Goal: Information Seeking & Learning: Learn about a topic

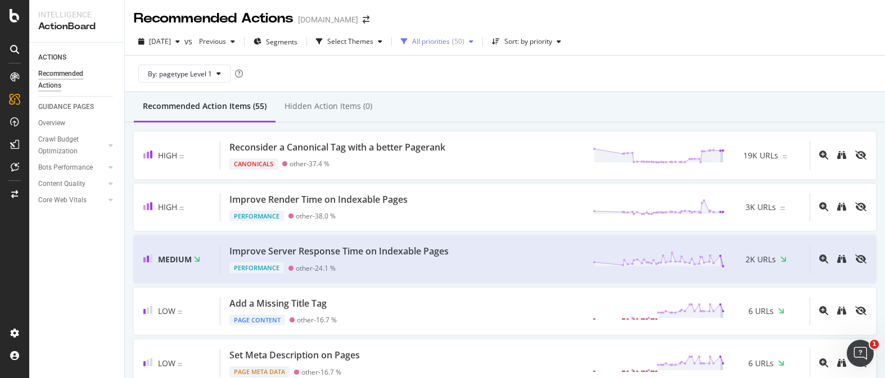
click at [465, 40] on div "All priorities ( 50 )" at bounding box center [438, 41] width 52 height 7
click at [582, 66] on div "By: pagetype Level 1" at bounding box center [505, 74] width 742 height 36
click at [478, 47] on div "All priorities ( 50 )" at bounding box center [437, 41] width 82 height 17
click at [584, 69] on div "By: pagetype Level 1" at bounding box center [505, 74] width 742 height 36
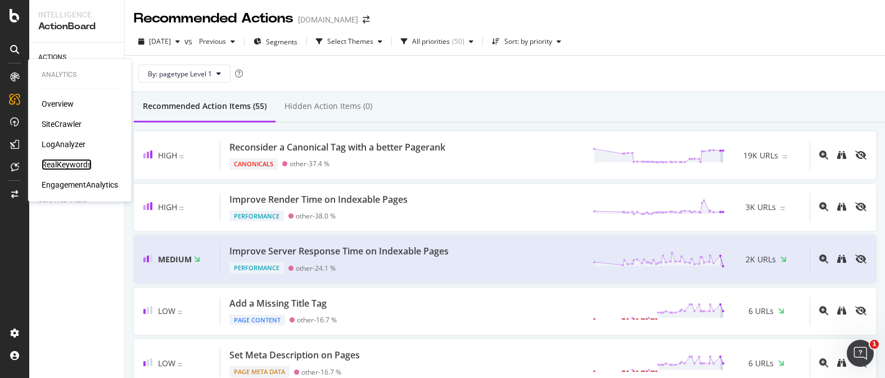
click at [60, 166] on div "RealKeywords" at bounding box center [67, 164] width 50 height 11
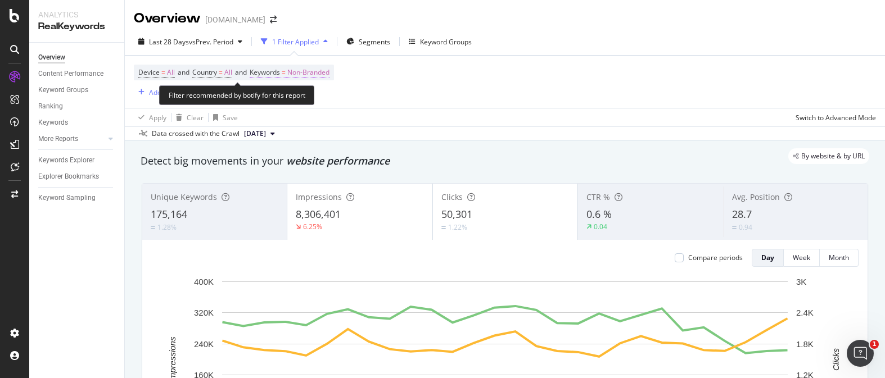
click at [321, 76] on span "Non-Branded" at bounding box center [308, 73] width 42 height 16
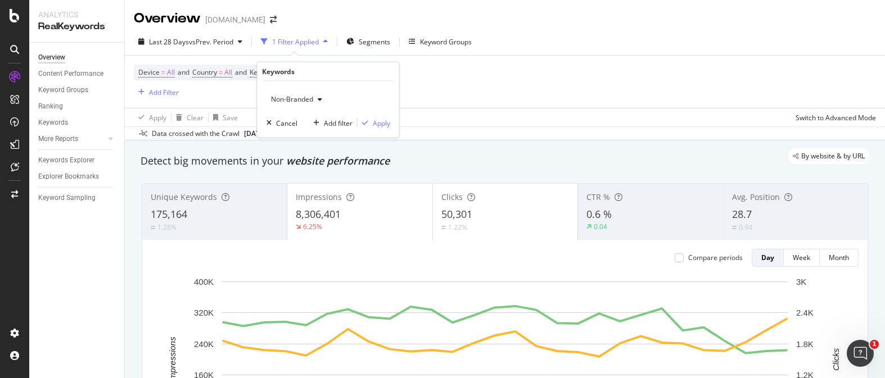
click at [395, 89] on div "Non-Branded Cancel Add filter Apply" at bounding box center [329, 110] width 142 height 56
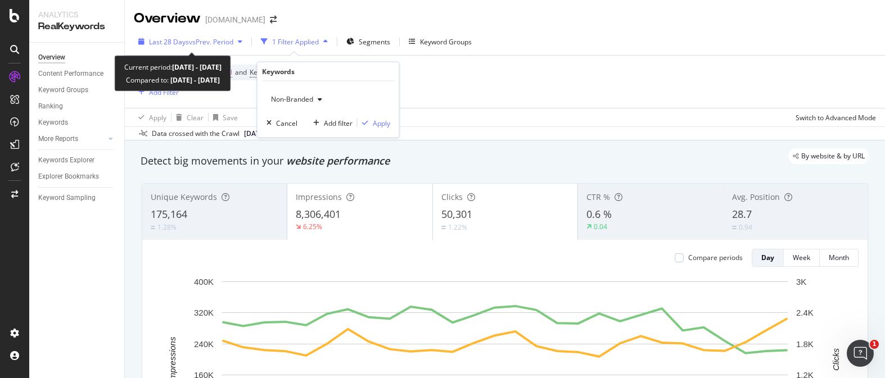
click at [224, 47] on div "Last 28 Days vs Prev. Period" at bounding box center [190, 41] width 113 height 17
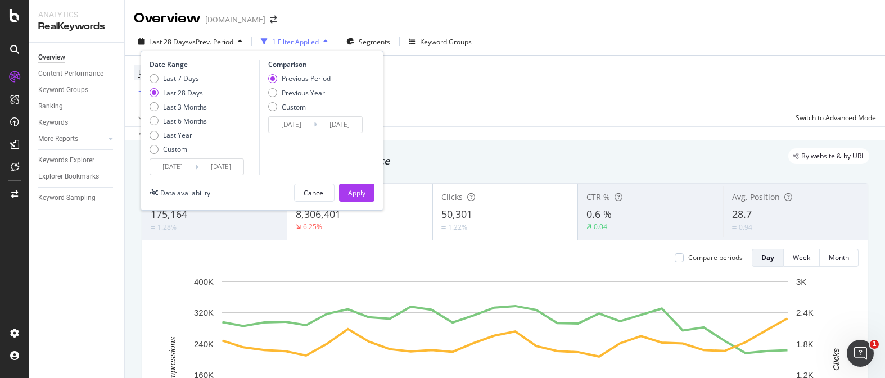
click at [175, 163] on input "2025/08/18" at bounding box center [172, 167] width 45 height 16
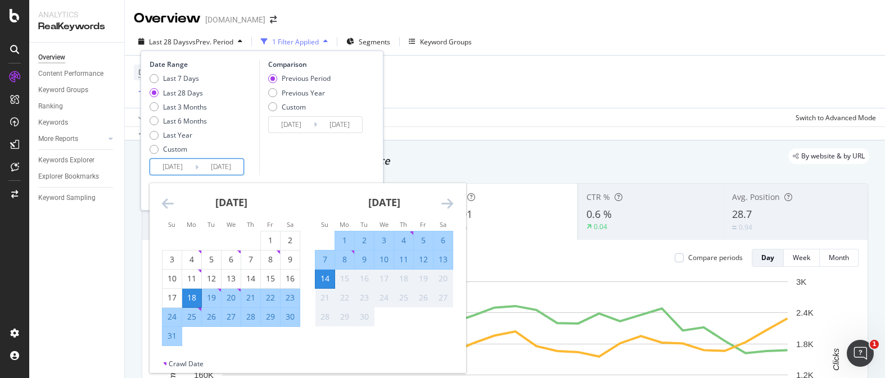
click at [168, 204] on icon "Move backward to switch to the previous month." at bounding box center [168, 203] width 12 height 13
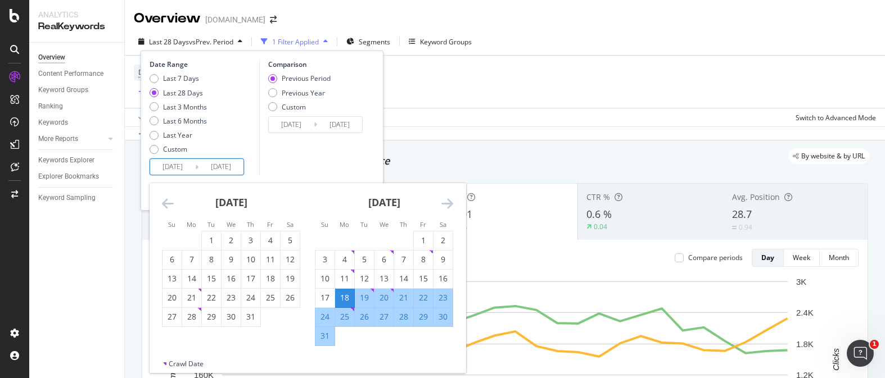
click at [168, 204] on icon "Move backward to switch to the previous month." at bounding box center [168, 203] width 12 height 13
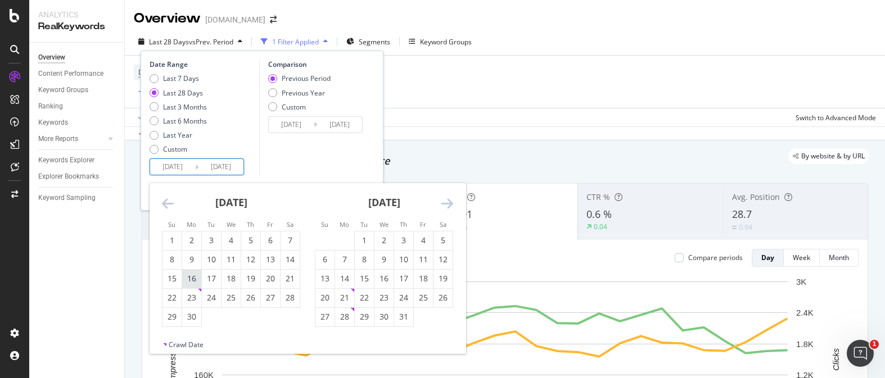
click at [196, 278] on div "16" at bounding box center [191, 278] width 19 height 11
type input "2025/06/16"
type input "2025/03/17"
type input "2025/06/15"
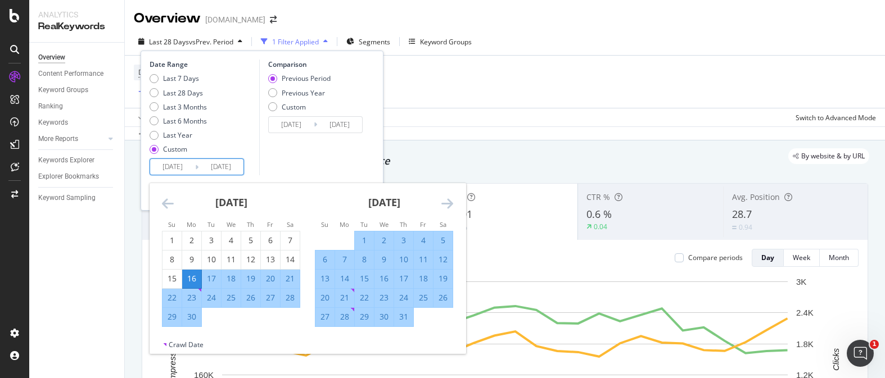
click at [233, 171] on input "2025/09/14" at bounding box center [221, 167] width 45 height 16
click at [452, 203] on icon "Move forward to switch to the next month." at bounding box center [447, 203] width 12 height 13
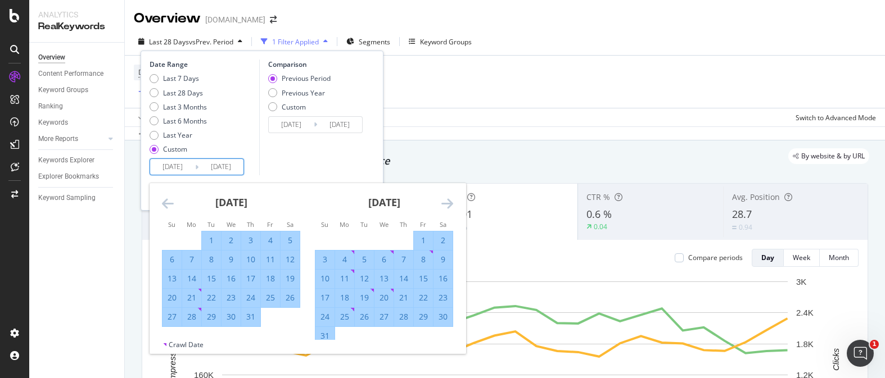
click at [452, 203] on icon "Move forward to switch to the next month." at bounding box center [447, 203] width 12 height 13
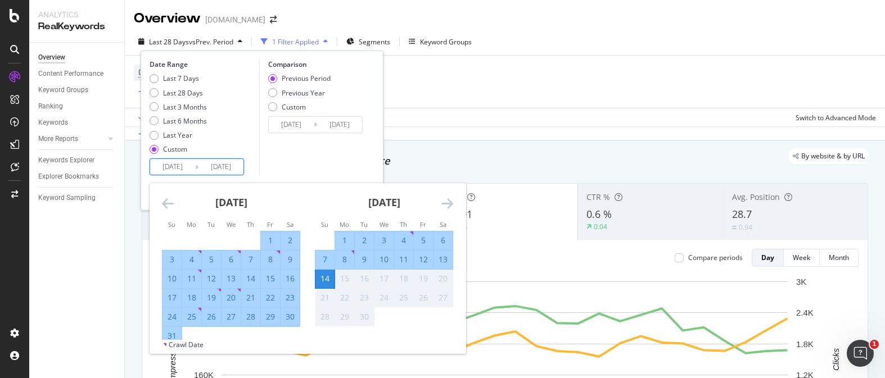
click at [321, 260] on div "7" at bounding box center [324, 259] width 19 height 11
type input "2025/09/07"
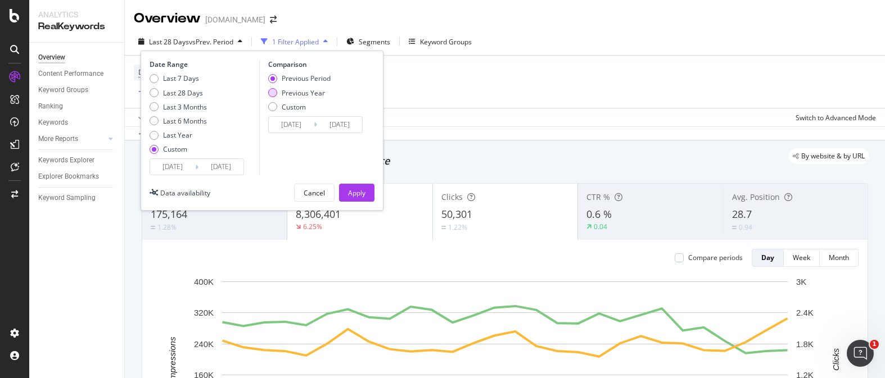
click at [274, 96] on div "Previous Year" at bounding box center [272, 92] width 9 height 9
type input "2024/06/17"
type input "2024/09/08"
click at [361, 187] on div "Apply" at bounding box center [356, 192] width 17 height 17
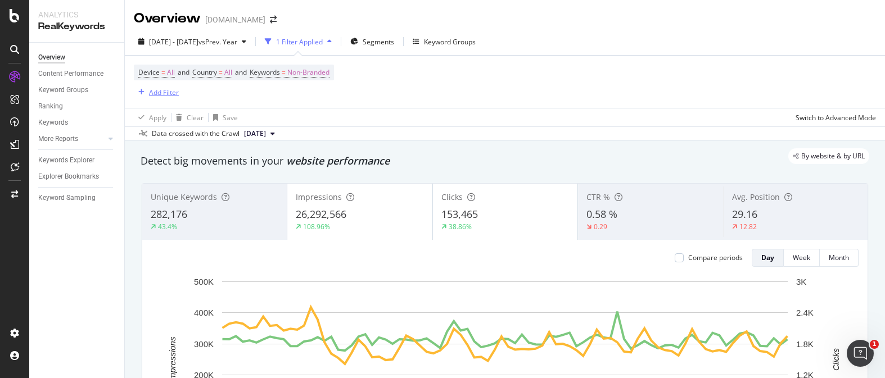
click at [164, 96] on div "Add Filter" at bounding box center [164, 93] width 30 height 10
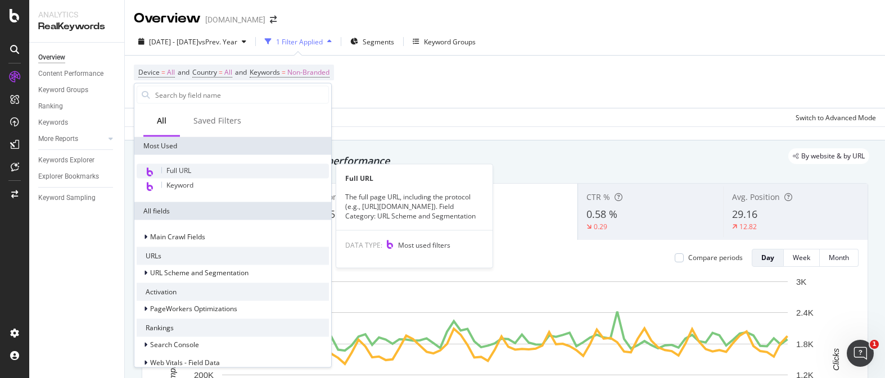
click at [184, 172] on span "Full URL" at bounding box center [178, 171] width 25 height 10
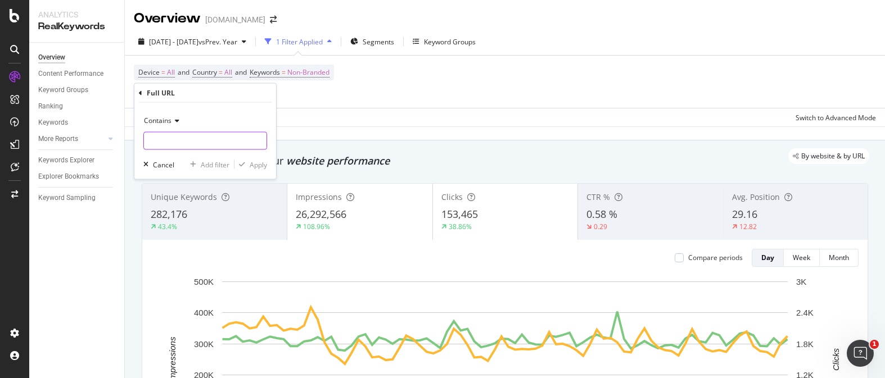
click at [191, 148] on input "text" at bounding box center [205, 141] width 123 height 18
click at [240, 134] on input "text" at bounding box center [205, 141] width 123 height 18
type input "-mercer-"
click at [254, 166] on div "Apply" at bounding box center [258, 165] width 17 height 10
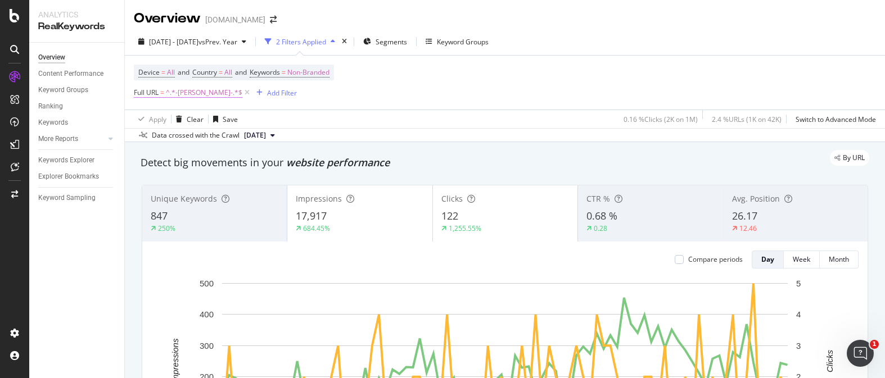
click at [192, 92] on span "^.*-mercer-.*$" at bounding box center [204, 93] width 76 height 16
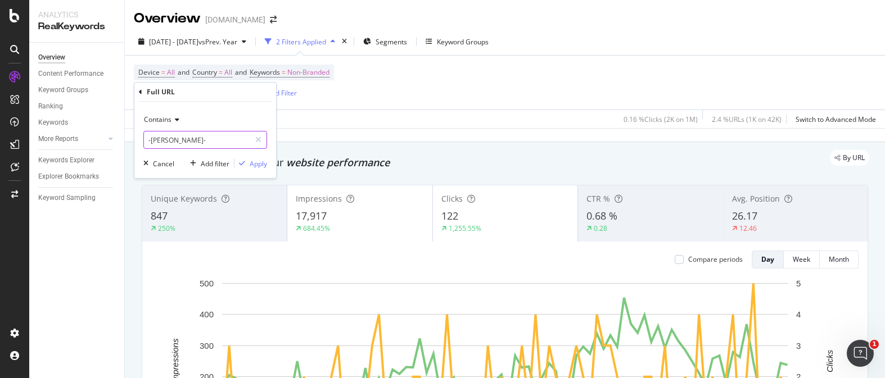
click at [184, 138] on input "-mercer-" at bounding box center [197, 140] width 106 height 18
click at [183, 139] on input "-mercer-" at bounding box center [197, 140] width 106 height 18
type input "-mercer-collection.html"
click at [250, 169] on div "Contains -mercer-collection.html Cancel Add filter Apply" at bounding box center [205, 140] width 142 height 76
click at [261, 165] on div "Apply" at bounding box center [258, 164] width 17 height 10
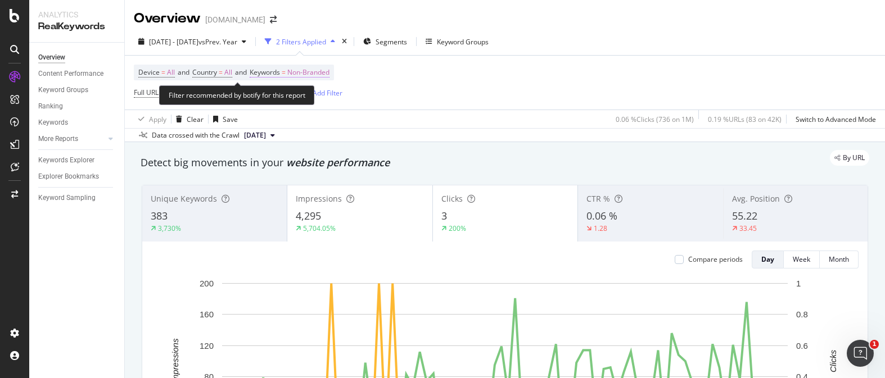
click at [306, 75] on span "Non-Branded" at bounding box center [308, 73] width 42 height 16
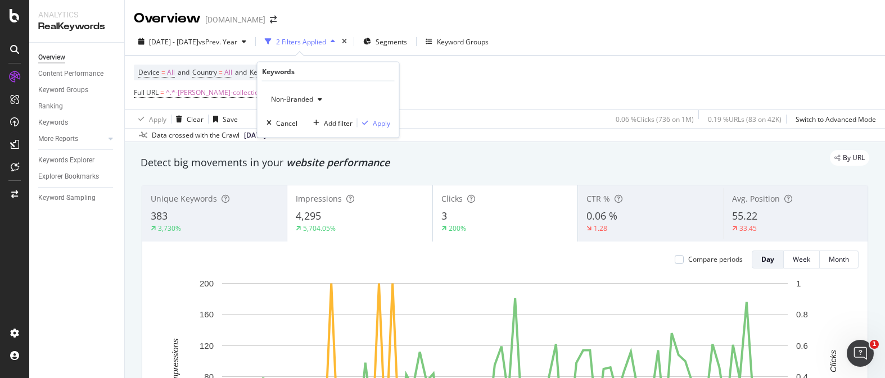
click at [300, 98] on span "Non-Branded" at bounding box center [290, 99] width 47 height 10
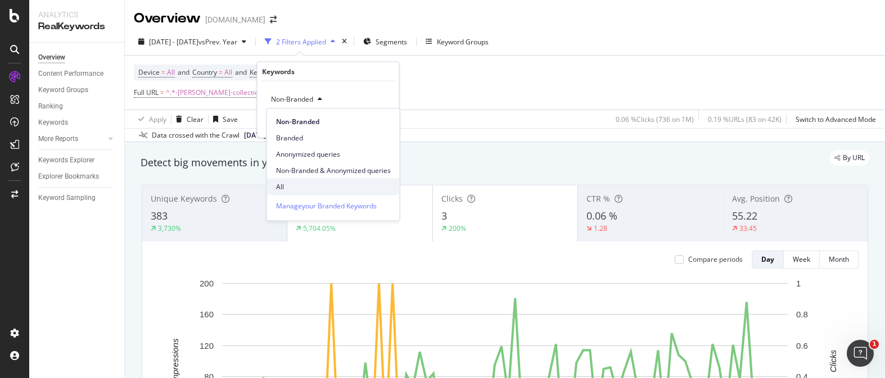
click at [296, 180] on div "All" at bounding box center [333, 187] width 133 height 16
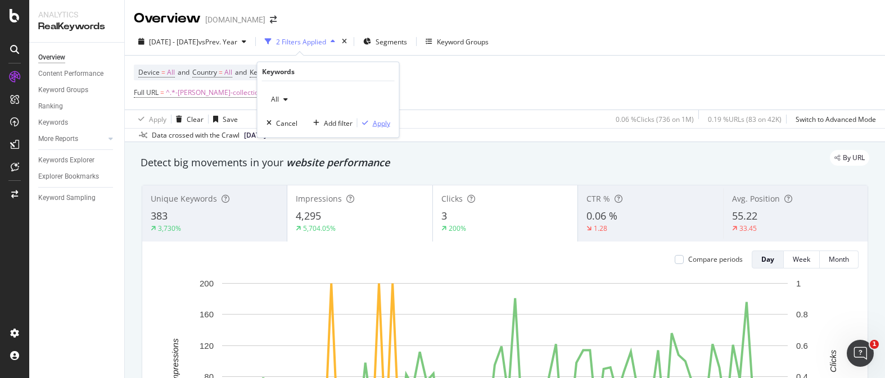
click at [380, 127] on div "Apply" at bounding box center [381, 123] width 17 height 10
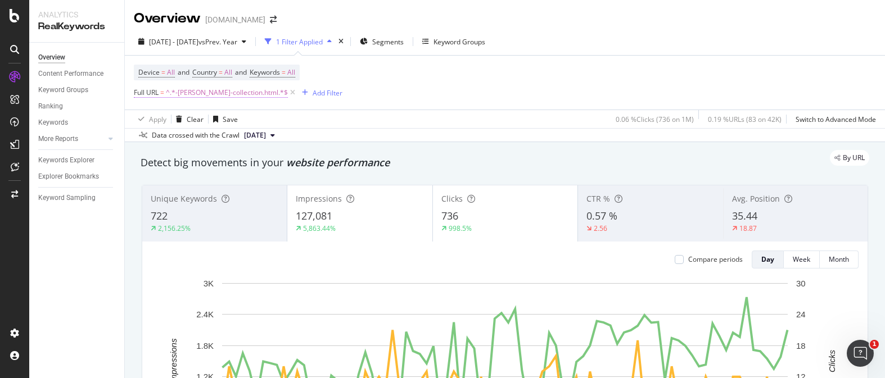
click at [204, 92] on span "^.*-mercer-collection.html.*$" at bounding box center [227, 93] width 122 height 16
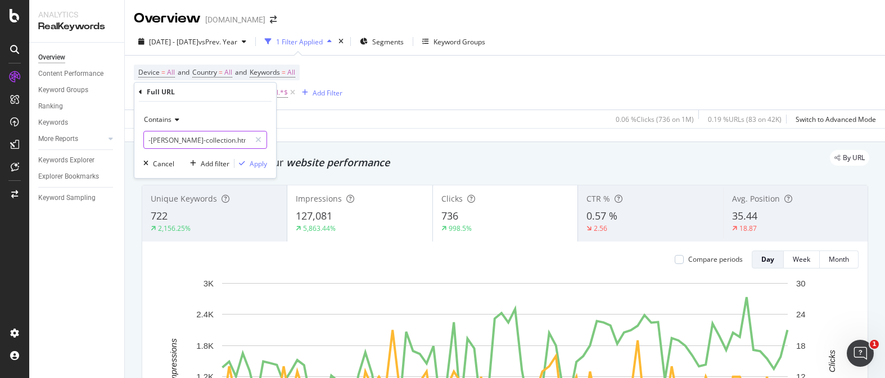
drag, startPoint x: 234, startPoint y: 138, endPoint x: 109, endPoint y: 131, distance: 125.1
click at [106, 132] on body "Analytics RealKeywords Overview Content Performance Keyword Groups Ranking Keyw…" at bounding box center [442, 189] width 885 height 378
type input "-mercer-"
click at [262, 168] on div "Apply" at bounding box center [258, 164] width 17 height 10
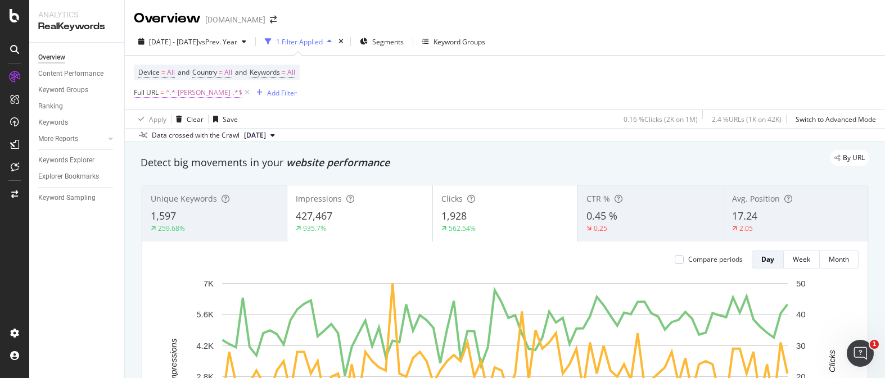
click at [178, 97] on span "^.*-mercer-.*$" at bounding box center [204, 93] width 76 height 16
click at [368, 112] on div "Apply Clear Save 0.16 % Clicks ( 2K on 1M ) 2.4 % URLs ( 1K on 42K ) Switch to …" at bounding box center [505, 119] width 760 height 19
click at [295, 74] on span "All" at bounding box center [291, 73] width 8 height 16
click at [280, 99] on div "button" at bounding box center [285, 99] width 13 height 7
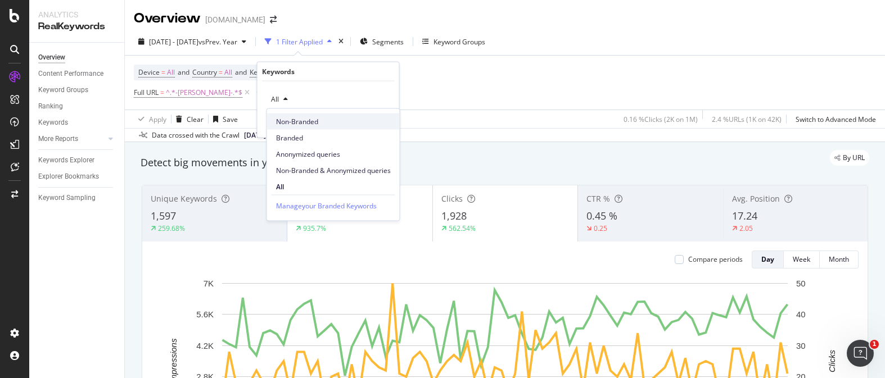
click at [313, 126] on span "Non-Branded" at bounding box center [333, 121] width 115 height 10
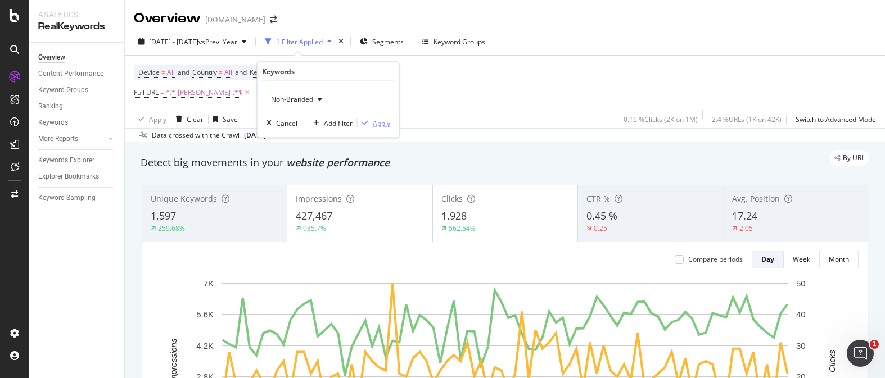
click at [381, 126] on div "Apply" at bounding box center [381, 123] width 17 height 10
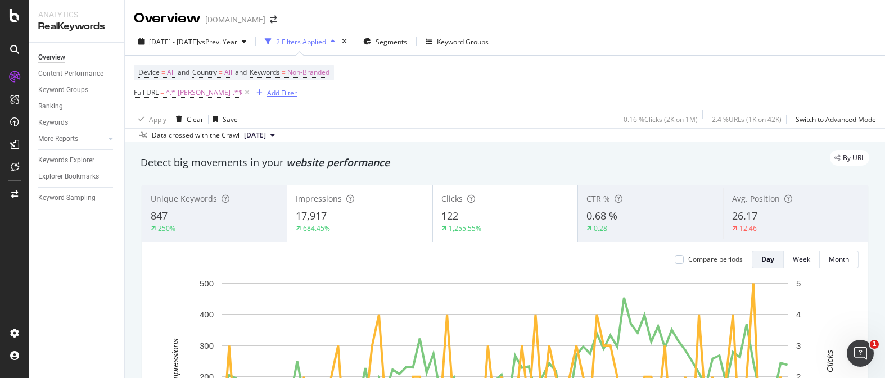
click at [267, 96] on div "Add Filter" at bounding box center [282, 93] width 30 height 10
click at [402, 73] on div "Device = All and Country = All and Keywords = Non-Branded Full URL = ^.*-mercer…" at bounding box center [505, 83] width 742 height 54
click at [267, 92] on div "Add Filter" at bounding box center [282, 93] width 30 height 10
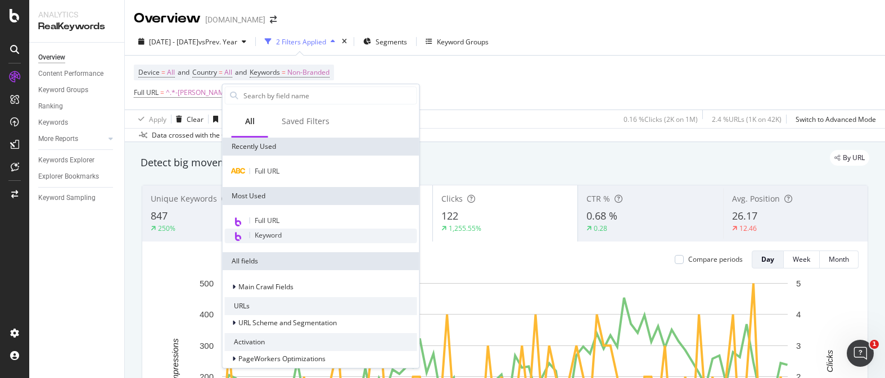
click at [285, 230] on div "Keyword" at bounding box center [321, 236] width 192 height 15
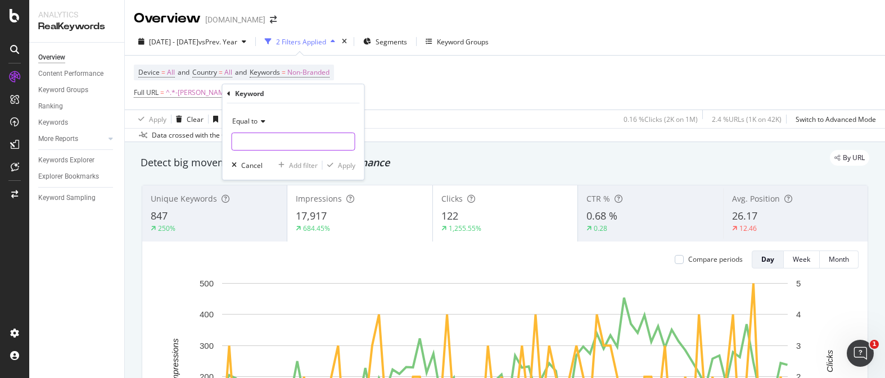
click at [270, 145] on input "text" at bounding box center [293, 142] width 123 height 18
type input "diamond huggie"
click at [252, 165] on div "Cancel" at bounding box center [251, 166] width 21 height 10
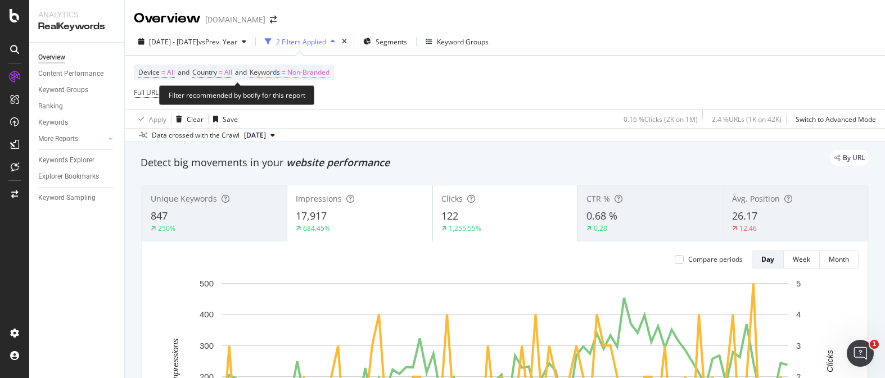
click at [323, 71] on span "Non-Branded" at bounding box center [308, 73] width 42 height 16
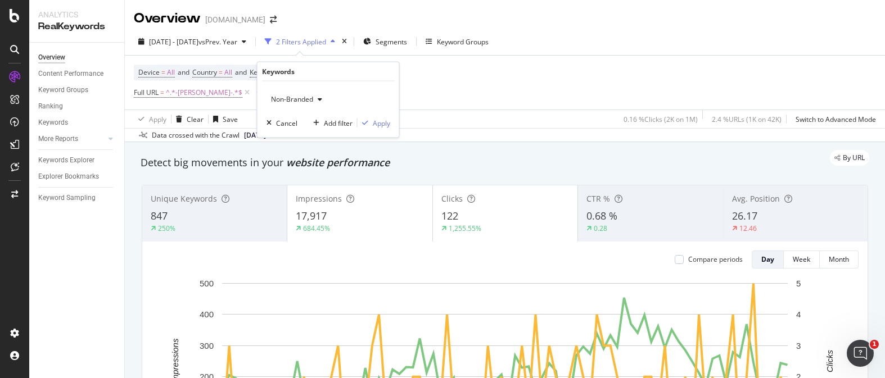
click at [309, 98] on span "Non-Branded" at bounding box center [290, 99] width 47 height 10
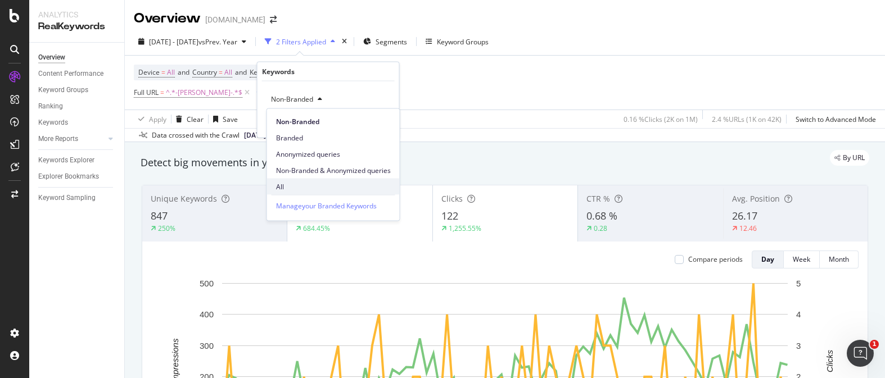
click at [282, 186] on span "All" at bounding box center [333, 187] width 115 height 10
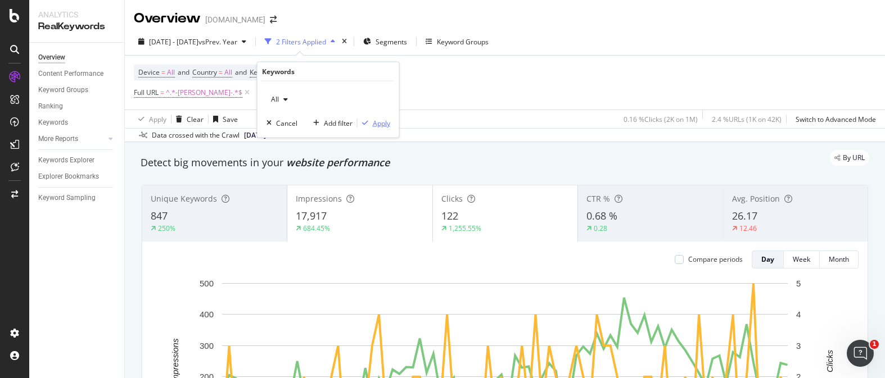
click at [382, 125] on div "Apply" at bounding box center [381, 123] width 17 height 10
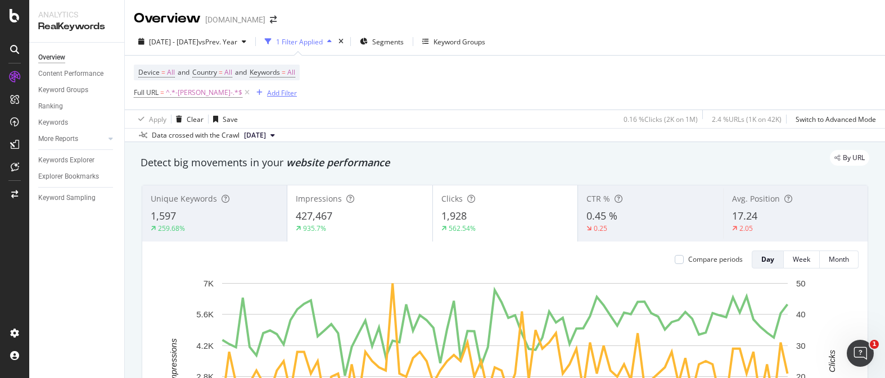
click at [267, 96] on div "Add Filter" at bounding box center [282, 93] width 30 height 10
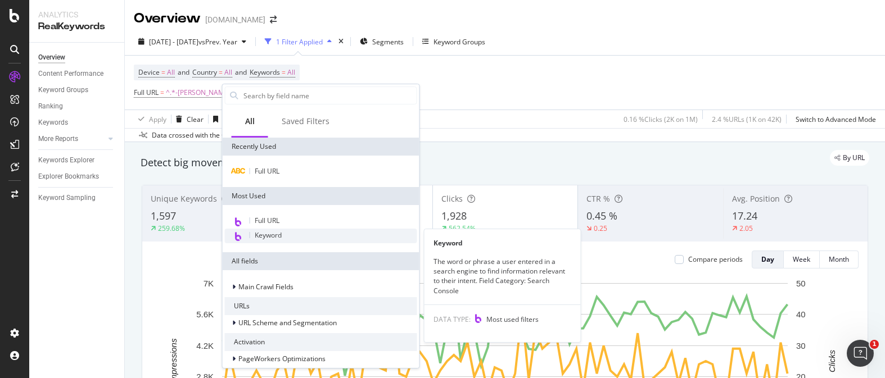
click at [287, 229] on div "Keyword" at bounding box center [321, 236] width 192 height 15
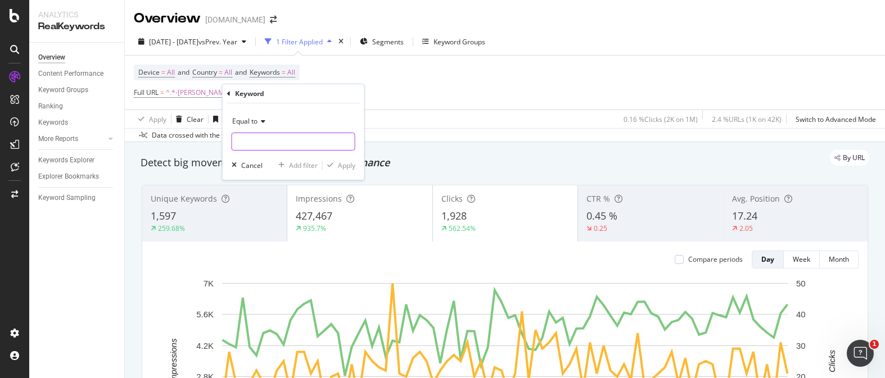
click at [281, 149] on div "Equal to Cancel Add filter Apply" at bounding box center [294, 141] width 142 height 76
click at [258, 117] on div "Equal to" at bounding box center [294, 121] width 124 height 18
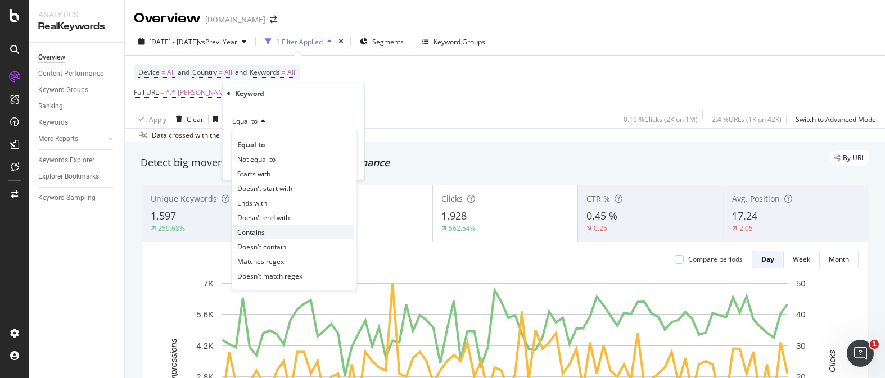
click at [263, 228] on span "Contains" at bounding box center [251, 233] width 28 height 10
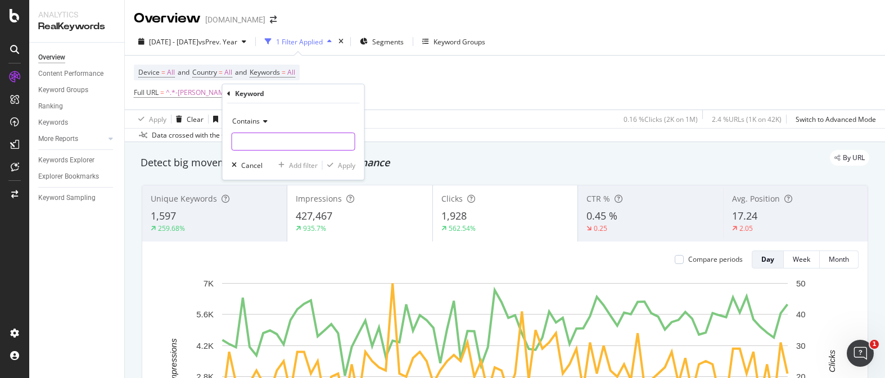
click at [264, 143] on input "text" at bounding box center [293, 142] width 123 height 18
type input "diamond huggie"
click at [330, 168] on icon "button" at bounding box center [330, 165] width 6 height 7
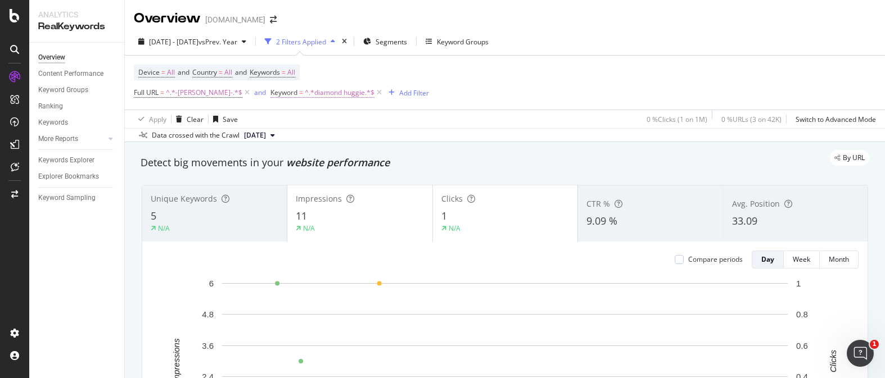
click at [316, 96] on span "^.*diamond huggie.*$" at bounding box center [340, 93] width 70 height 16
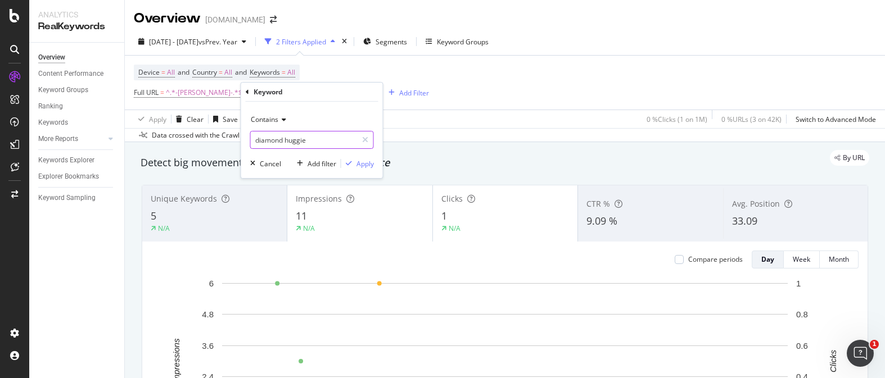
click at [307, 138] on input "diamond huggie" at bounding box center [304, 140] width 106 height 18
type input "multi hoop"
click at [355, 164] on div "button" at bounding box center [348, 163] width 15 height 7
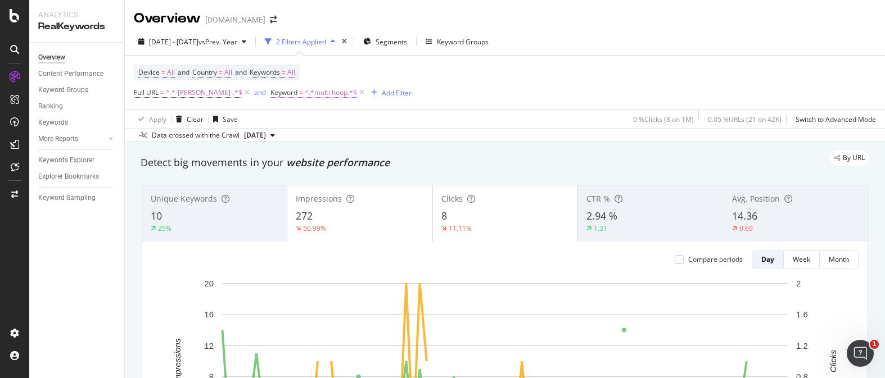
click at [305, 98] on span "^.*multi hoop.*$" at bounding box center [331, 93] width 52 height 16
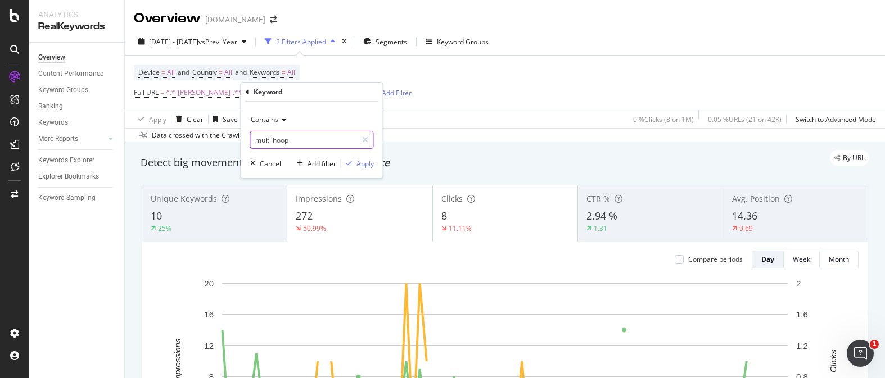
click at [274, 137] on input "multi hoop" at bounding box center [304, 140] width 106 height 18
click at [274, 138] on input "multi hoop" at bounding box center [304, 140] width 106 height 18
type input "mixed metal"
click at [367, 168] on div "Apply" at bounding box center [365, 164] width 17 height 10
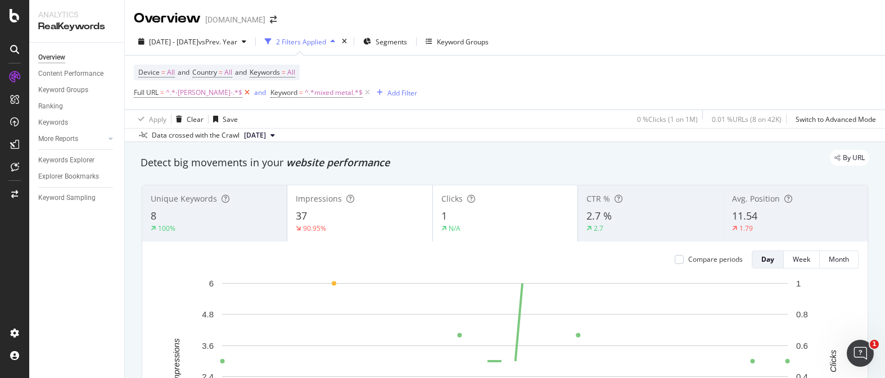
click at [242, 93] on icon at bounding box center [247, 92] width 10 height 11
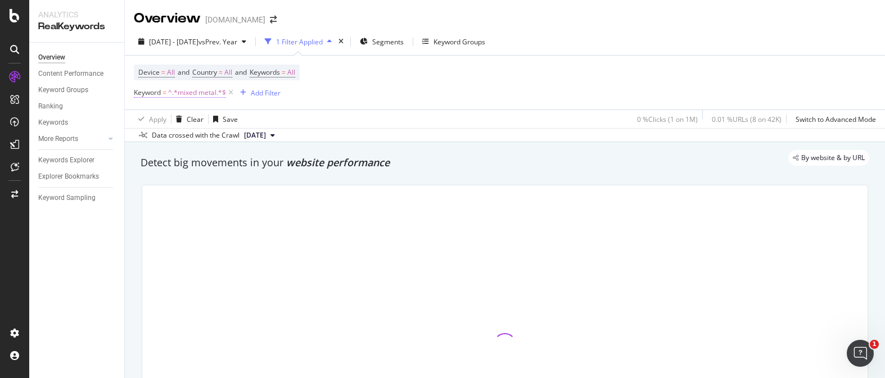
click at [174, 91] on span "^.*mixed metal.*$" at bounding box center [197, 93] width 58 height 16
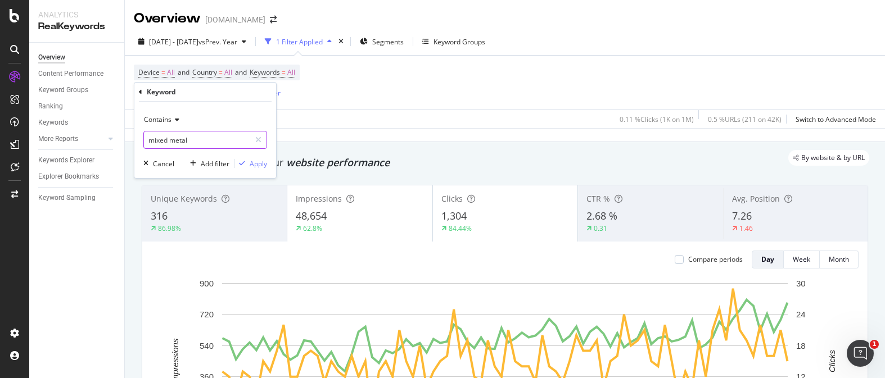
click at [222, 136] on input "mixed metal" at bounding box center [197, 140] width 106 height 18
click at [213, 143] on input "mixed metal" at bounding box center [197, 140] width 106 height 18
click at [213, 139] on input "mixed metal" at bounding box center [197, 140] width 106 height 18
type input "mixed metal earring"
drag, startPoint x: 262, startPoint y: 168, endPoint x: 293, endPoint y: 161, distance: 31.7
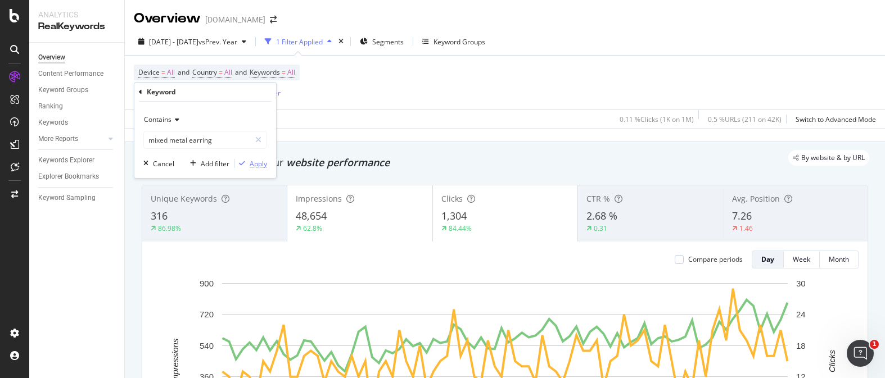
click at [263, 168] on div "Apply" at bounding box center [258, 164] width 17 height 10
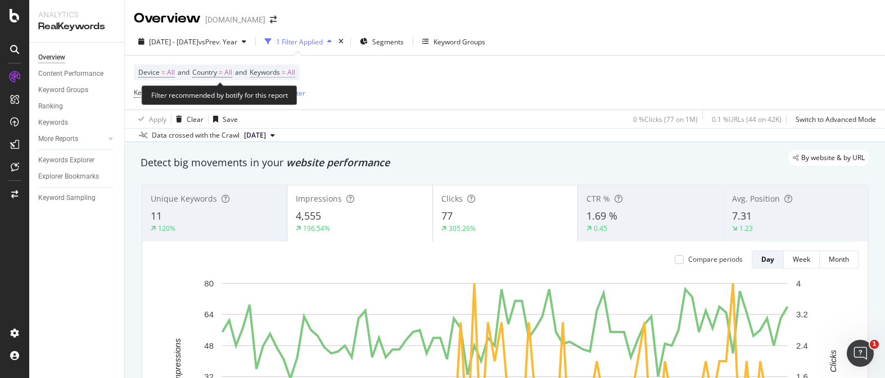
click at [295, 73] on span "All" at bounding box center [291, 73] width 8 height 16
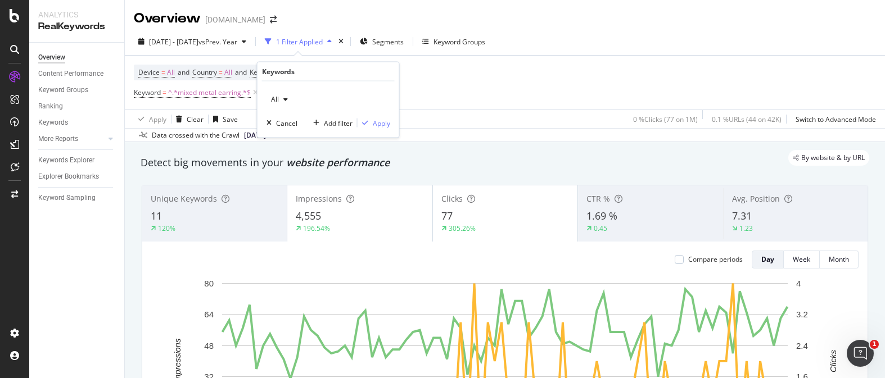
click at [277, 96] on span "All" at bounding box center [273, 99] width 12 height 10
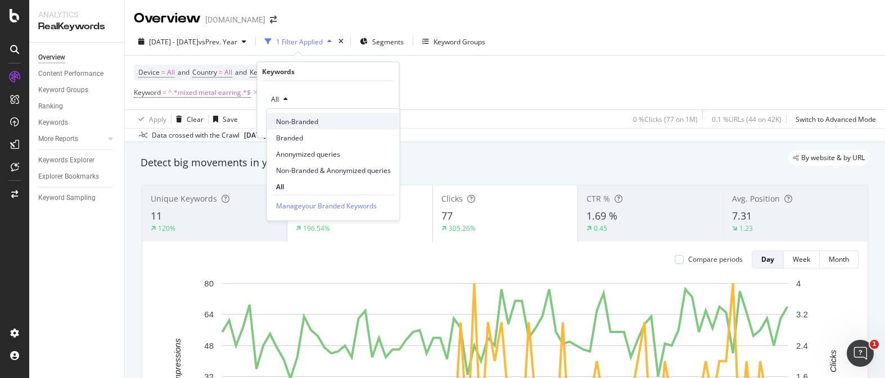
click at [320, 127] on div "Non-Branded" at bounding box center [333, 122] width 133 height 16
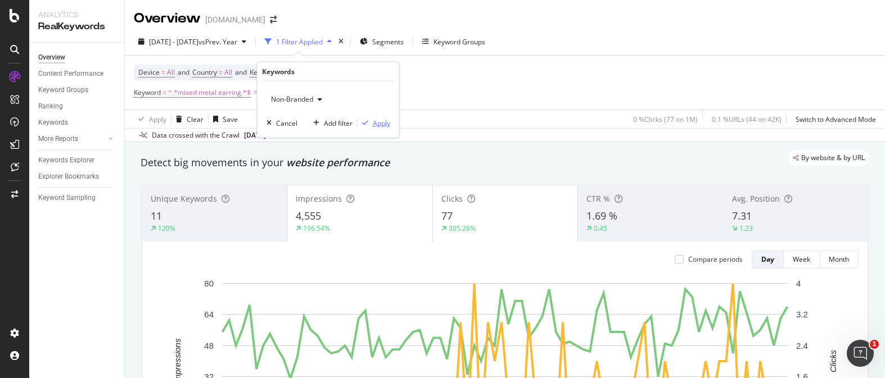
click at [369, 127] on div "Apply" at bounding box center [374, 123] width 33 height 10
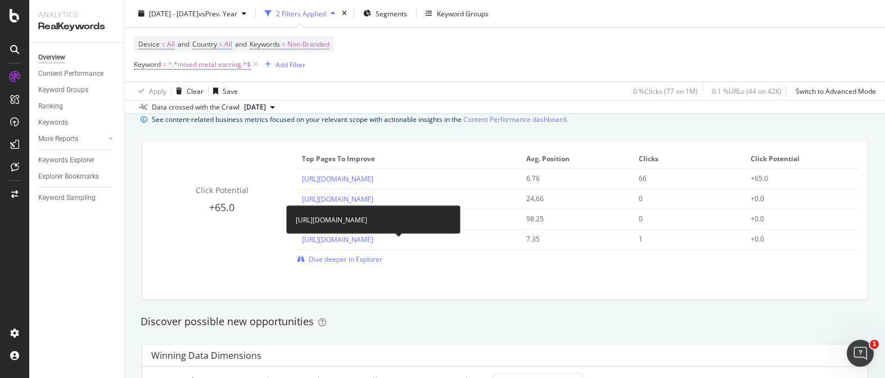
scroll to position [778, 0]
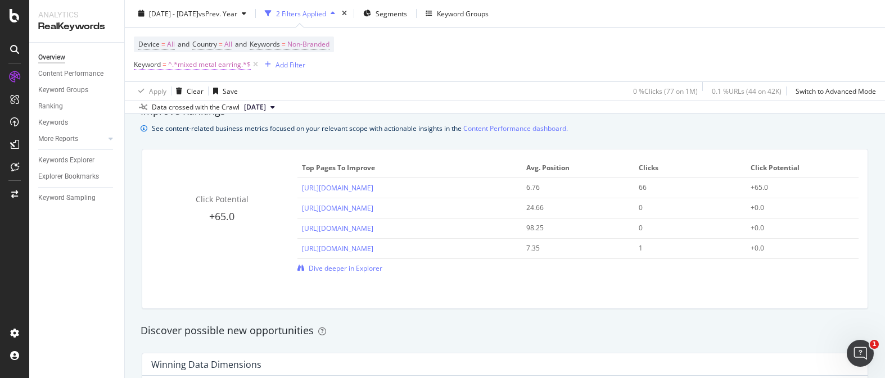
click at [208, 66] on span "^.*mixed metal earring.*$" at bounding box center [209, 65] width 83 height 16
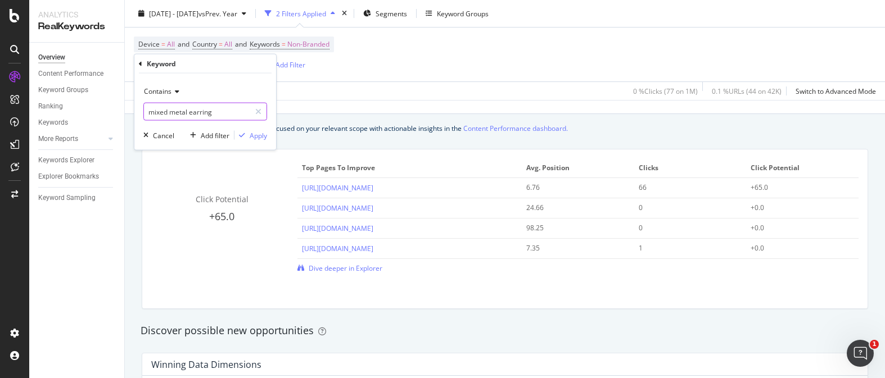
click at [200, 109] on input "mixed metal earring" at bounding box center [197, 112] width 106 height 18
type input "diamond huggie hoop"
click at [265, 133] on div "Apply" at bounding box center [258, 135] width 17 height 10
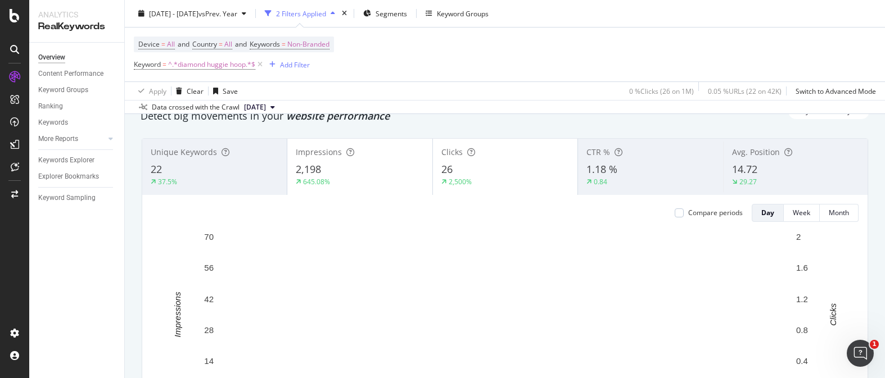
scroll to position [47, 0]
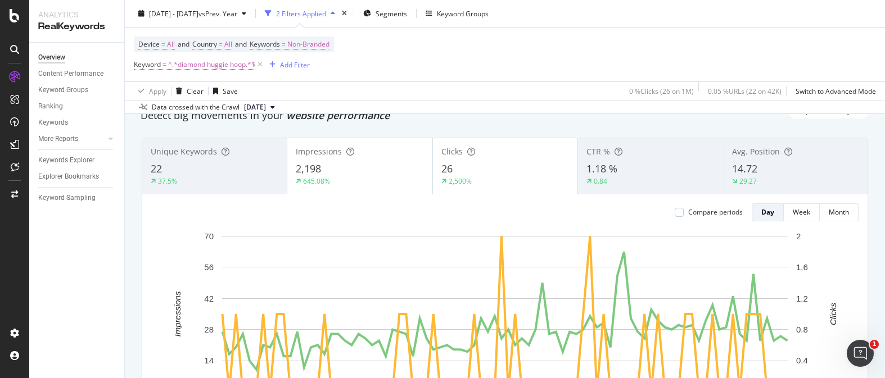
click at [213, 69] on span "^.*diamond huggie hoop.*$" at bounding box center [211, 65] width 87 height 16
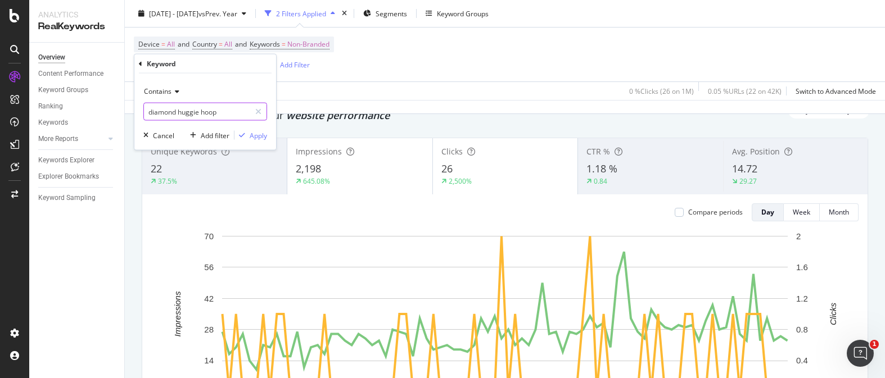
click at [192, 108] on input "diamond huggie hoop" at bounding box center [197, 112] width 106 height 18
type input "multi hoop earrings"
click at [255, 137] on div "Apply" at bounding box center [258, 135] width 17 height 10
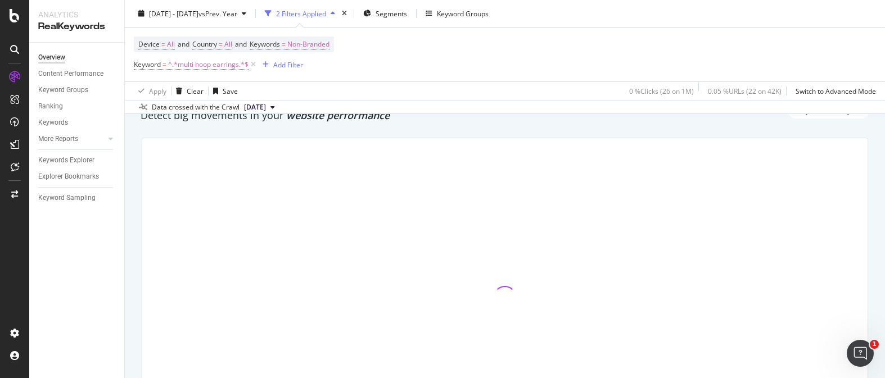
click at [237, 65] on span "^.*multi hoop earrings.*$" at bounding box center [208, 65] width 80 height 16
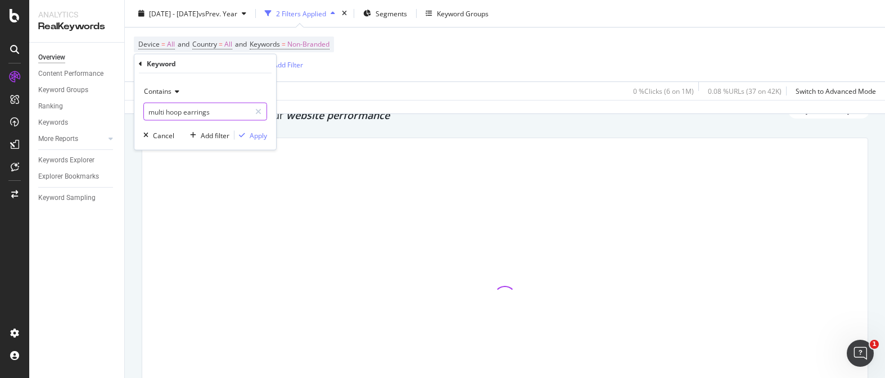
click at [227, 108] on input "multi hoop earrings" at bounding box center [197, 112] width 106 height 18
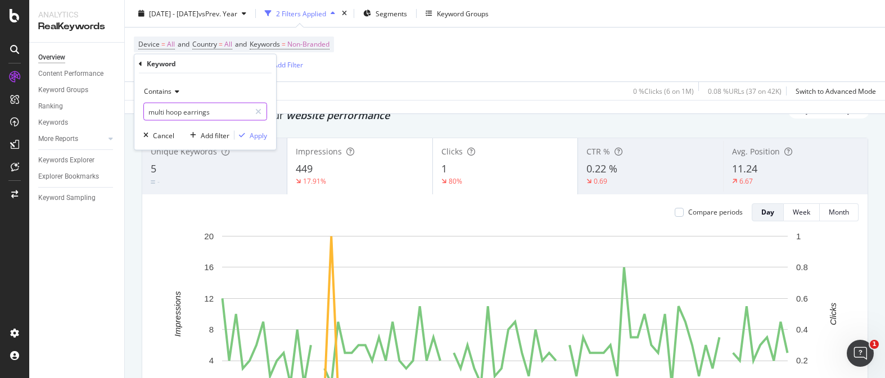
click at [224, 111] on input "multi hoop earrings" at bounding box center [197, 112] width 106 height 18
click at [240, 115] on input "multi hoop earrings" at bounding box center [197, 112] width 106 height 18
type input "multi hoop earring"
click at [262, 132] on div "Apply" at bounding box center [258, 135] width 17 height 10
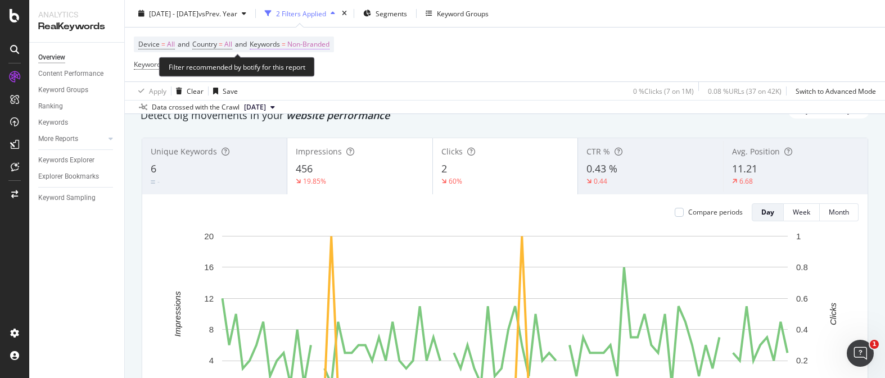
click at [324, 44] on span "Non-Branded" at bounding box center [308, 45] width 42 height 16
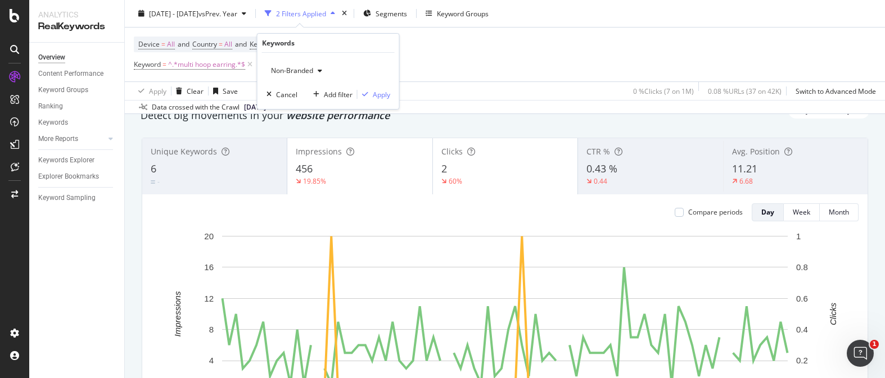
click at [315, 67] on div "button" at bounding box center [319, 70] width 13 height 7
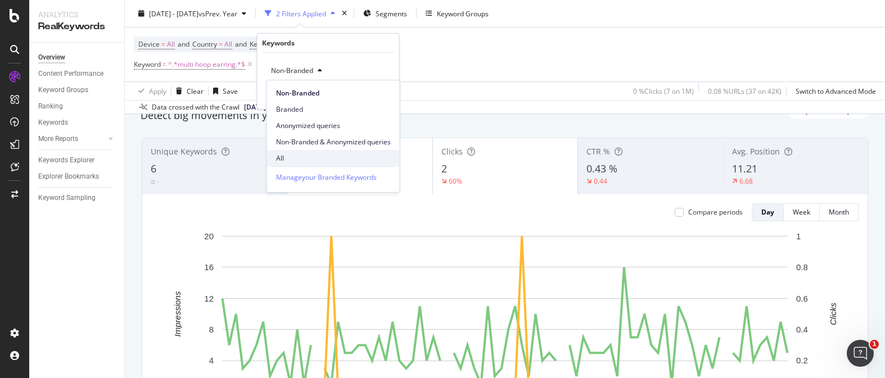
click at [315, 152] on div "All" at bounding box center [333, 158] width 133 height 16
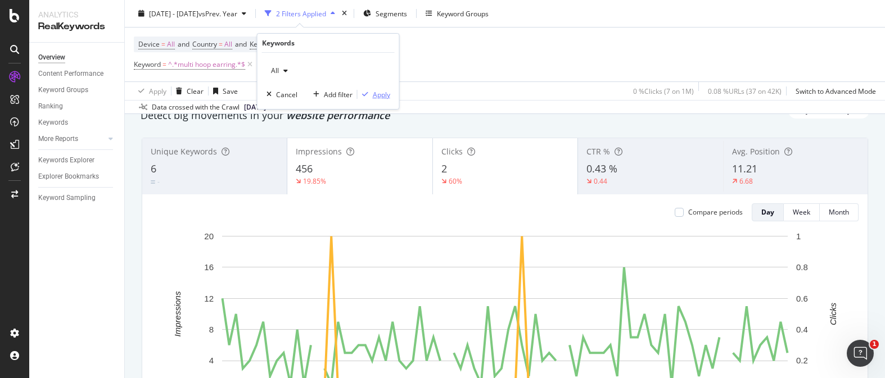
click at [375, 94] on div "Apply" at bounding box center [381, 95] width 17 height 10
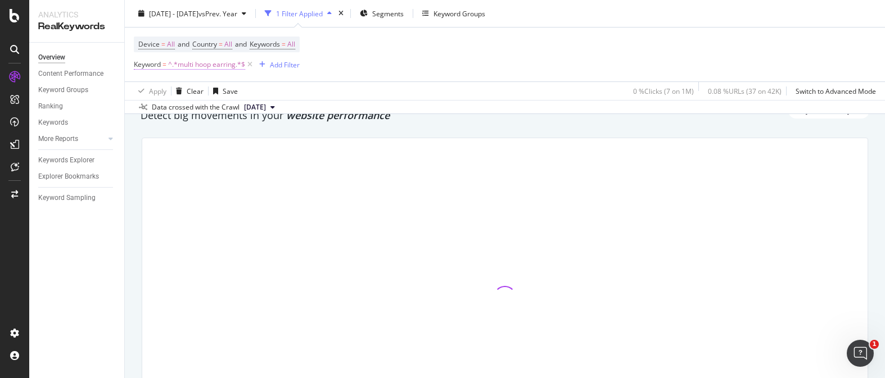
click at [232, 65] on span "^.*multi hoop earring.*$" at bounding box center [206, 65] width 77 height 16
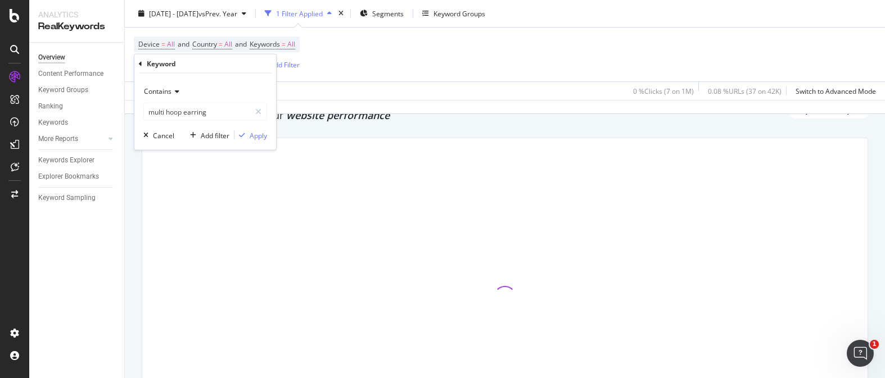
click at [140, 64] on icon at bounding box center [140, 63] width 3 height 7
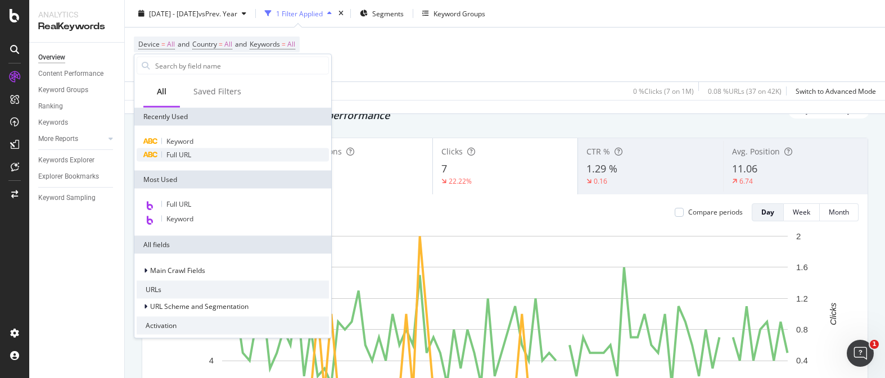
click at [190, 150] on span "Full URL" at bounding box center [178, 155] width 25 height 10
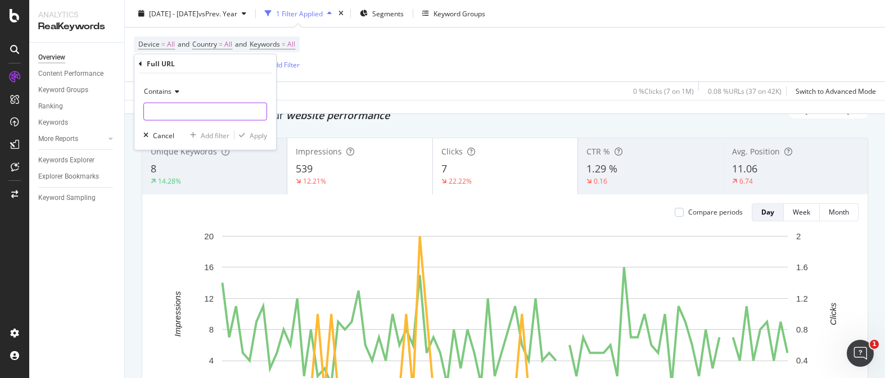
click at [202, 115] on input "text" at bounding box center [205, 112] width 123 height 18
type input "mercer"
click at [260, 132] on div "Apply" at bounding box center [258, 135] width 17 height 10
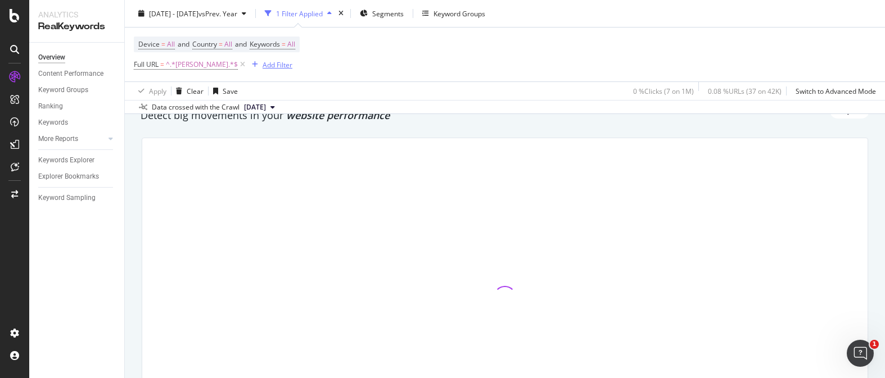
click at [263, 65] on div "Add Filter" at bounding box center [278, 65] width 30 height 10
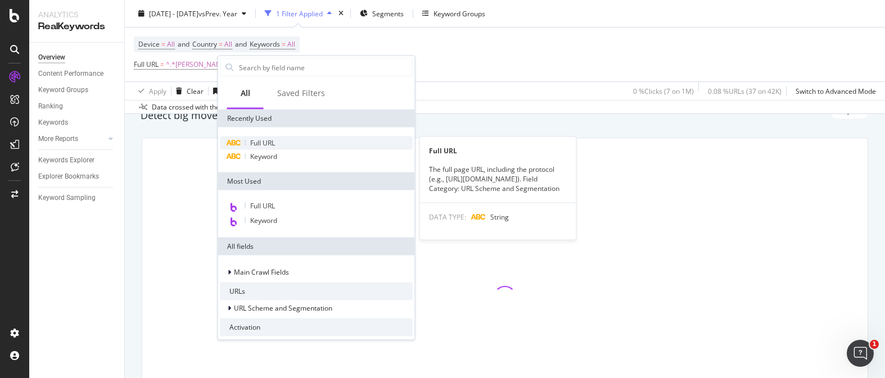
click at [265, 141] on span "Full URL" at bounding box center [262, 143] width 25 height 10
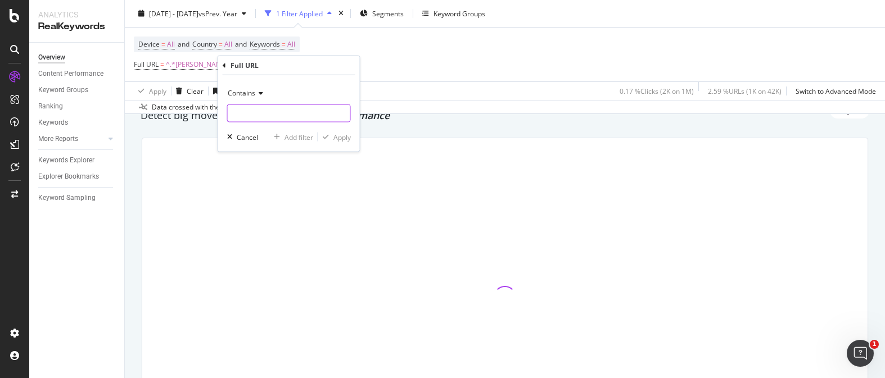
click at [262, 111] on input "text" at bounding box center [289, 114] width 123 height 18
type input "-in-"
click at [336, 138] on div "Apply" at bounding box center [341, 137] width 17 height 10
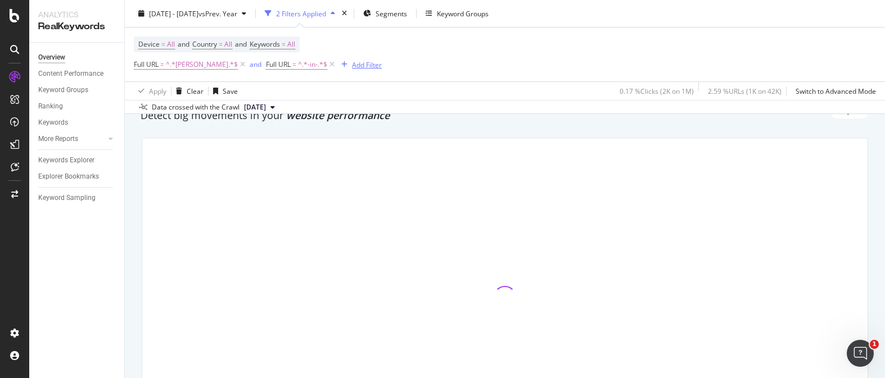
click at [352, 68] on div "Add Filter" at bounding box center [367, 65] width 30 height 10
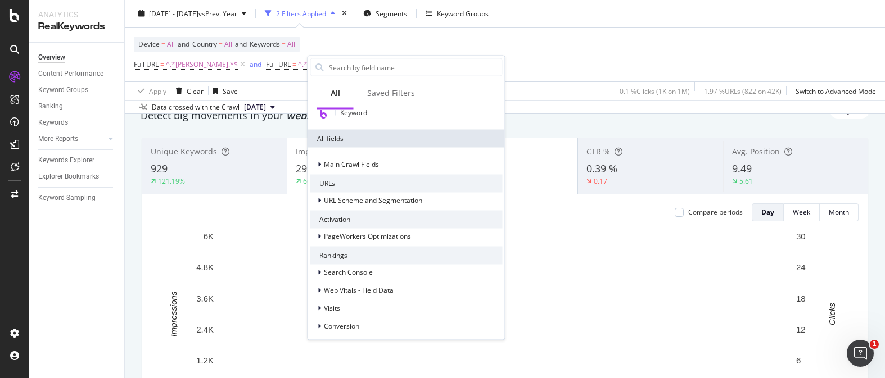
scroll to position [111, 0]
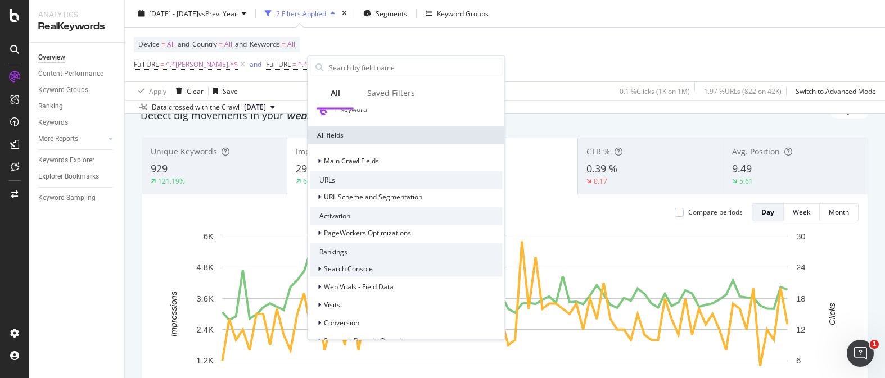
click at [364, 273] on span "Search Console" at bounding box center [348, 269] width 49 height 10
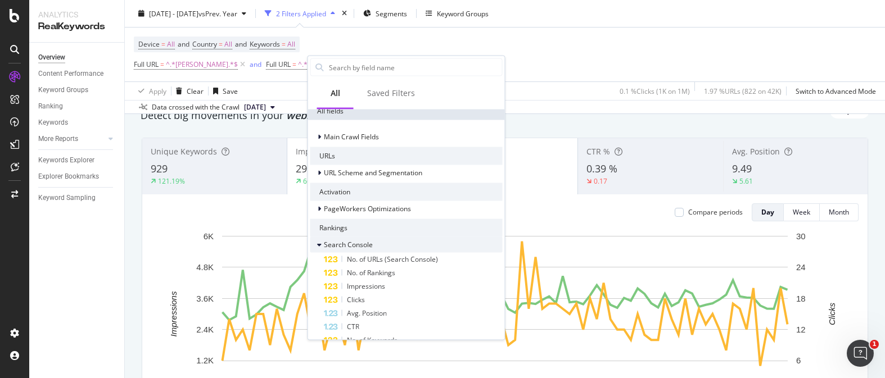
scroll to position [137, 0]
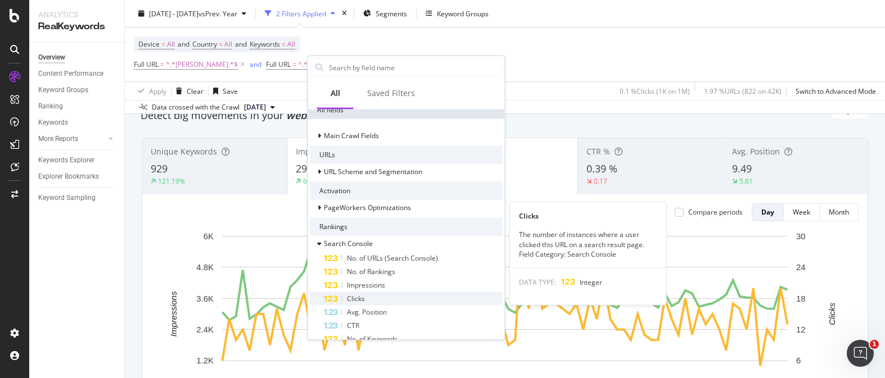
click at [380, 296] on div "Clicks" at bounding box center [413, 298] width 179 height 13
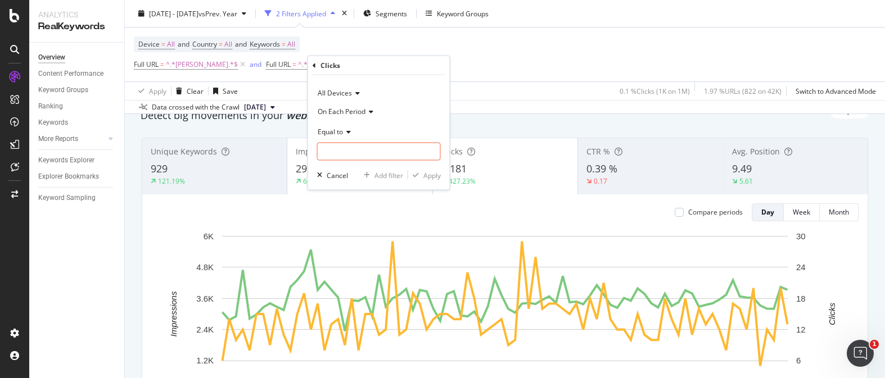
click at [357, 113] on span "On Each Period" at bounding box center [342, 111] width 48 height 10
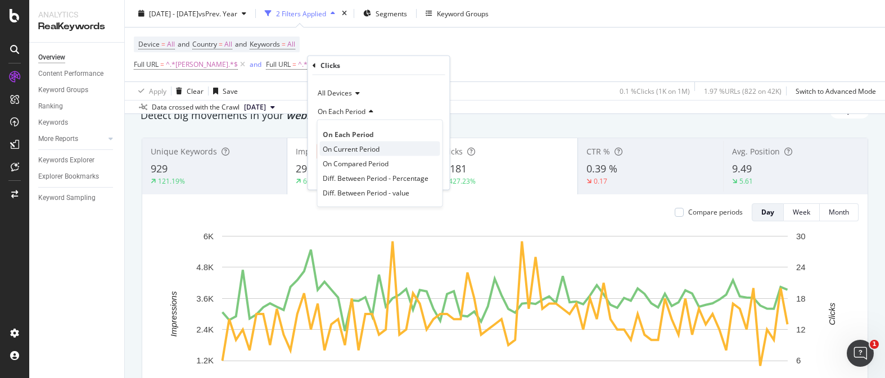
click at [391, 143] on div "On Current Period" at bounding box center [380, 149] width 120 height 15
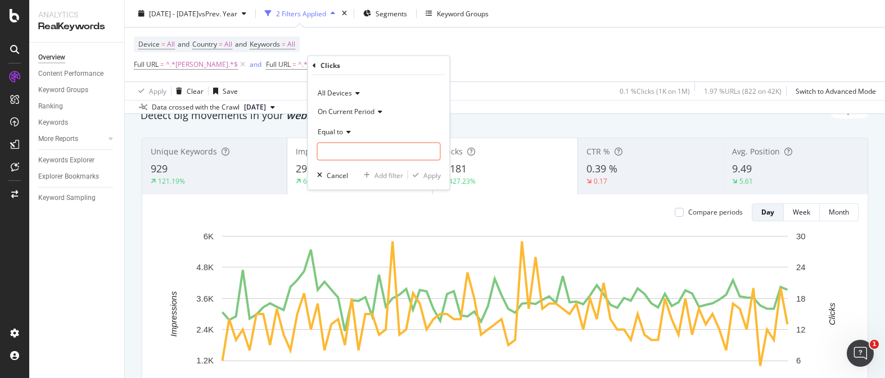
click at [353, 133] on div "Equal to" at bounding box center [379, 132] width 124 height 18
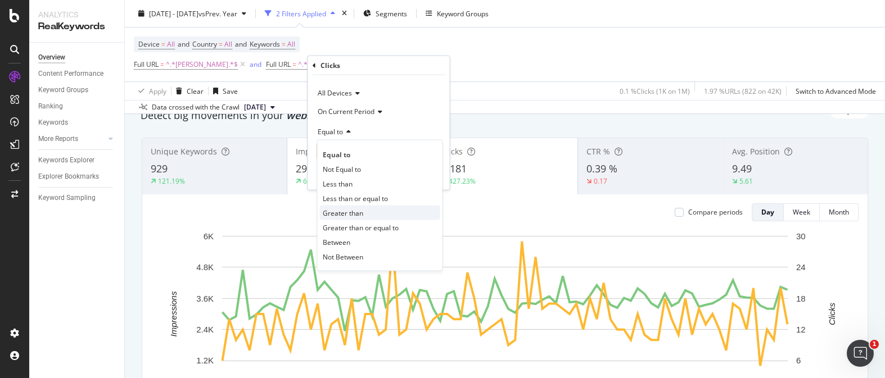
click at [381, 213] on div "Greater than" at bounding box center [380, 213] width 120 height 15
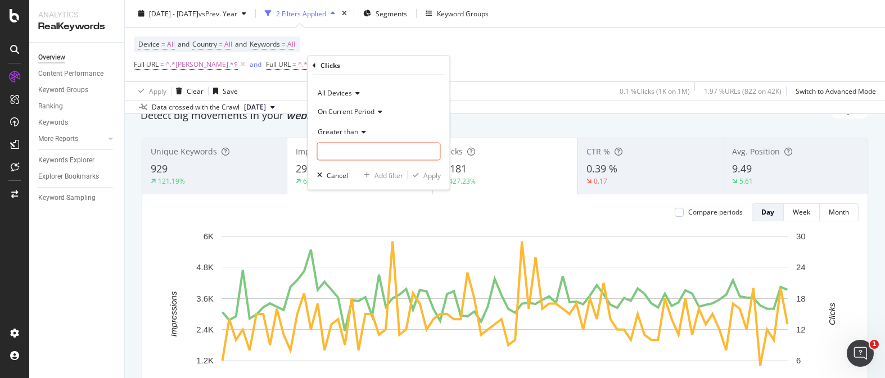
click at [357, 136] on span "Greater than" at bounding box center [338, 132] width 40 height 10
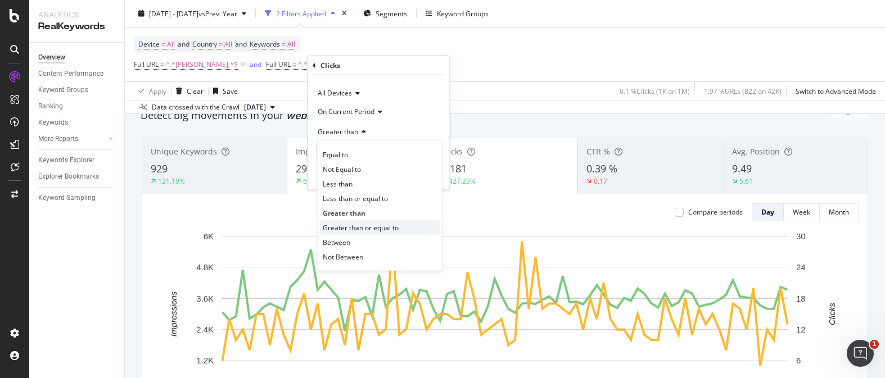
click at [380, 223] on span "Greater than or equal to" at bounding box center [361, 228] width 76 height 10
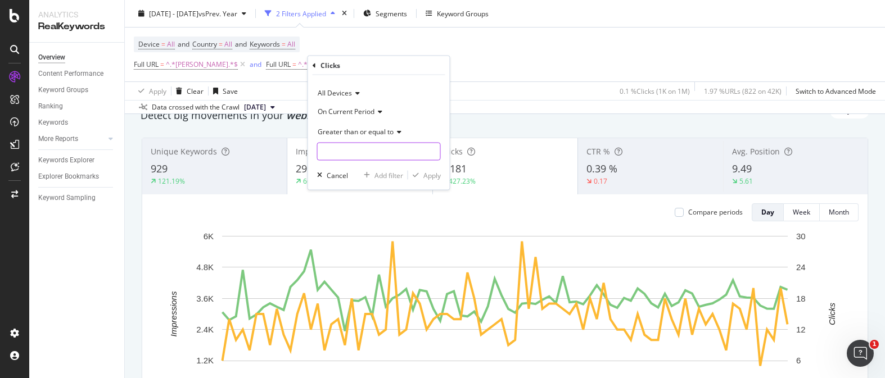
click at [360, 156] on input "number" at bounding box center [379, 152] width 124 height 18
type input "1"
click at [435, 172] on div "Apply" at bounding box center [431, 175] width 17 height 10
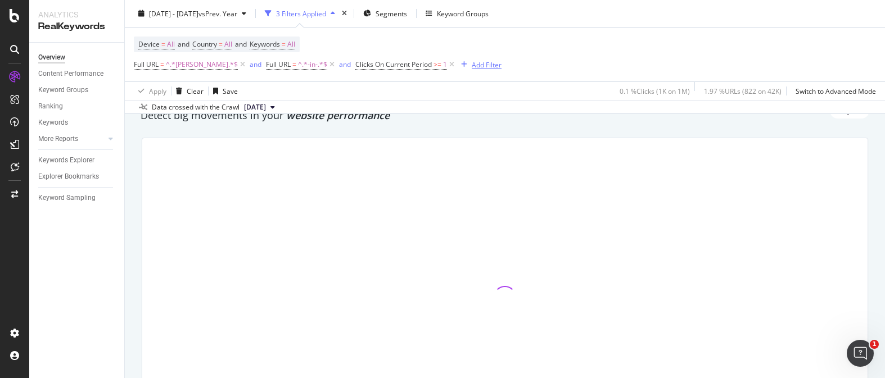
click at [472, 62] on div "Add Filter" at bounding box center [487, 65] width 30 height 10
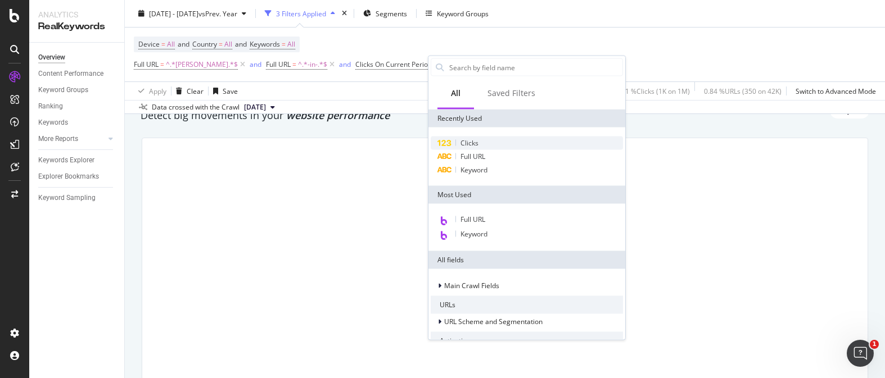
click at [485, 138] on div "Clicks" at bounding box center [527, 143] width 192 height 13
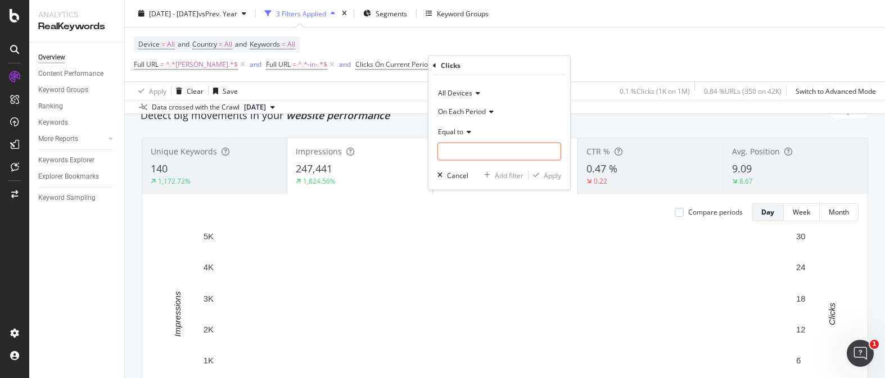
click at [489, 109] on icon at bounding box center [490, 111] width 8 height 7
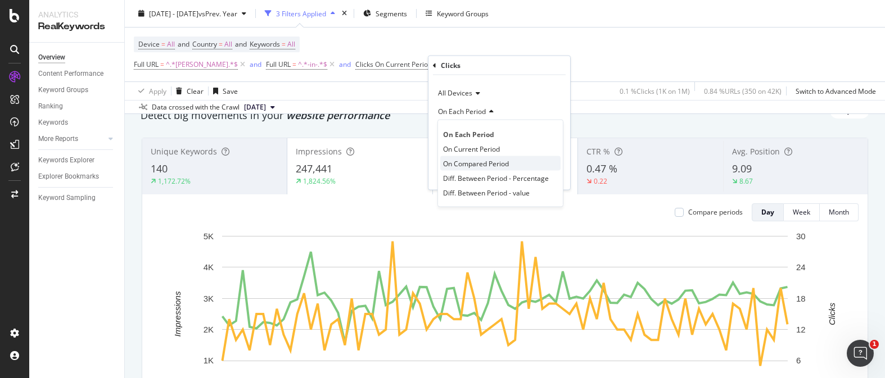
click at [502, 163] on span "On Compared Period" at bounding box center [476, 164] width 66 height 10
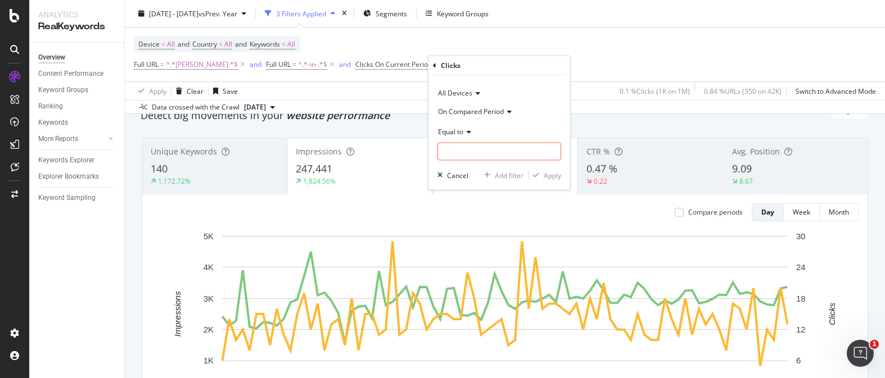
click at [470, 133] on icon at bounding box center [467, 131] width 8 height 7
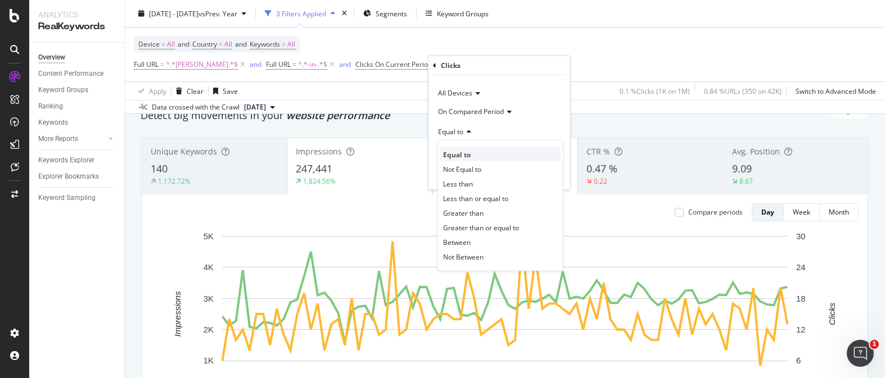
click at [486, 158] on div "Equal to" at bounding box center [500, 154] width 120 height 15
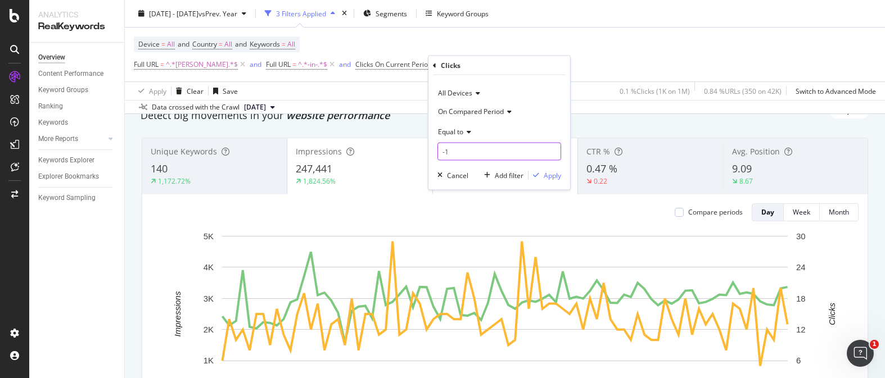
click at [483, 154] on input "-1" at bounding box center [500, 152] width 124 height 18
type input "-1"
type input "0"
click at [555, 175] on div "Apply" at bounding box center [552, 175] width 17 height 10
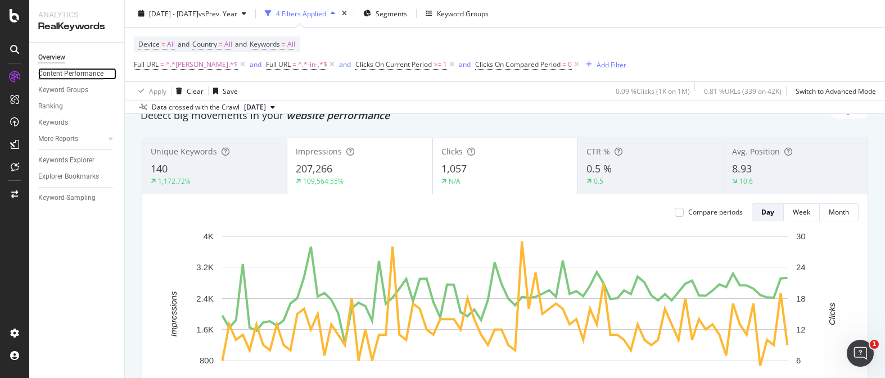
click at [97, 78] on div "Content Performance" at bounding box center [70, 74] width 65 height 12
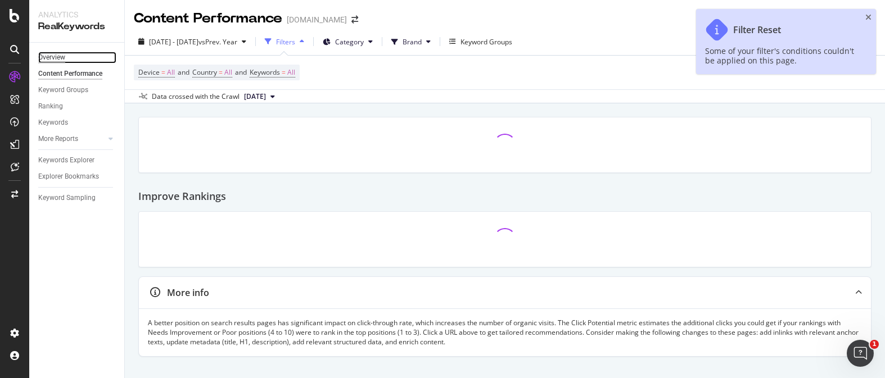
click at [65, 57] on div "Overview" at bounding box center [51, 58] width 27 height 12
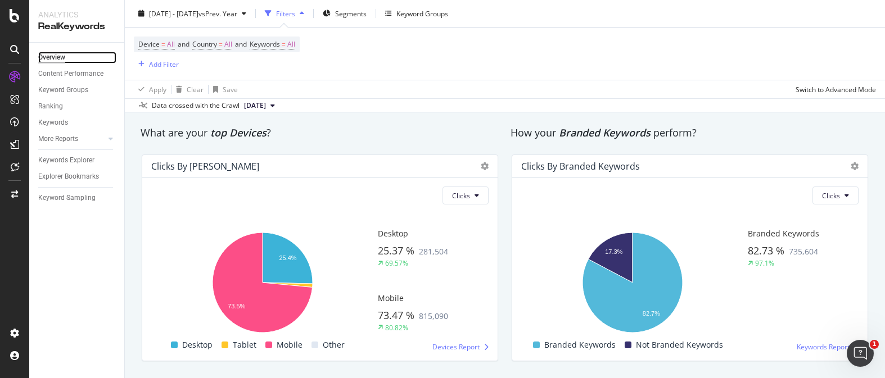
scroll to position [1903, 0]
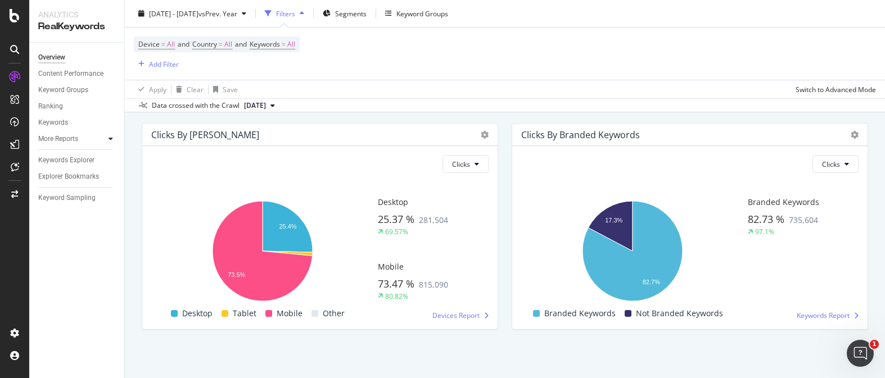
click at [112, 138] on icon at bounding box center [111, 139] width 4 height 7
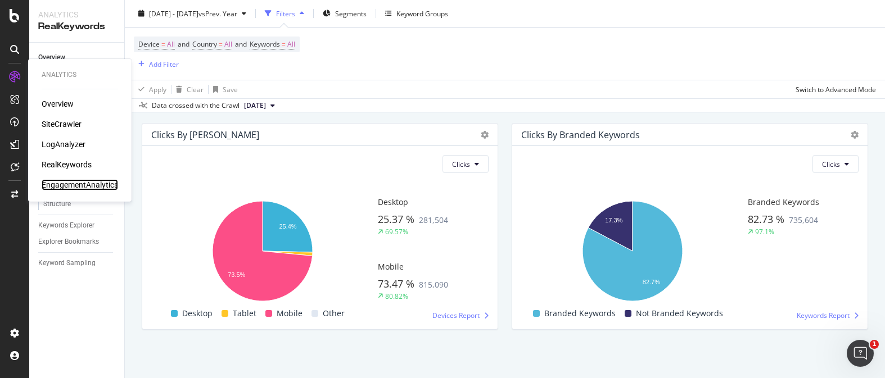
click at [71, 183] on div "EngagementAnalytics" at bounding box center [80, 184] width 76 height 11
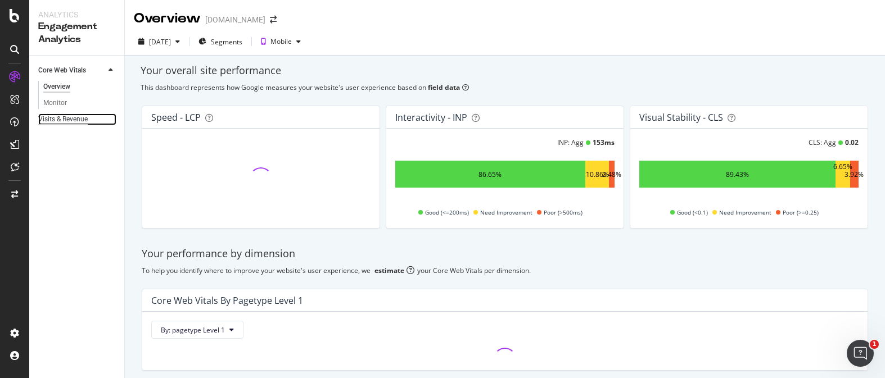
click at [77, 116] on div "Visits & Revenue" at bounding box center [62, 120] width 49 height 12
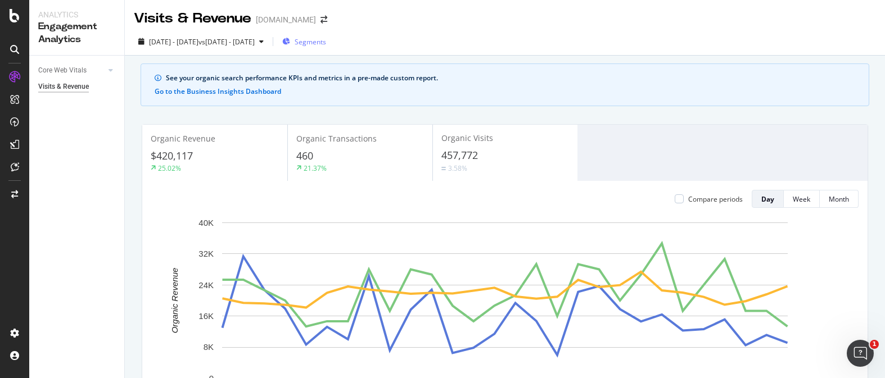
click at [326, 46] on span "Segments" at bounding box center [310, 42] width 31 height 10
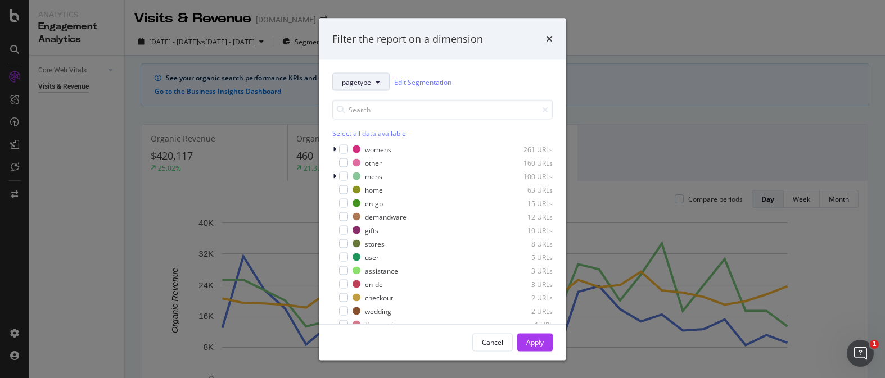
click at [384, 79] on button "pagetype" at bounding box center [360, 82] width 57 height 18
click at [363, 142] on span "params" at bounding box center [362, 143] width 40 height 10
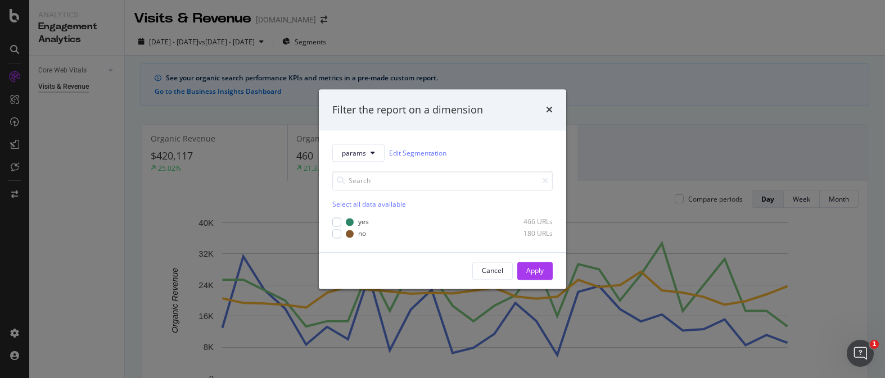
click at [379, 168] on div "Select all data available yes 466 URLs no 180 URLs" at bounding box center [442, 201] width 220 height 76
click at [547, 110] on icon "times" at bounding box center [549, 110] width 7 height 9
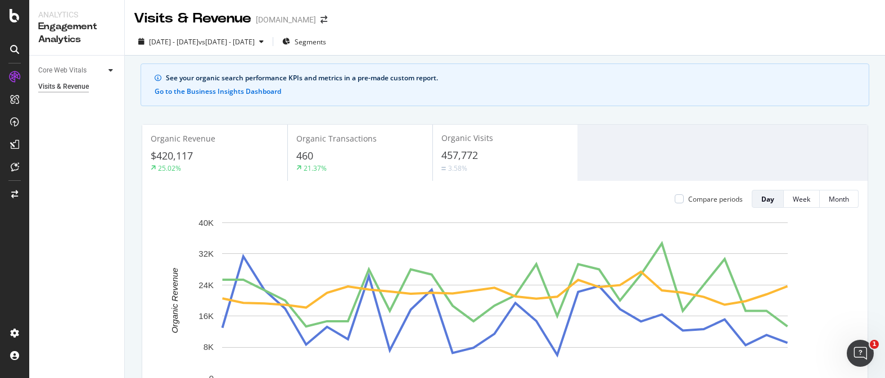
click at [108, 72] on div at bounding box center [110, 70] width 11 height 11
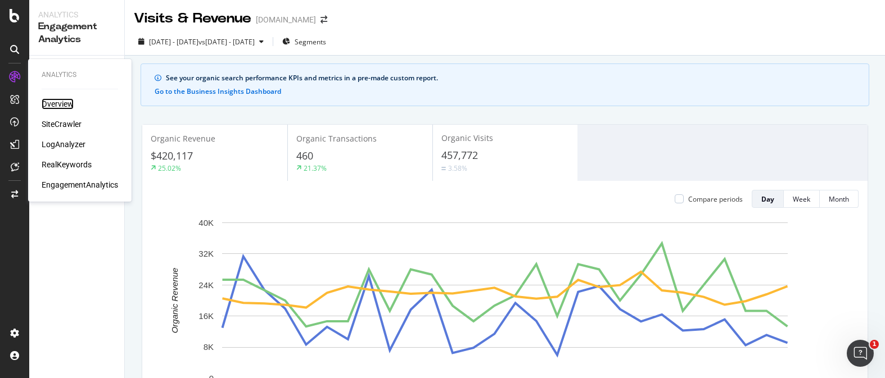
click at [46, 103] on div "Overview" at bounding box center [58, 103] width 32 height 11
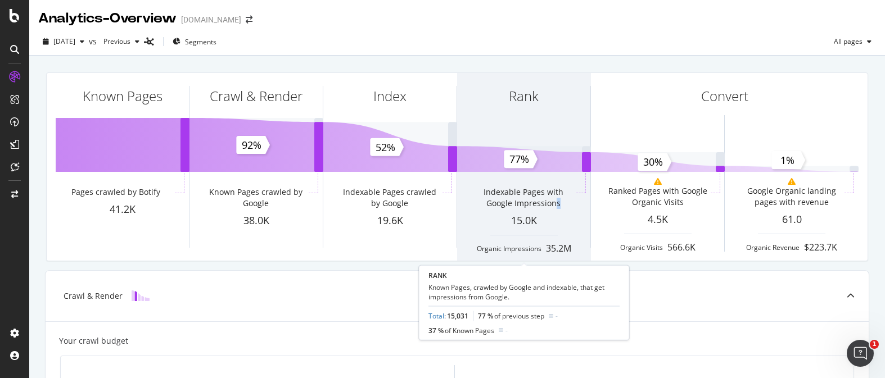
click at [555, 210] on div "Indexable Pages with Google Impressions" at bounding box center [523, 200] width 101 height 27
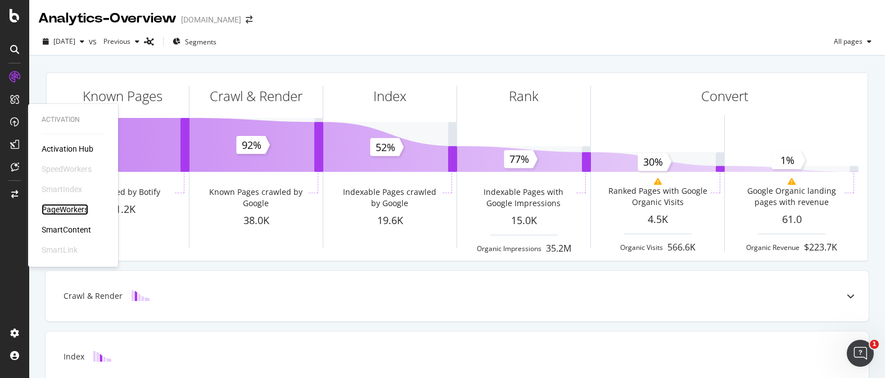
click at [75, 206] on div "PageWorkers" at bounding box center [65, 209] width 47 height 11
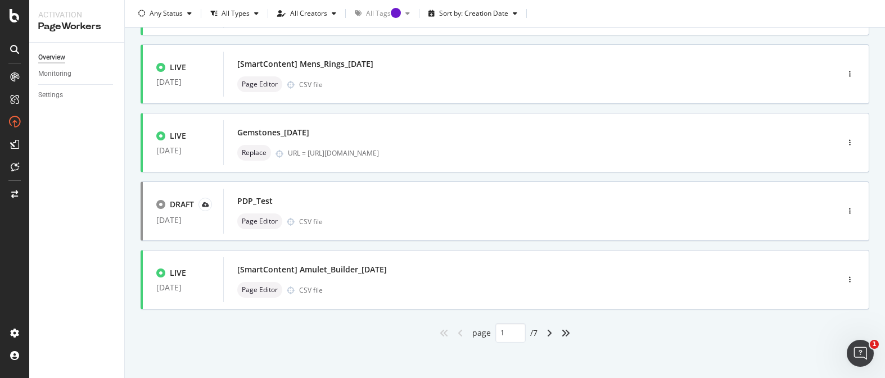
scroll to position [474, 0]
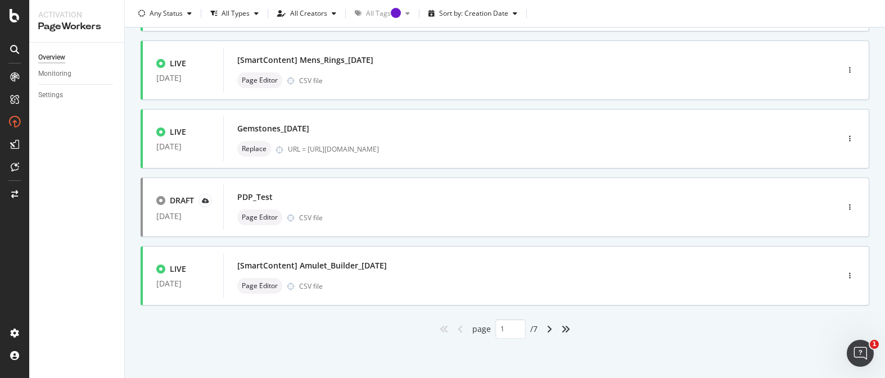
click at [552, 323] on div "angle-right" at bounding box center [549, 330] width 15 height 18
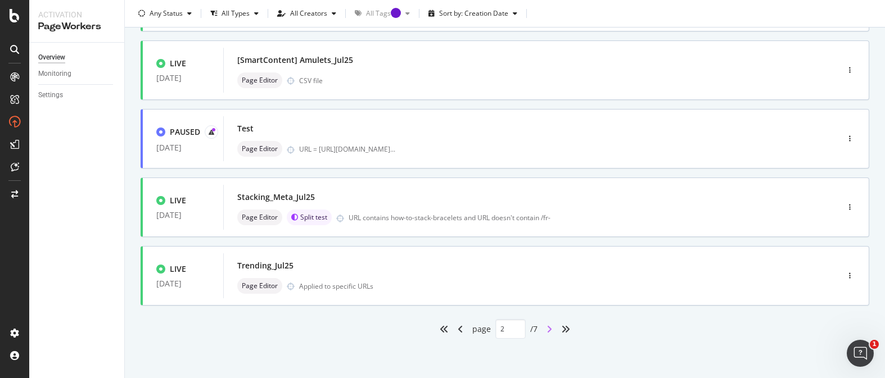
click at [547, 329] on icon "angle-right" at bounding box center [550, 329] width 6 height 9
type input "3"
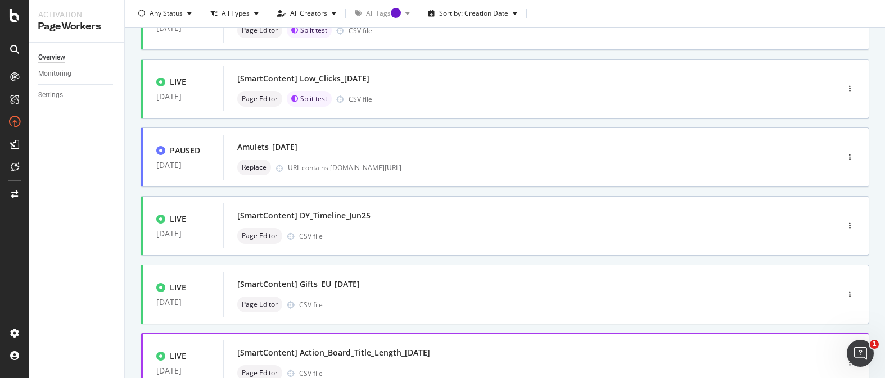
scroll to position [0, 0]
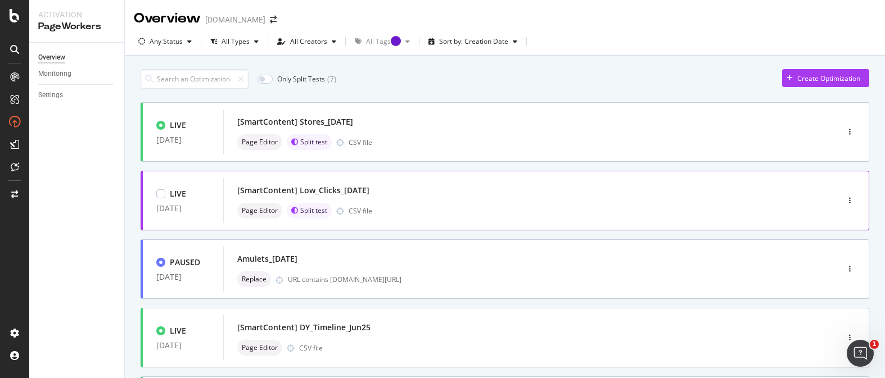
click at [501, 199] on div "[SmartContent] Low_Clicks_1Jul25 Page Editor Split test CSV file" at bounding box center [513, 201] width 553 height 36
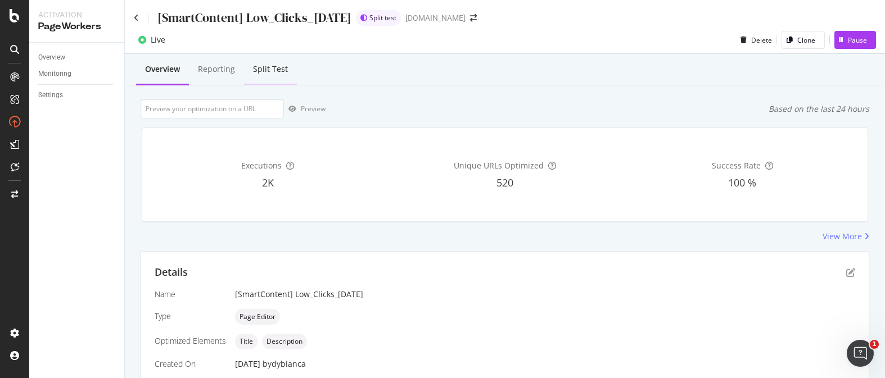
click at [263, 74] on div "Split Test" at bounding box center [270, 69] width 35 height 11
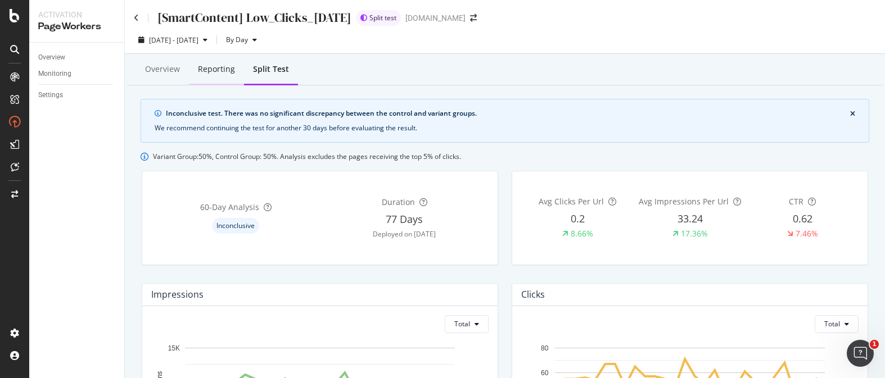
click at [223, 70] on div "Reporting" at bounding box center [216, 69] width 37 height 11
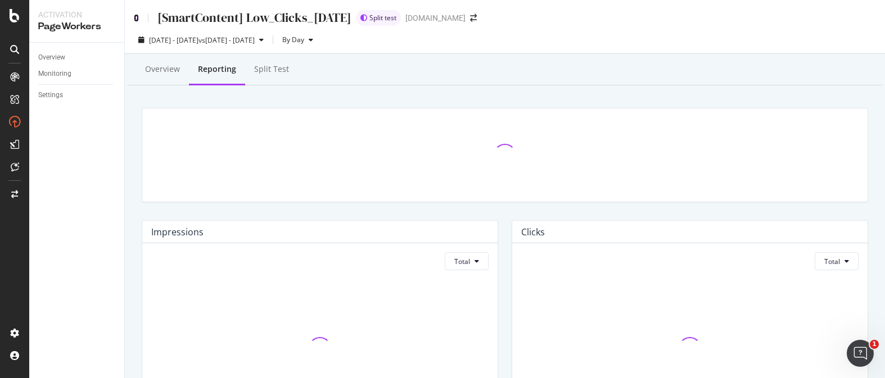
click at [138, 16] on icon at bounding box center [136, 18] width 5 height 8
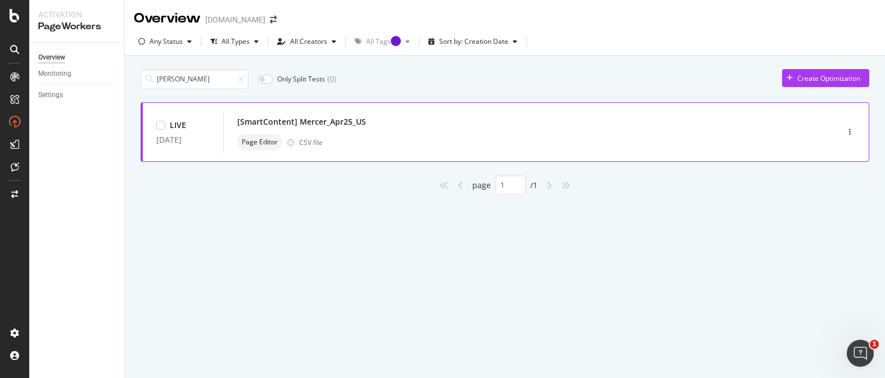
click at [276, 120] on div "[SmartContent] Mercer_Apr25_US" at bounding box center [301, 121] width 129 height 11
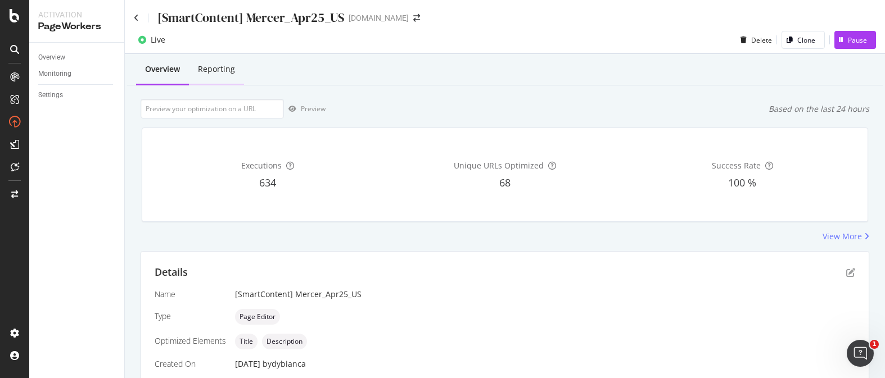
click at [211, 72] on div "Reporting" at bounding box center [216, 69] width 37 height 11
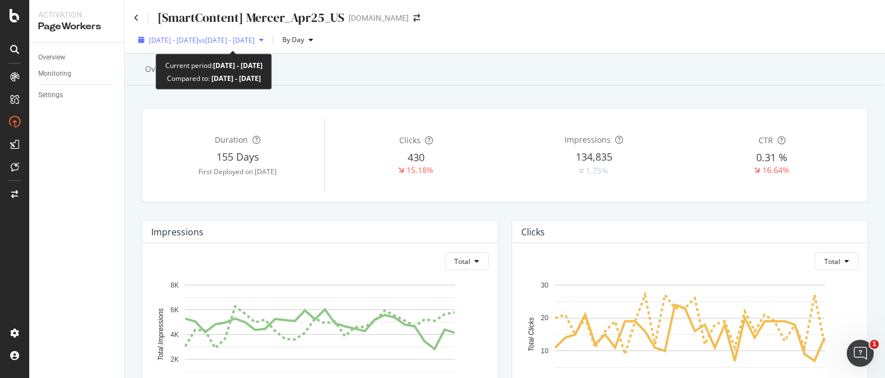
click at [235, 48] on div "2025 Aug. 18th - Sep. 14th vs 2025 Jul. 21st - Aug. 17th" at bounding box center [201, 39] width 134 height 17
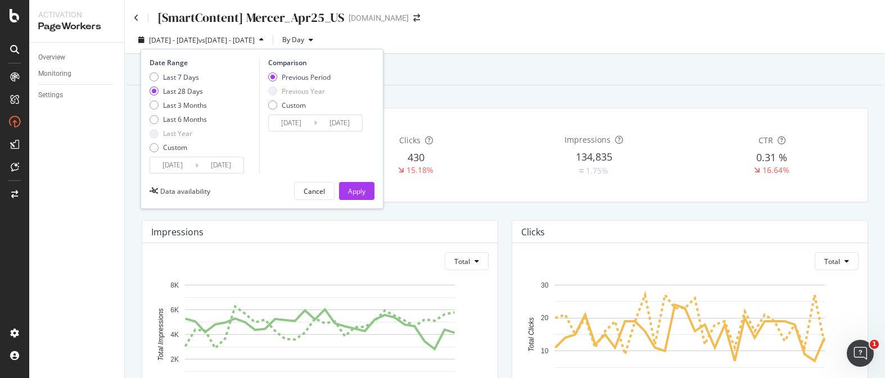
click at [507, 82] on div "Overview Reporting" at bounding box center [505, 70] width 756 height 30
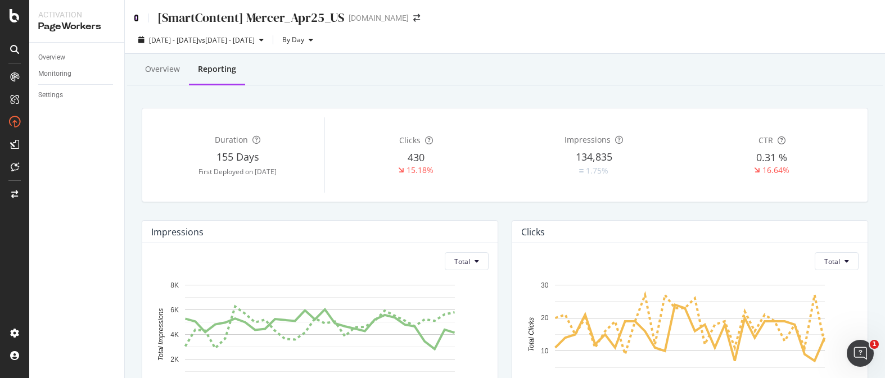
click at [136, 19] on icon at bounding box center [136, 18] width 5 height 8
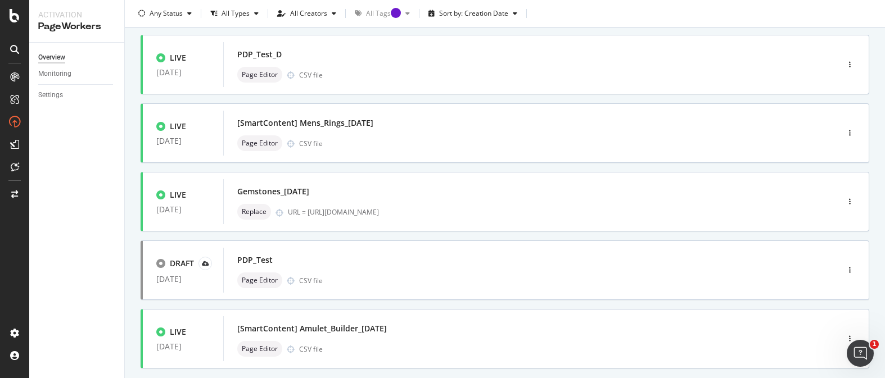
scroll to position [474, 0]
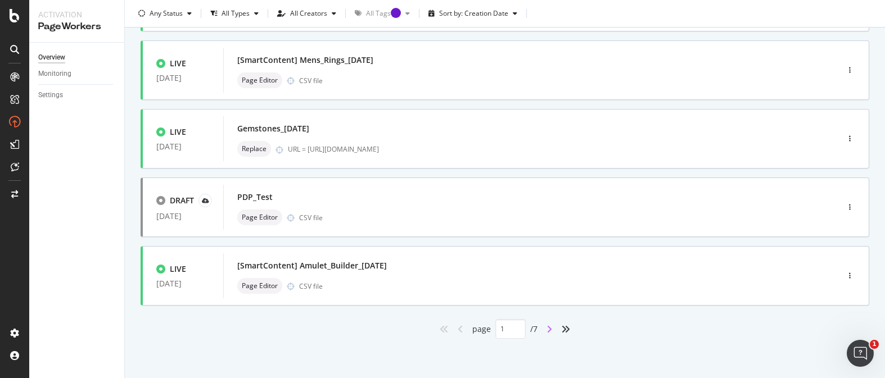
click at [551, 327] on icon "angle-right" at bounding box center [550, 329] width 6 height 9
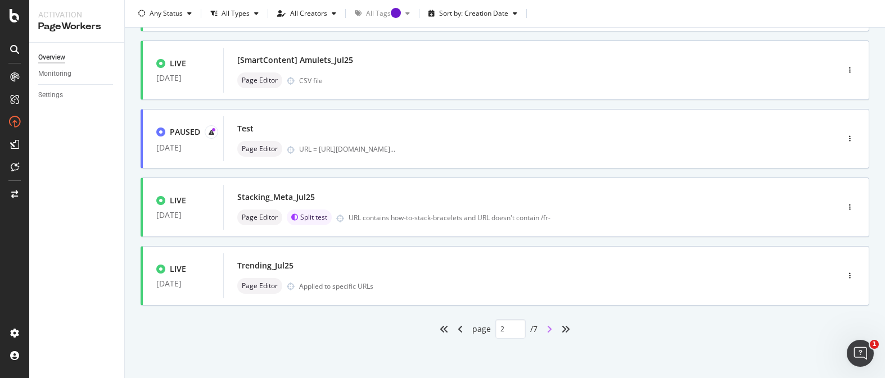
click at [549, 330] on icon "angle-right" at bounding box center [550, 329] width 6 height 9
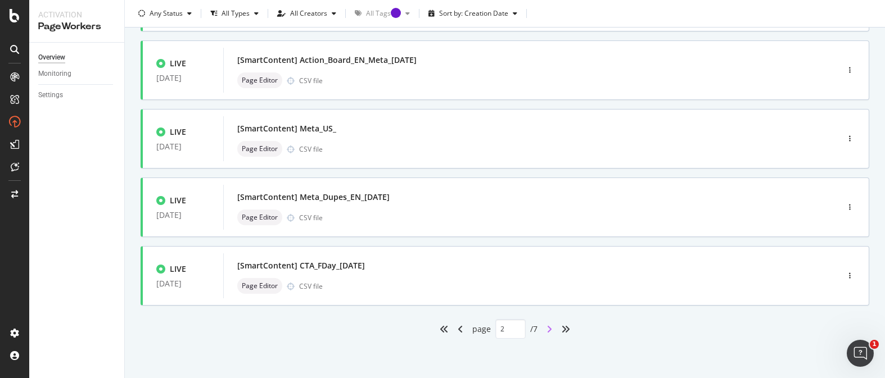
type input "3"
click at [473, 235] on div "LIVE 04 Jun. 2025 [SmartContent] Meta_Dupes_EN_4Jun25 Page Editor CSV file" at bounding box center [505, 208] width 729 height 60
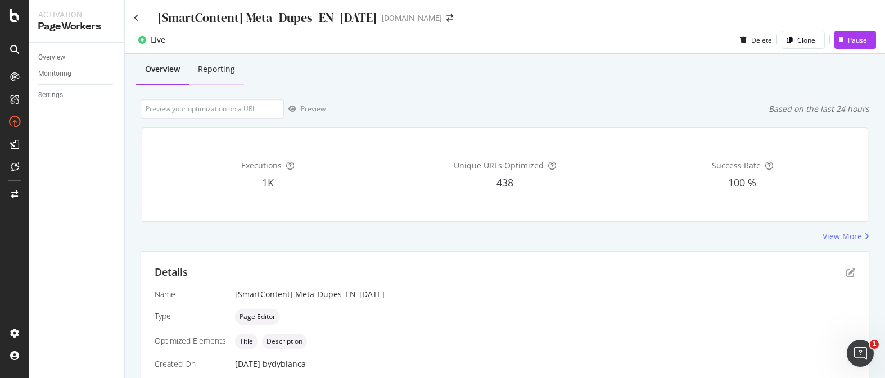
click at [227, 78] on div "Reporting" at bounding box center [216, 70] width 55 height 31
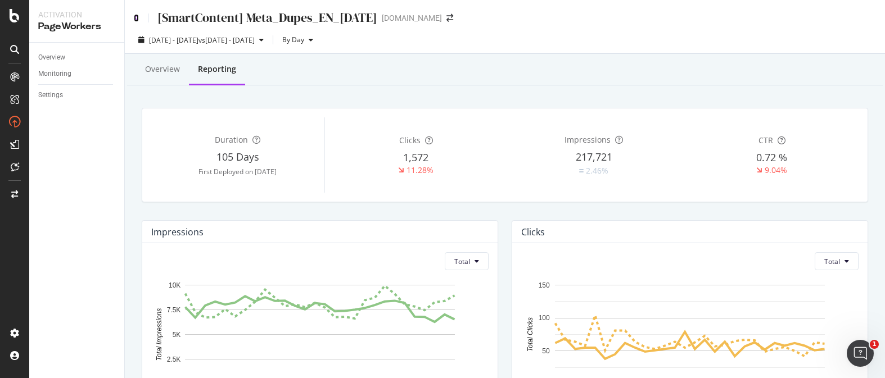
click at [136, 17] on icon at bounding box center [136, 18] width 5 height 8
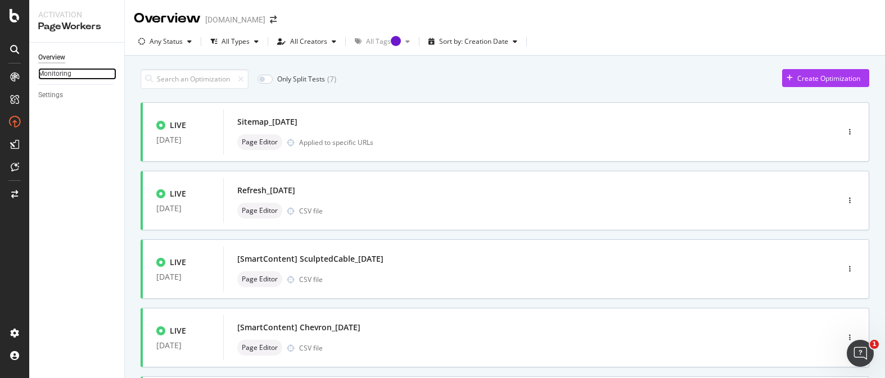
click at [72, 75] on link "Monitoring" at bounding box center [77, 74] width 78 height 12
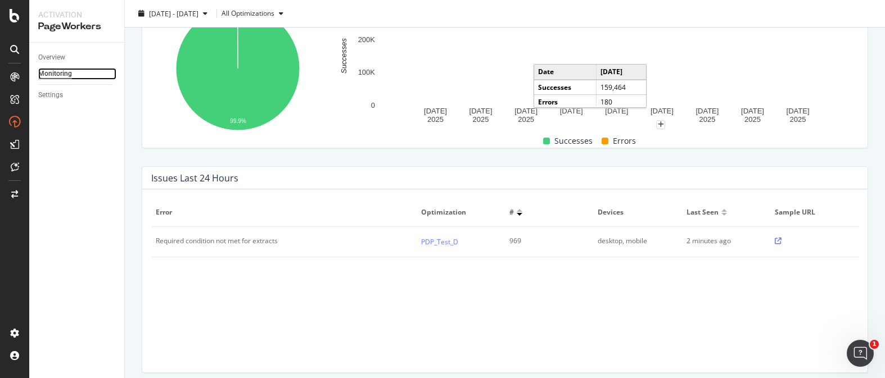
scroll to position [249, 0]
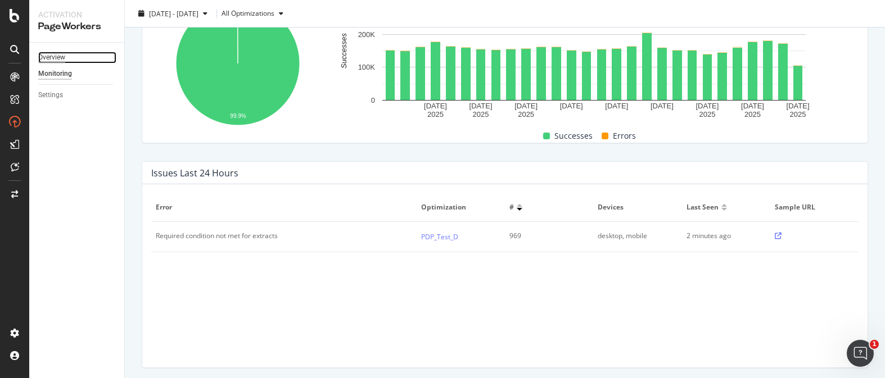
click at [64, 61] on div "Overview" at bounding box center [51, 58] width 27 height 12
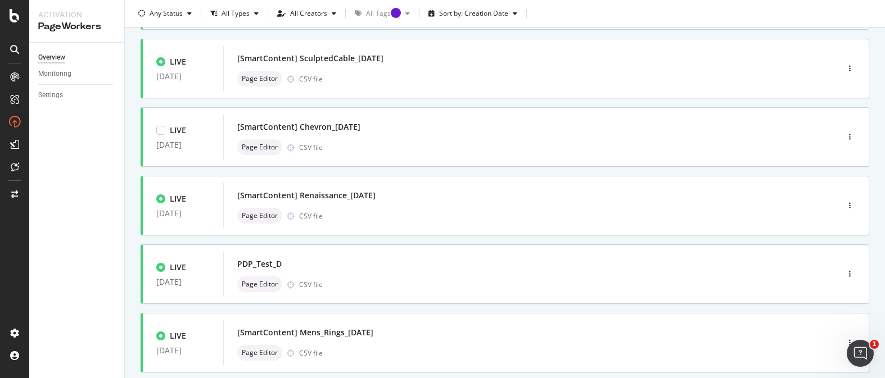
scroll to position [235, 0]
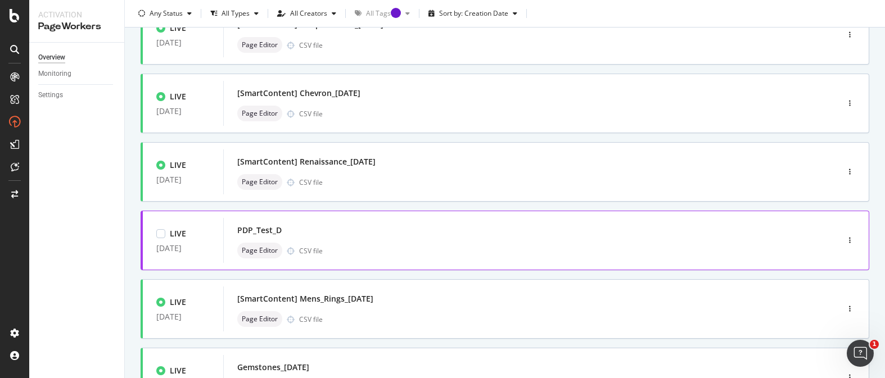
click at [403, 225] on div "LIVE 10 Sep. 2025 Sitemap_10Sep25 Page Editor Applied to specific URLs LIVE 10 …" at bounding box center [505, 223] width 729 height 710
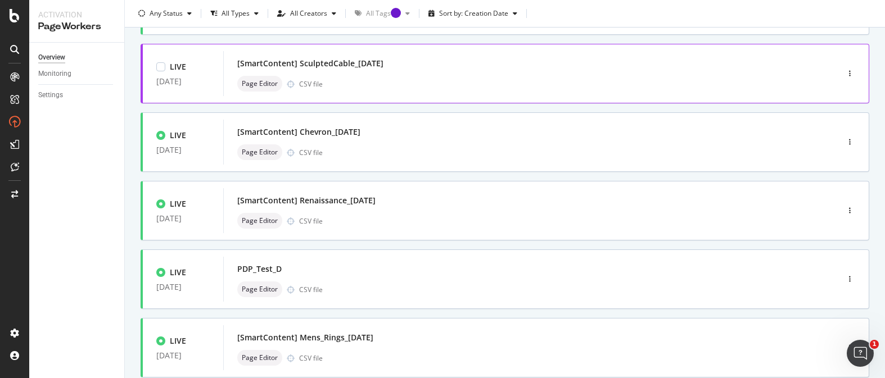
scroll to position [198, 0]
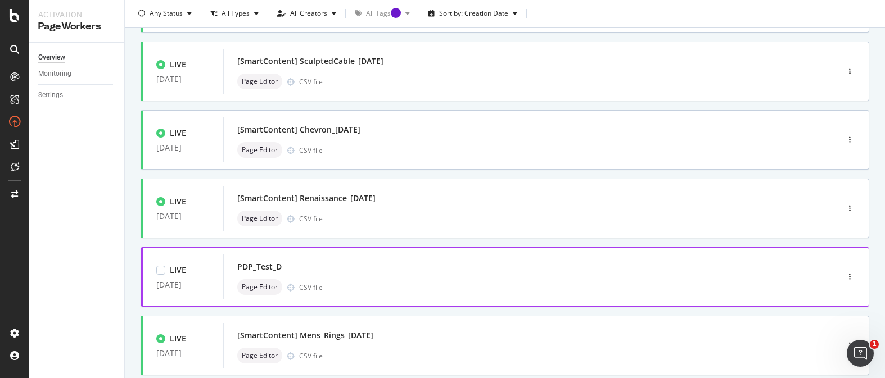
click at [446, 285] on div "Page Editor CSV file" at bounding box center [513, 288] width 553 height 16
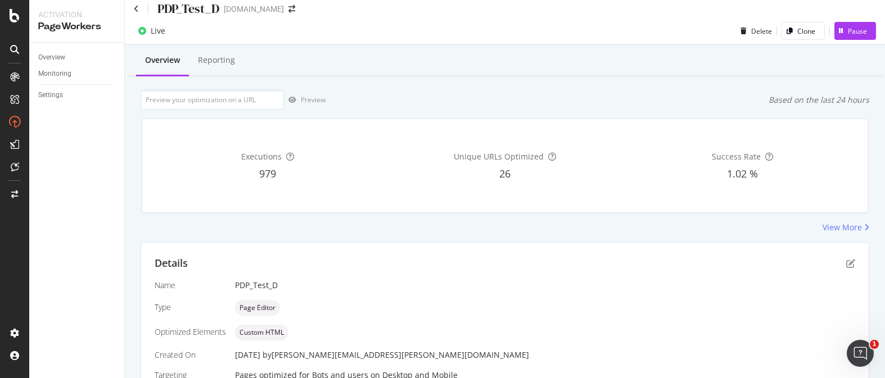
scroll to position [6, 0]
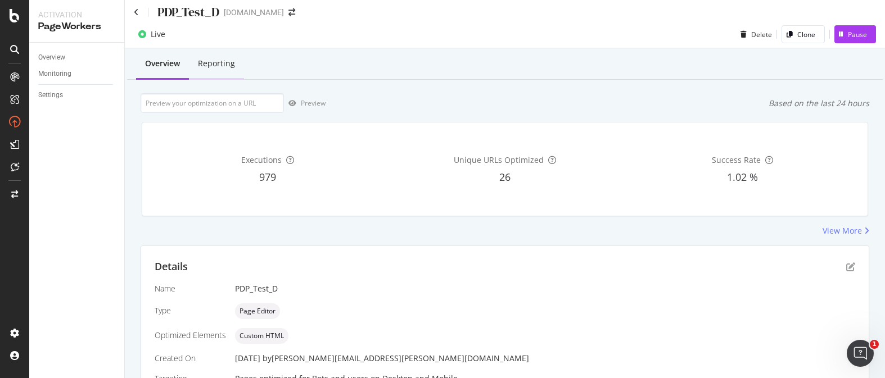
click at [217, 72] on div "Reporting" at bounding box center [216, 64] width 55 height 31
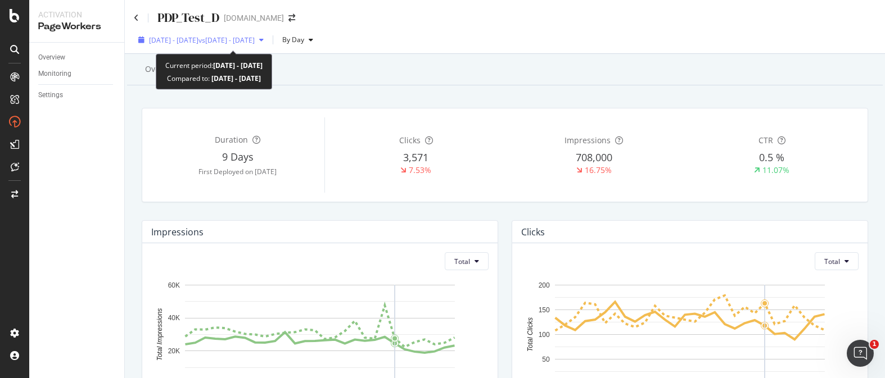
click at [240, 47] on div "2025 Aug. 18th - Sep. 14th vs 2025 Jul. 24th - Aug. 20th" at bounding box center [201, 39] width 134 height 17
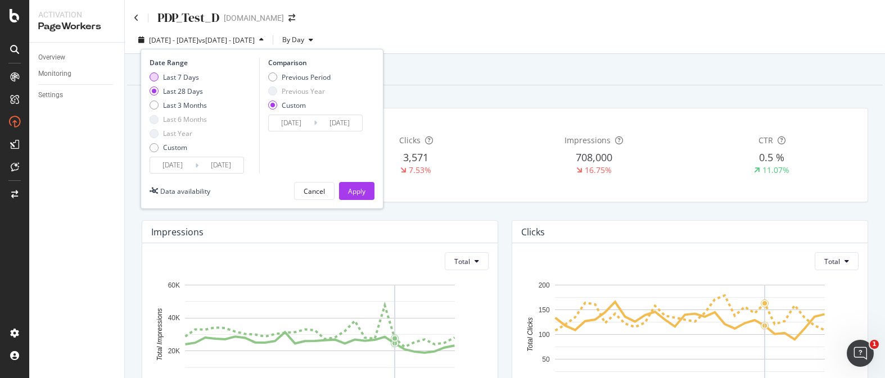
click at [162, 79] on div "Last 7 Days" at bounding box center [178, 78] width 57 height 10
type input "2025/09/08"
click at [278, 76] on div "Previous Period" at bounding box center [299, 78] width 62 height 10
type input "2025/09/01"
type input "2025/09/07"
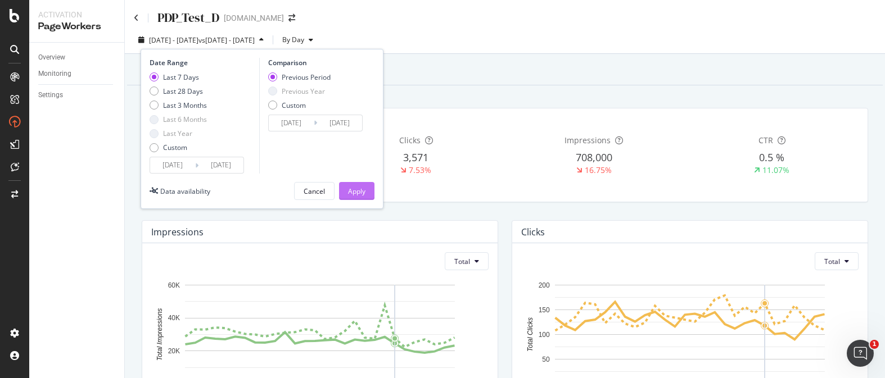
click at [355, 191] on div "Apply" at bounding box center [356, 192] width 17 height 10
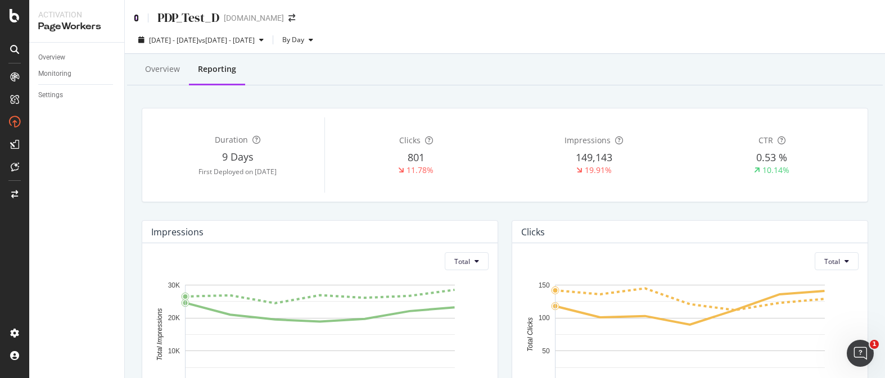
click at [136, 17] on icon at bounding box center [136, 18] width 5 height 8
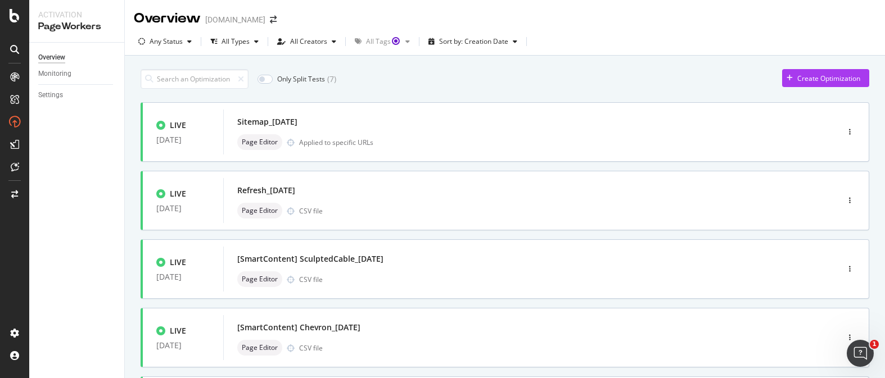
click at [237, 78] on div at bounding box center [238, 79] width 11 height 8
click at [204, 78] on input at bounding box center [195, 79] width 108 height 20
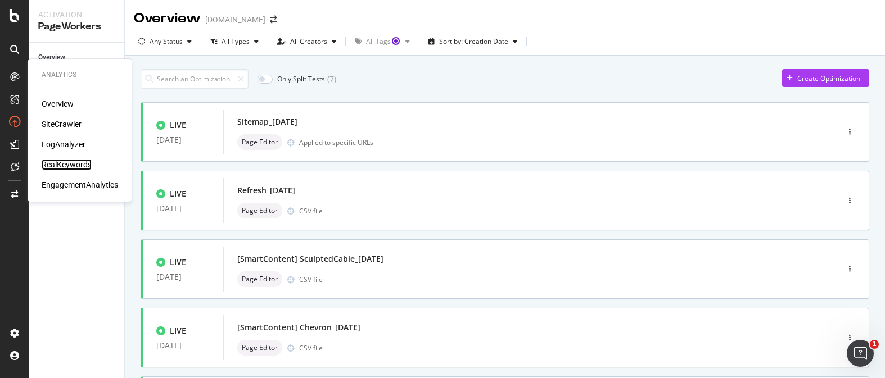
click at [79, 164] on div "RealKeywords" at bounding box center [67, 164] width 50 height 11
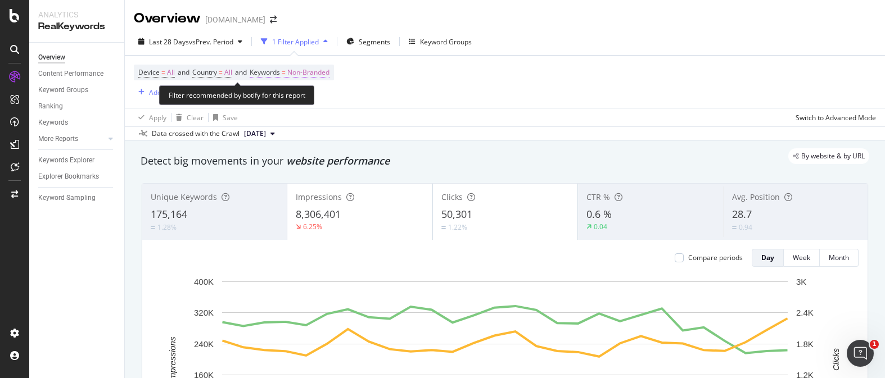
click at [305, 74] on span "Non-Branded" at bounding box center [308, 73] width 42 height 16
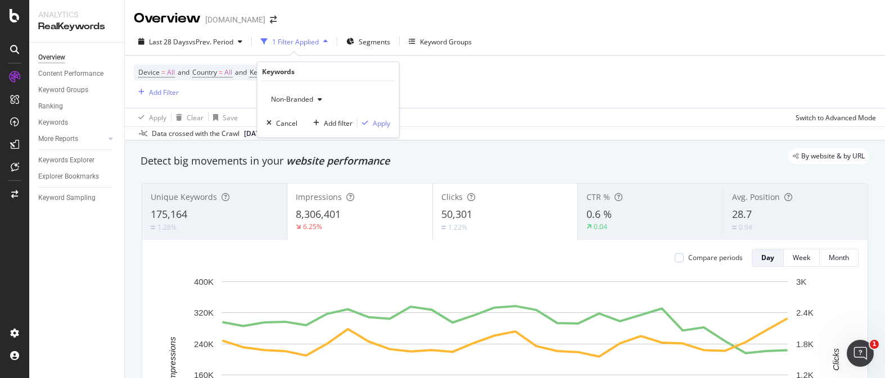
click at [298, 96] on span "Non-Branded" at bounding box center [290, 99] width 47 height 10
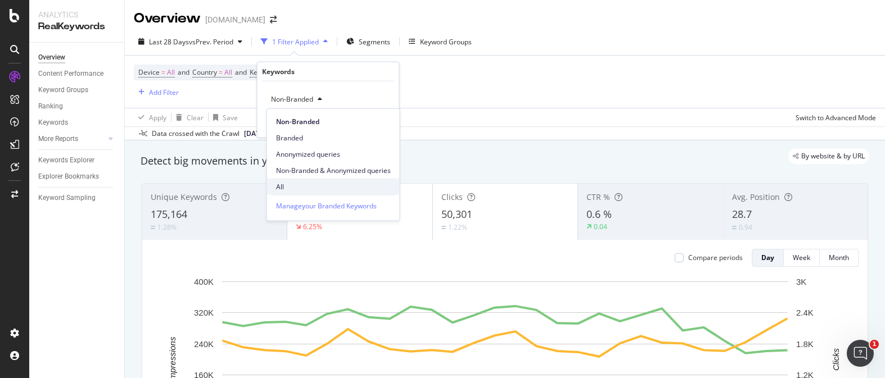
click at [323, 181] on div "All" at bounding box center [333, 187] width 133 height 16
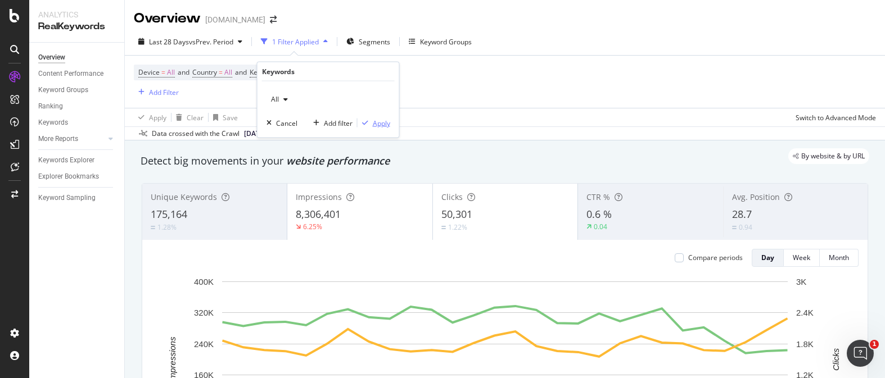
click at [375, 124] on div "Apply" at bounding box center [381, 123] width 17 height 10
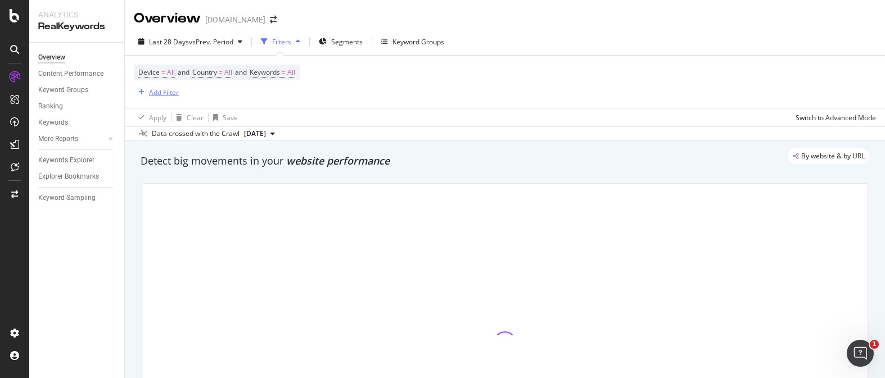
click at [154, 92] on div "Add Filter" at bounding box center [164, 93] width 30 height 10
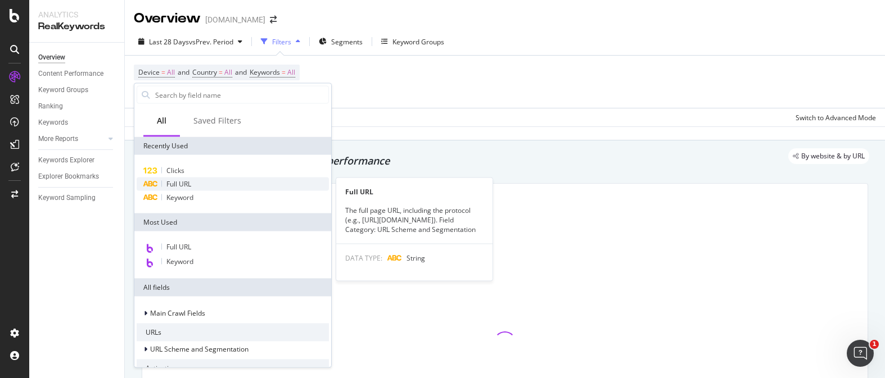
click at [201, 179] on div "Full URL" at bounding box center [233, 184] width 192 height 13
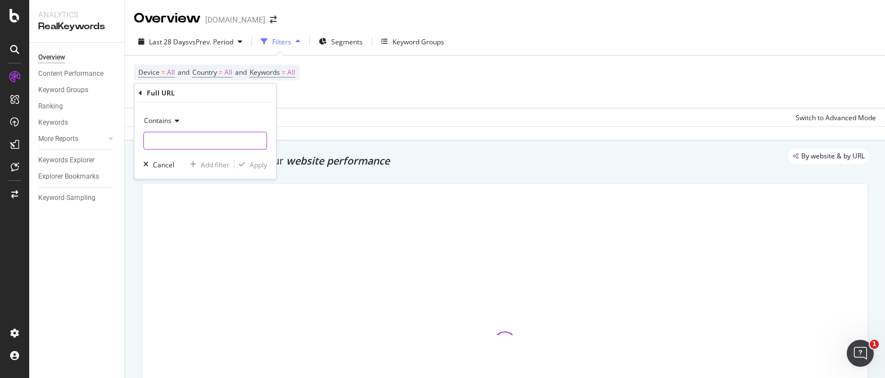
click at [201, 146] on input "text" at bounding box center [205, 141] width 123 height 18
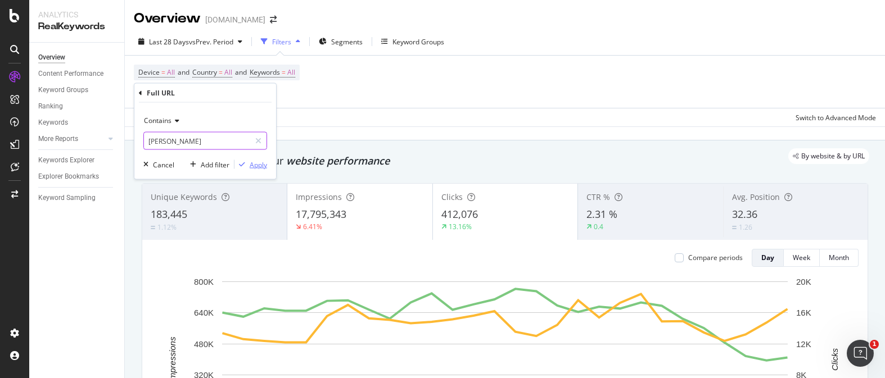
type input "mercer"
click at [257, 164] on div "Apply" at bounding box center [258, 165] width 17 height 10
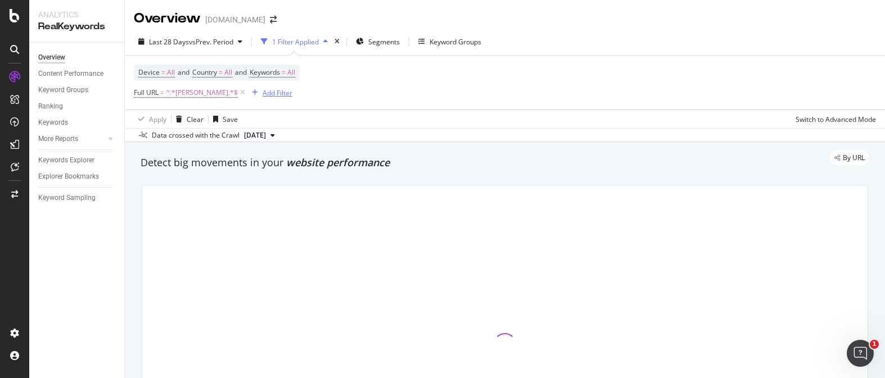
click at [263, 95] on div "Add Filter" at bounding box center [278, 93] width 30 height 10
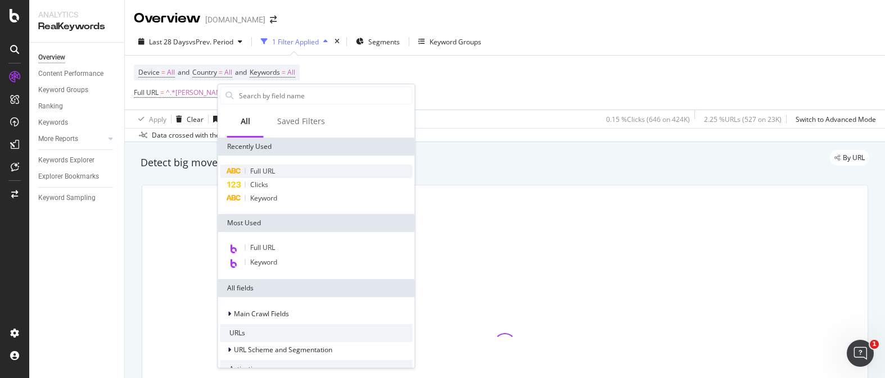
click at [264, 175] on span "Full URL" at bounding box center [262, 171] width 25 height 10
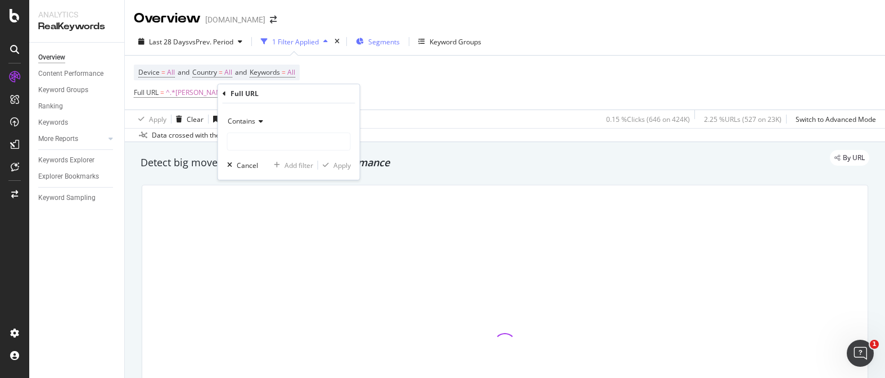
drag, startPoint x: 398, startPoint y: 76, endPoint x: 404, endPoint y: 40, distance: 36.6
click at [402, 72] on div "Device = All and Country = All and Keywords = All Full URL = ^.*mercer.*$ Add F…" at bounding box center [505, 83] width 742 height 54
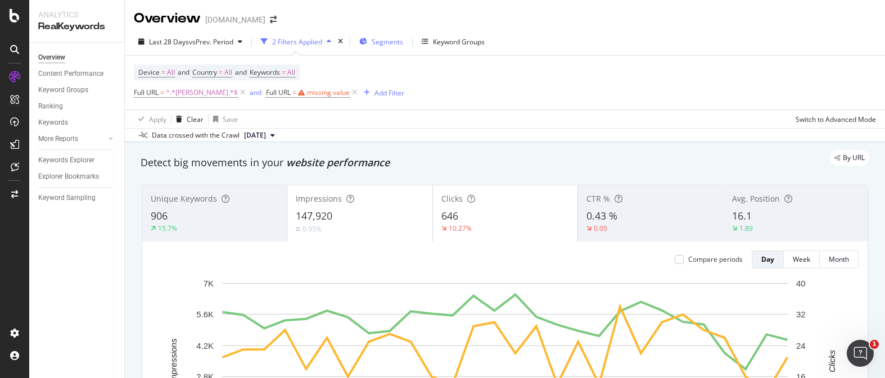
click at [389, 38] on span "Segments" at bounding box center [387, 42] width 31 height 10
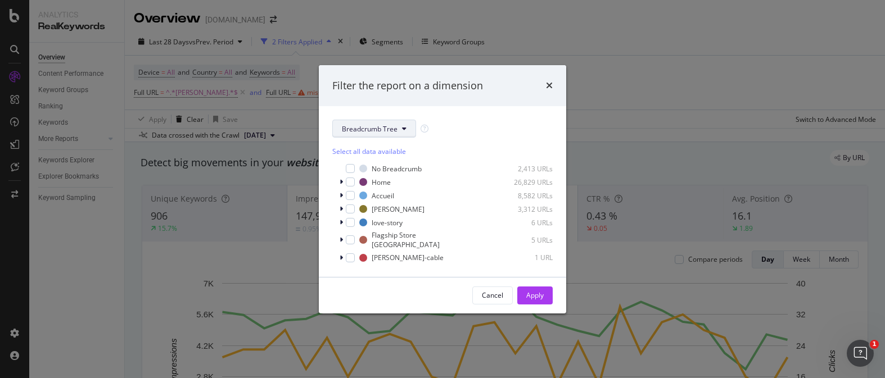
click at [405, 137] on button "Breadcrumb Tree" at bounding box center [374, 129] width 84 height 18
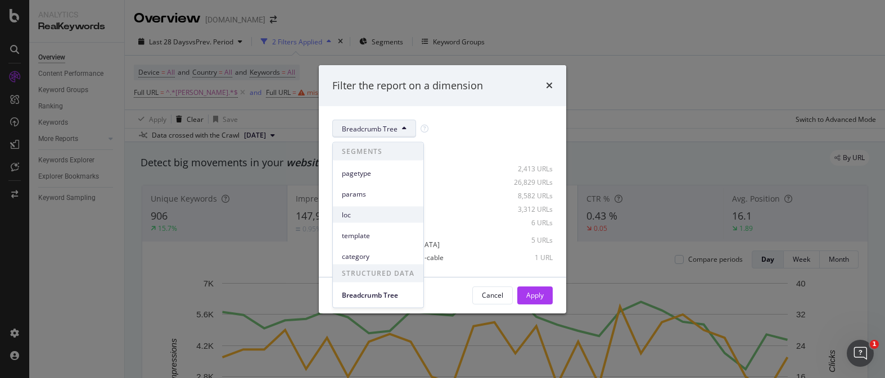
click at [385, 213] on span "loc" at bounding box center [378, 215] width 73 height 10
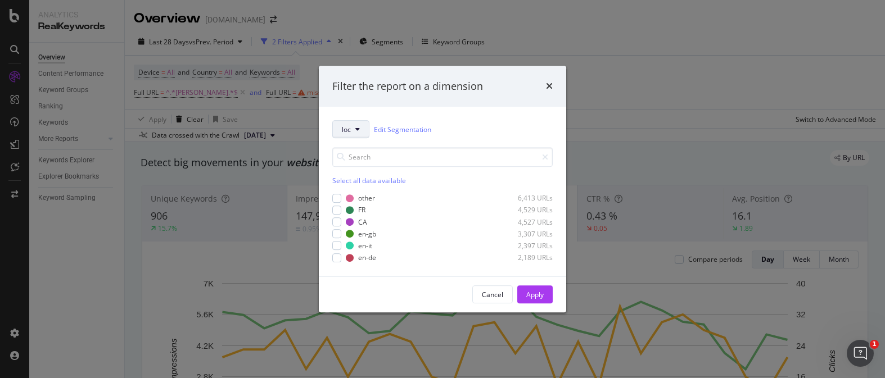
click at [365, 130] on button "loc" at bounding box center [350, 129] width 37 height 18
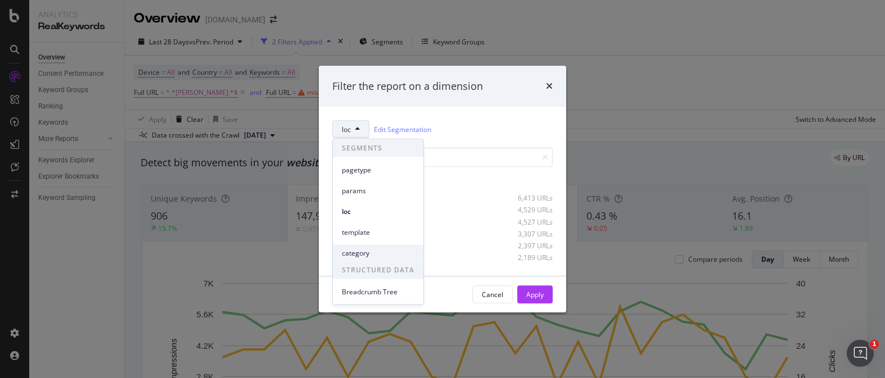
click at [378, 248] on span "category" at bounding box center [378, 253] width 73 height 10
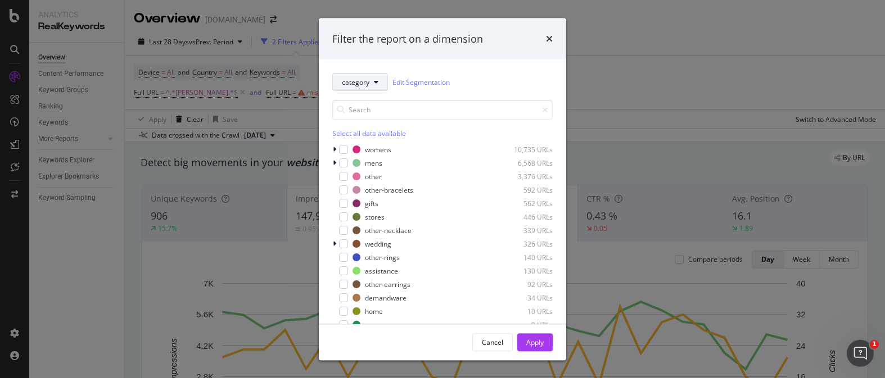
click at [371, 85] on button "category" at bounding box center [360, 82] width 56 height 18
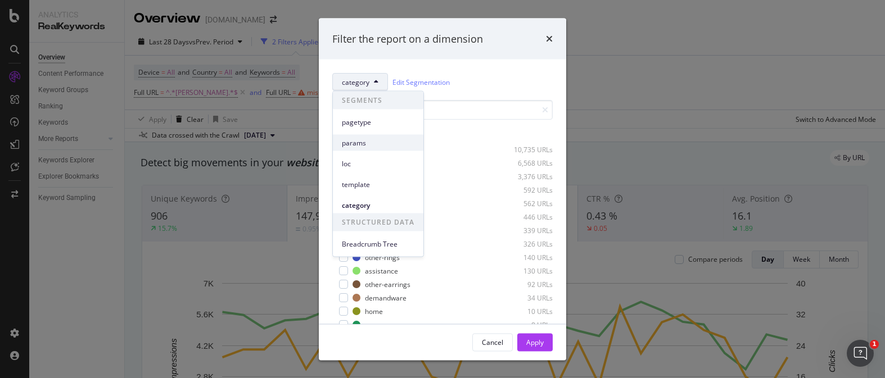
click at [403, 137] on div "params" at bounding box center [378, 143] width 91 height 16
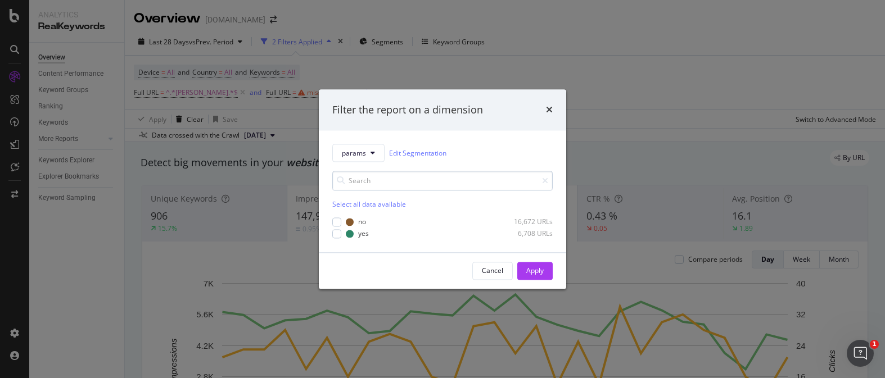
click at [405, 183] on input "modal" at bounding box center [442, 182] width 220 height 20
click at [341, 233] on div "modal" at bounding box center [336, 233] width 9 height 9
drag, startPoint x: 339, startPoint y: 232, endPoint x: 364, endPoint y: 190, distance: 48.9
click at [342, 229] on div "yes 6,708 URLs" at bounding box center [442, 234] width 220 height 10
click at [371, 156] on button "params" at bounding box center [358, 154] width 52 height 18
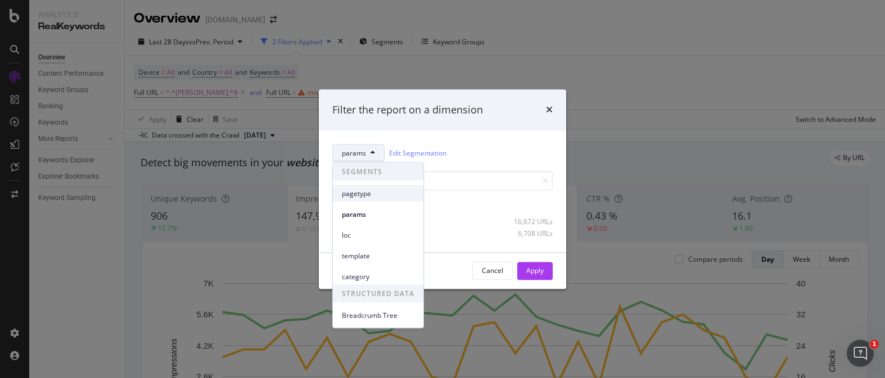
click at [379, 200] on div "pagetype" at bounding box center [378, 194] width 91 height 16
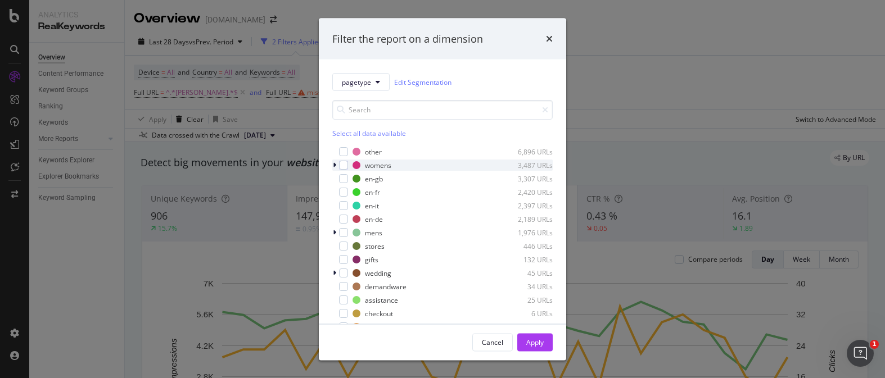
click at [336, 166] on div "modal" at bounding box center [335, 165] width 7 height 11
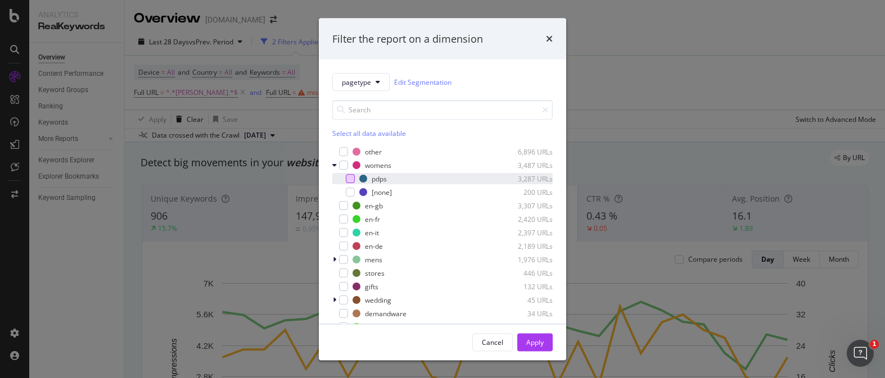
click at [350, 178] on div "modal" at bounding box center [350, 178] width 9 height 9
click at [533, 337] on div "Apply" at bounding box center [534, 342] width 17 height 10
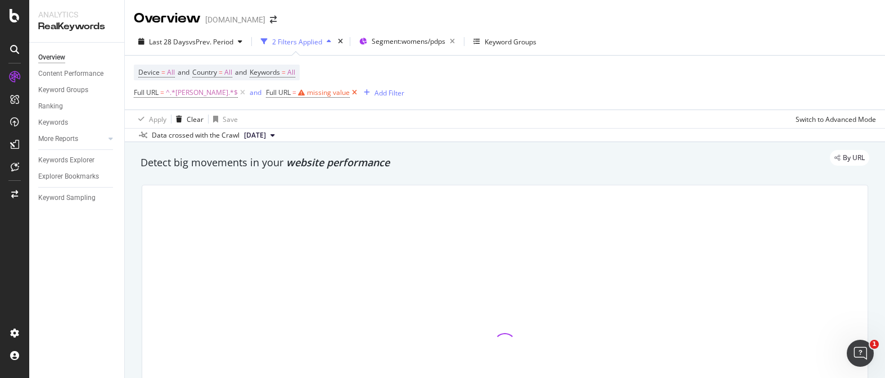
click at [350, 92] on icon at bounding box center [355, 92] width 10 height 11
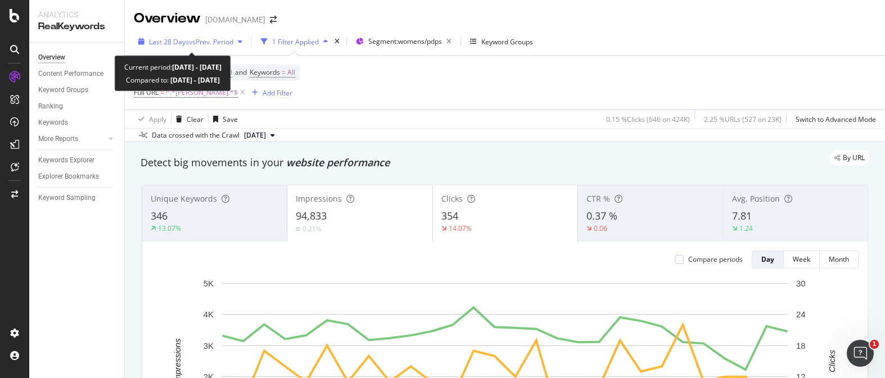
click at [208, 43] on span "vs Prev. Period" at bounding box center [211, 42] width 44 height 10
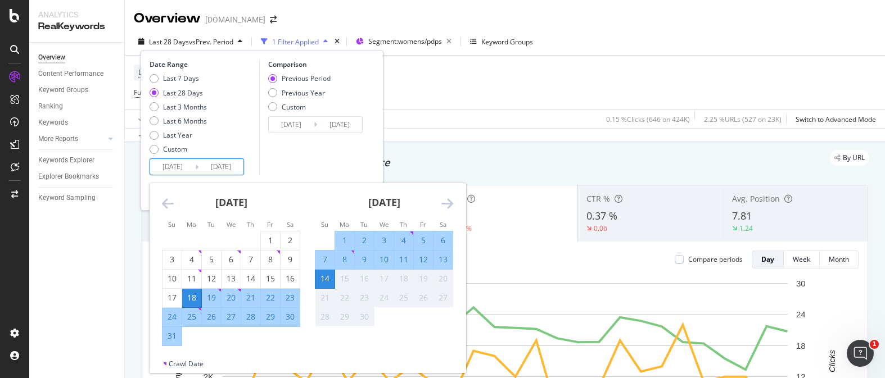
click at [183, 167] on input "2025/08/18" at bounding box center [172, 167] width 45 height 16
click at [170, 208] on icon "Move backward to switch to the previous month." at bounding box center [168, 203] width 12 height 13
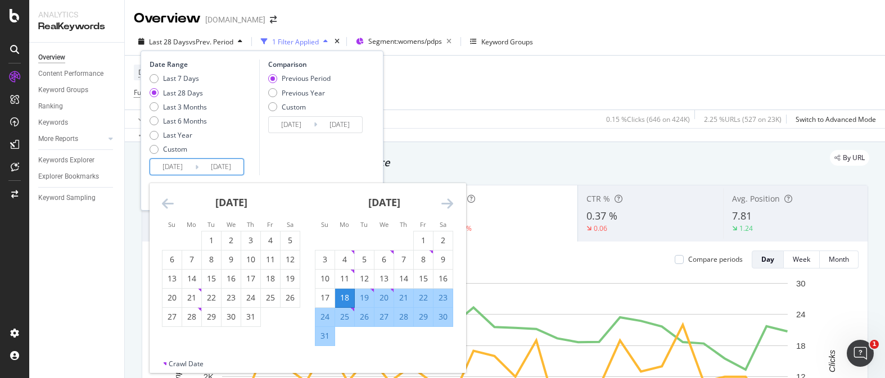
click at [170, 208] on icon "Move backward to switch to the previous month." at bounding box center [168, 203] width 12 height 13
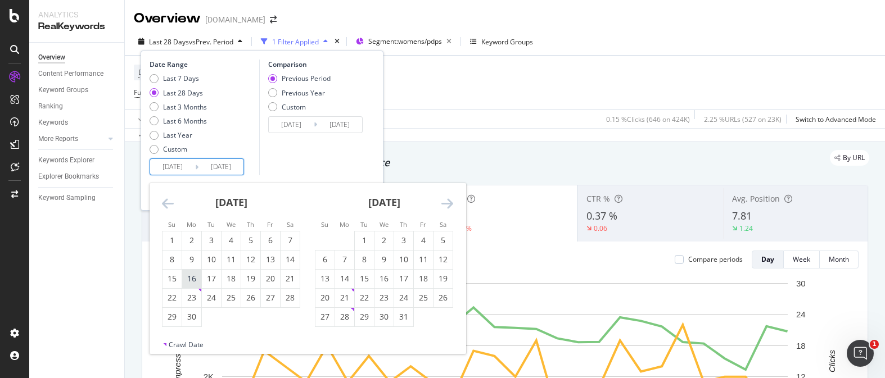
click at [200, 281] on div "16" at bounding box center [191, 278] width 19 height 11
type input "2025/06/16"
type input "2025/03/17"
type input "2025/06/15"
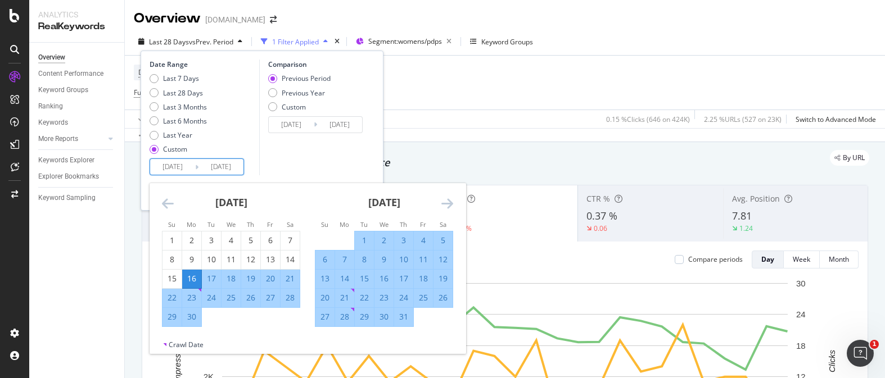
click at [446, 199] on icon "Move forward to switch to the next month." at bounding box center [447, 203] width 12 height 13
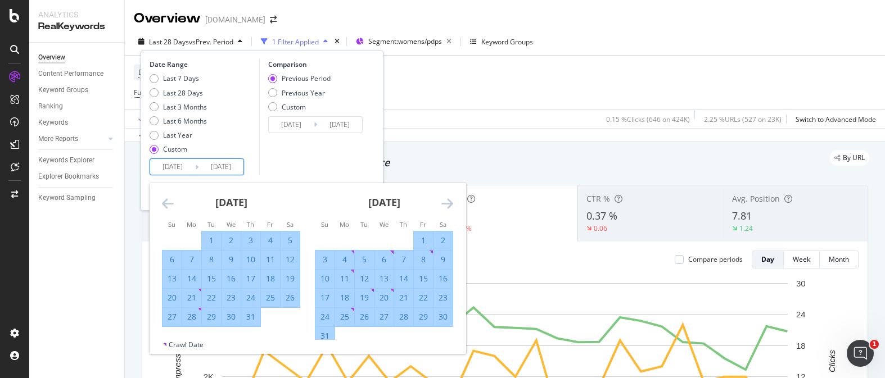
click at [446, 199] on icon "Move forward to switch to the next month." at bounding box center [447, 203] width 12 height 13
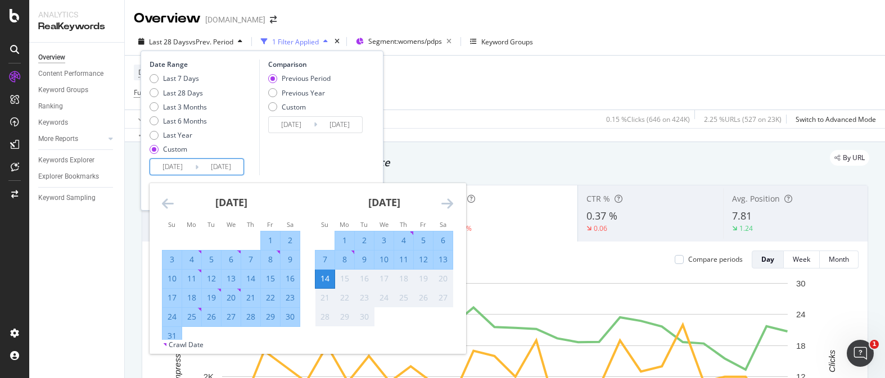
click at [333, 259] on div "7" at bounding box center [324, 259] width 19 height 11
type input "2025/09/07"
type input "2025/03/24"
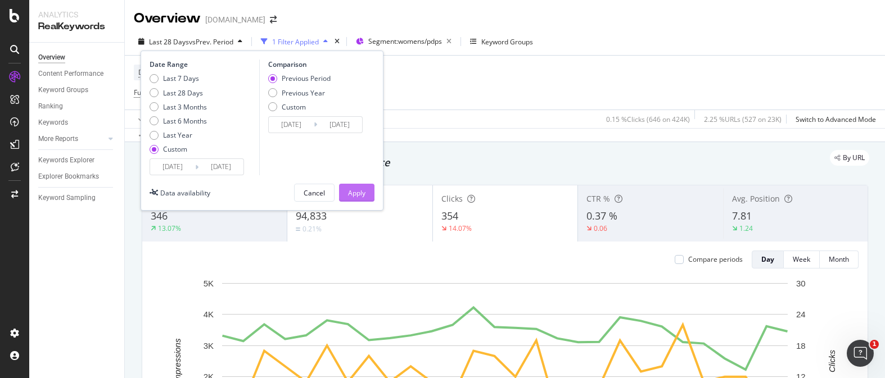
click at [364, 191] on div "Apply" at bounding box center [356, 193] width 17 height 10
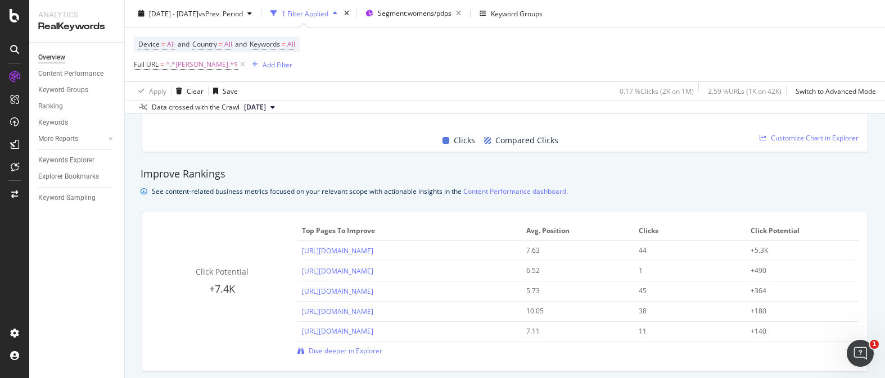
scroll to position [655, 0]
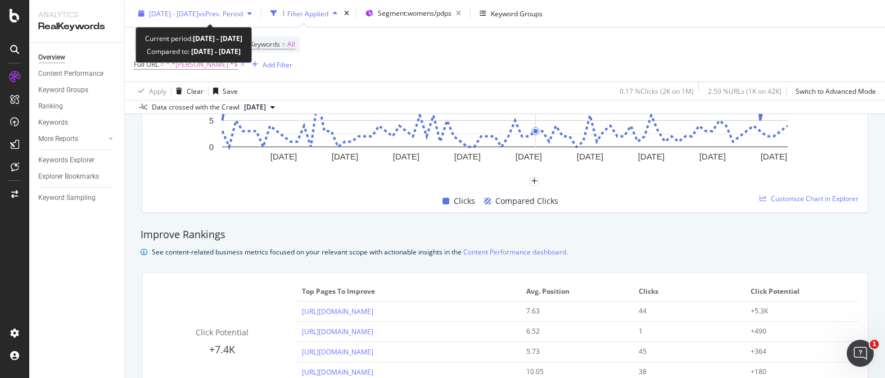
click at [243, 16] on span "vs Prev. Period" at bounding box center [221, 13] width 44 height 10
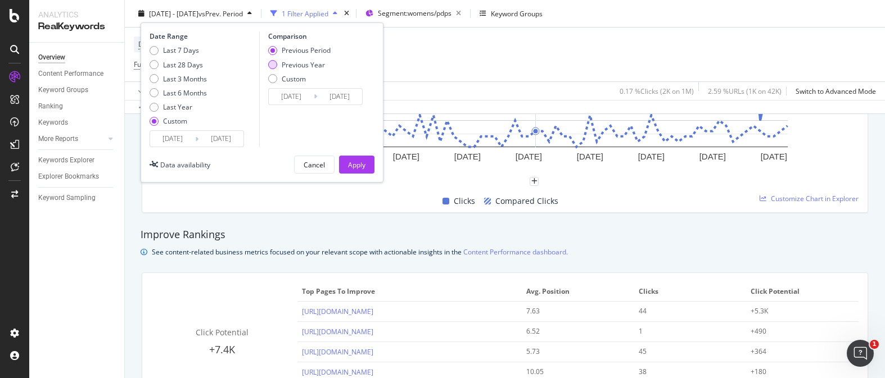
click at [276, 60] on div "Previous Year" at bounding box center [299, 65] width 62 height 10
type input "2024/06/17"
type input "2024/09/08"
click at [358, 157] on div "Apply" at bounding box center [356, 164] width 17 height 17
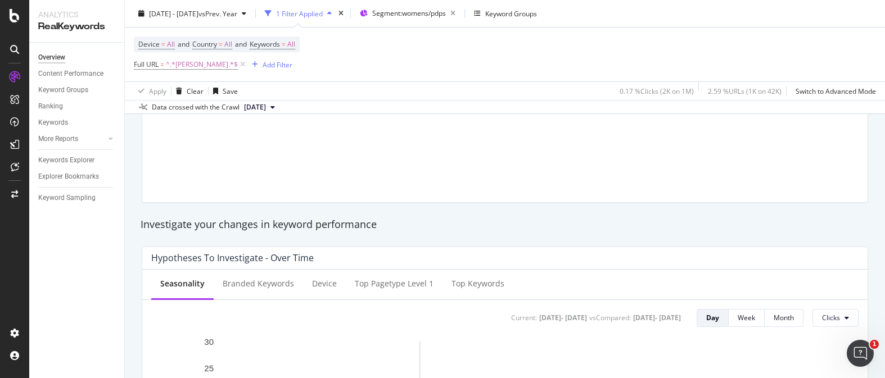
scroll to position [274, 0]
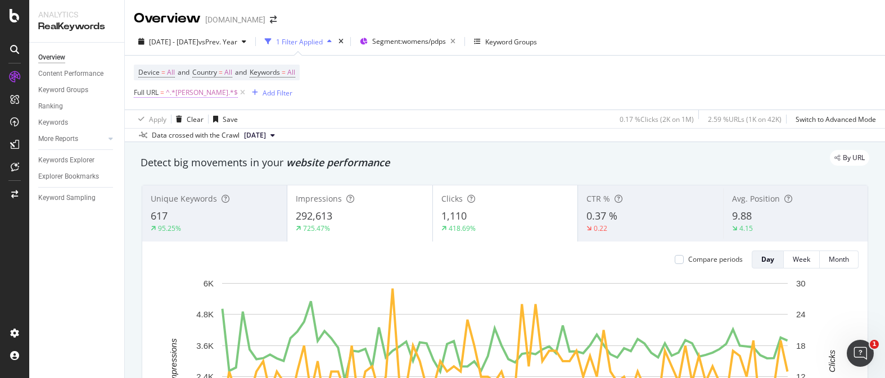
click at [190, 98] on span "^.*mercer.*$" at bounding box center [202, 93] width 72 height 16
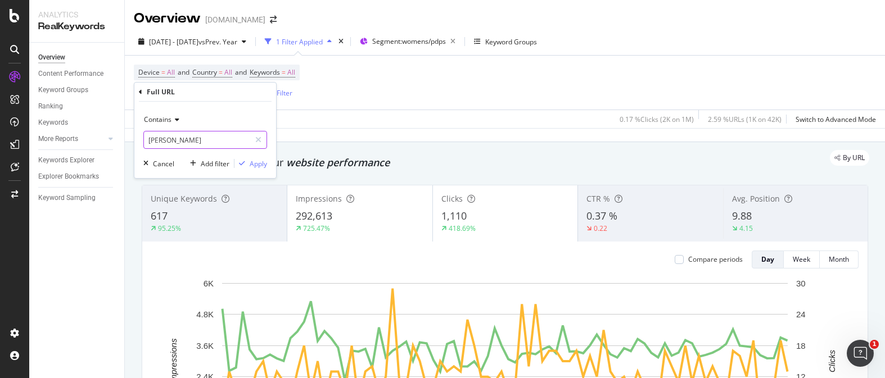
click at [184, 138] on input "mercer" at bounding box center [197, 140] width 106 height 18
click at [187, 144] on input "mercer" at bounding box center [197, 140] width 106 height 18
click at [196, 134] on input "mercer" at bounding box center [197, 140] width 106 height 18
click at [192, 141] on input "mercer" at bounding box center [197, 140] width 106 height 18
type input "mercer-soho"
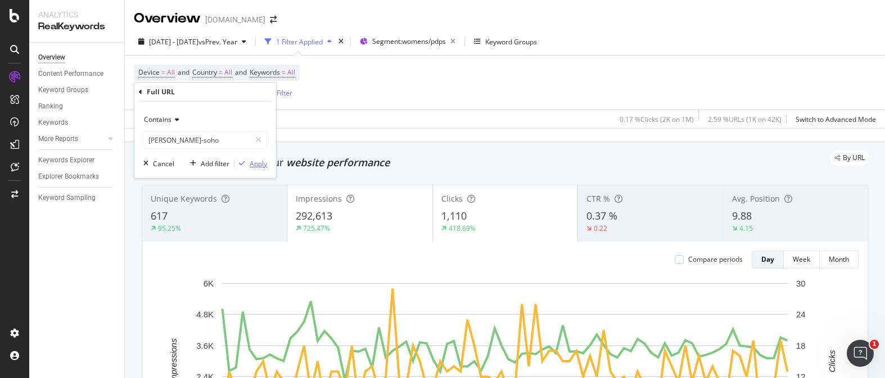
click at [243, 165] on icon "button" at bounding box center [242, 163] width 6 height 7
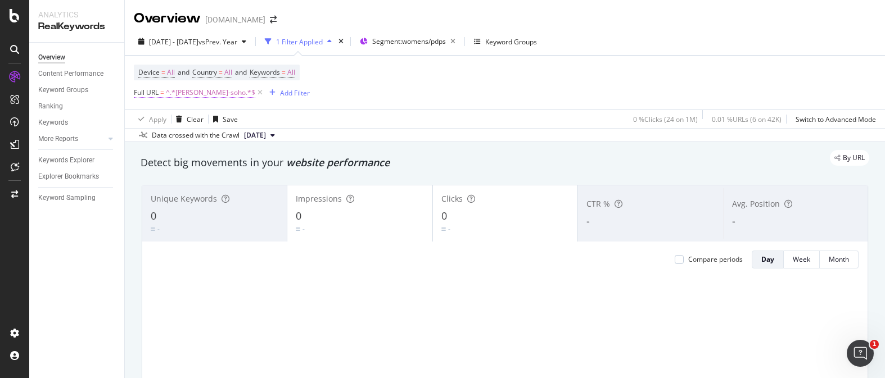
click at [200, 97] on span "^.*mercer-soho.*$" at bounding box center [210, 93] width 89 height 16
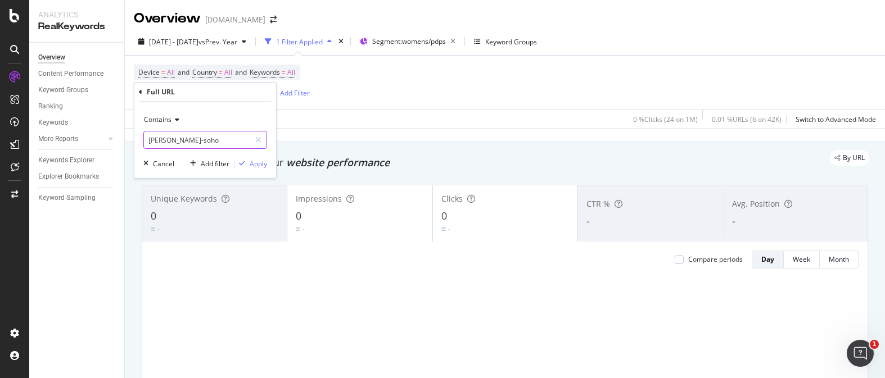
drag, startPoint x: 175, startPoint y: 137, endPoint x: 156, endPoint y: 136, distance: 19.1
click at [141, 136] on div "Contains mercer-soho Cancel Add filter Apply" at bounding box center [205, 140] width 142 height 76
drag, startPoint x: 120, startPoint y: 139, endPoint x: 118, endPoint y: 127, distance: 12.6
click at [111, 139] on body "Analytics RealKeywords Overview Content Performance Keyword Groups Ranking Keyw…" at bounding box center [442, 189] width 885 height 378
click at [170, 139] on input "mercer-soho" at bounding box center [197, 140] width 106 height 18
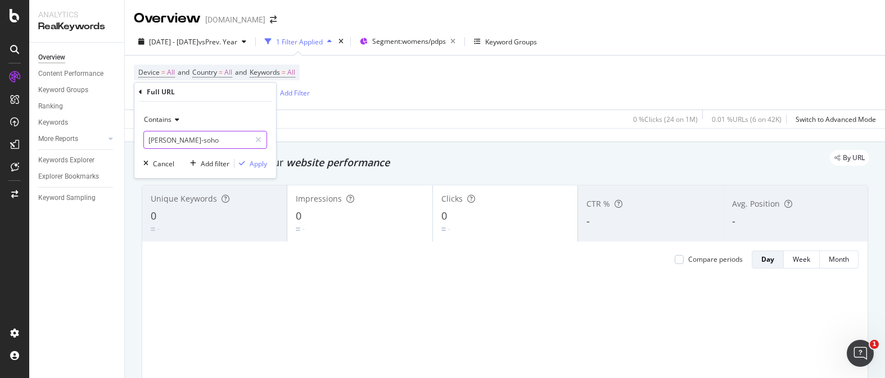
click at [170, 139] on input "mercer-soho" at bounding box center [197, 140] width 106 height 18
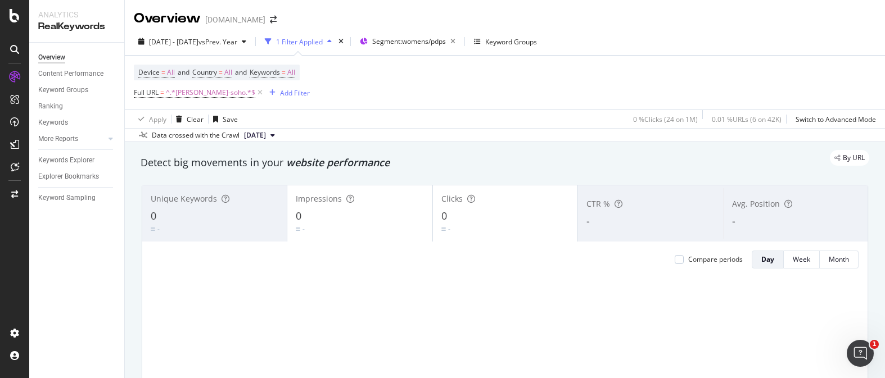
drag, startPoint x: 409, startPoint y: 125, endPoint x: 431, endPoint y: 11, distance: 116.1
click at [410, 125] on div "Apply Clear Save 0 % Clicks ( 24 on 1M ) 0.01 % URLs ( 6 on 42K ) Switch to Adv…" at bounding box center [505, 119] width 760 height 19
click at [430, 39] on span "Segment: womens/pdps" at bounding box center [409, 42] width 74 height 10
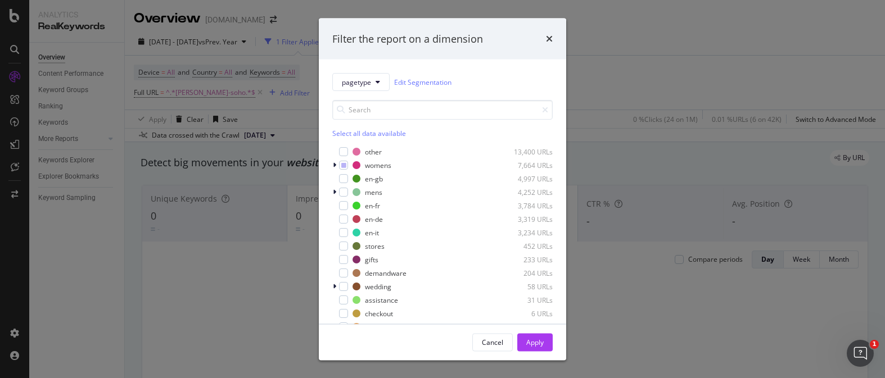
drag, startPoint x: 597, startPoint y: 103, endPoint x: 528, endPoint y: 52, distance: 86.5
click at [597, 102] on div "Filter the report on a dimension pagetype Edit Segmentation Select all data ava…" at bounding box center [442, 189] width 885 height 378
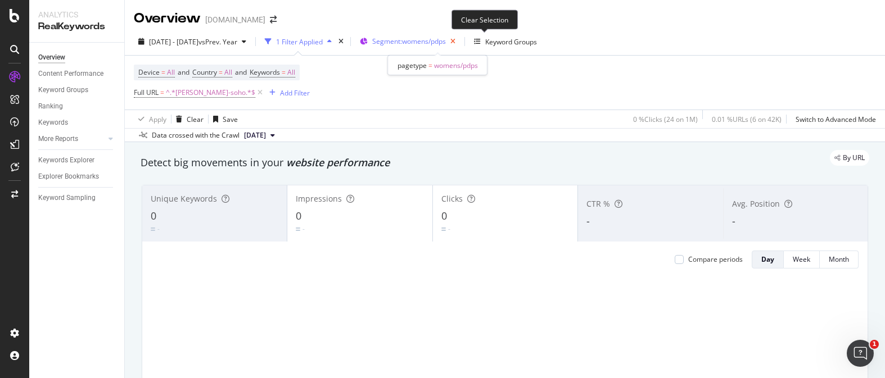
click at [460, 46] on icon "button" at bounding box center [453, 42] width 14 height 16
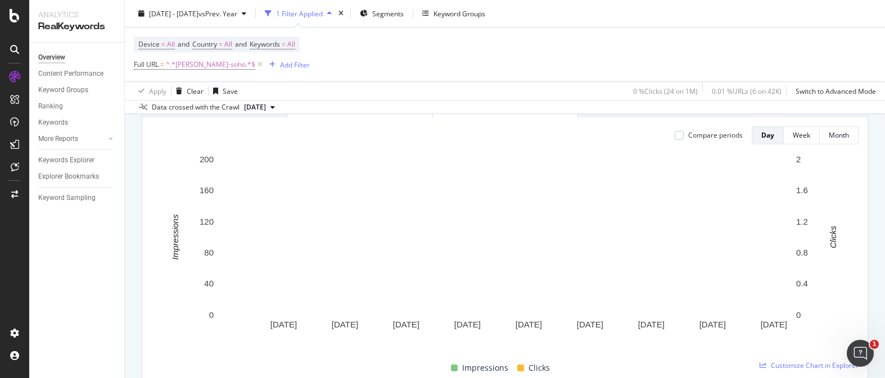
scroll to position [115, 0]
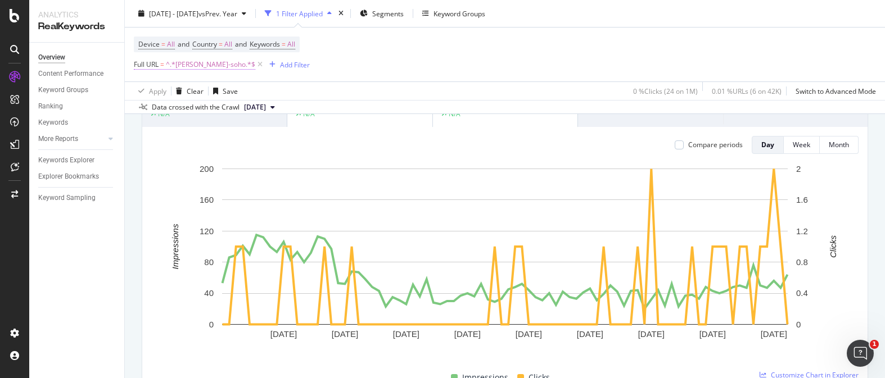
click at [216, 70] on span "^.*mercer-soho.*$" at bounding box center [210, 65] width 89 height 16
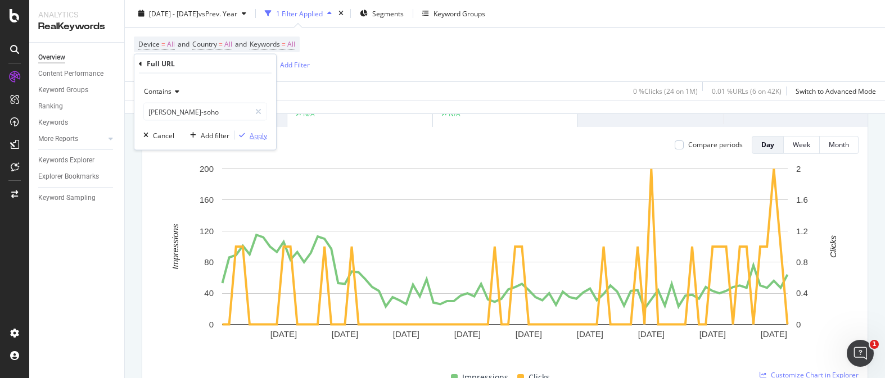
click at [255, 133] on div "Apply" at bounding box center [258, 135] width 17 height 10
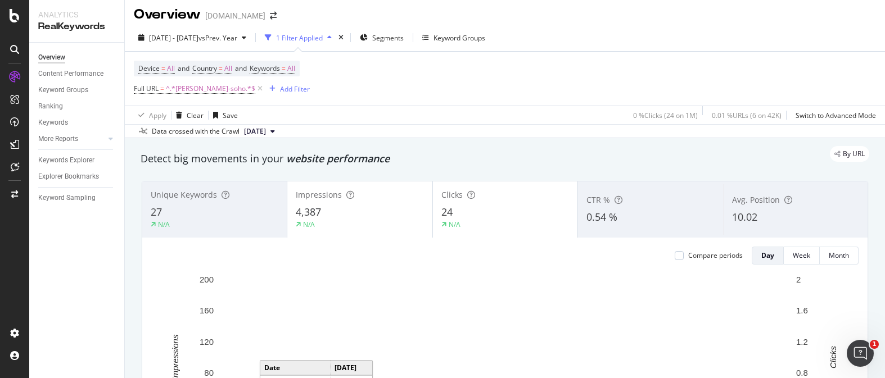
scroll to position [0, 0]
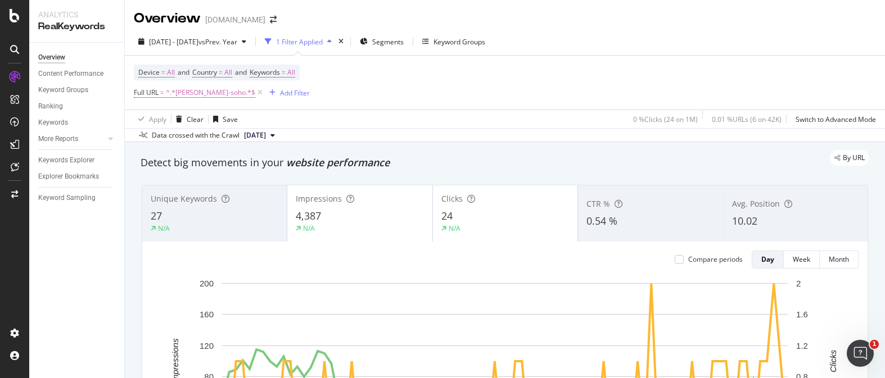
click at [336, 43] on div "button" at bounding box center [329, 41] width 13 height 7
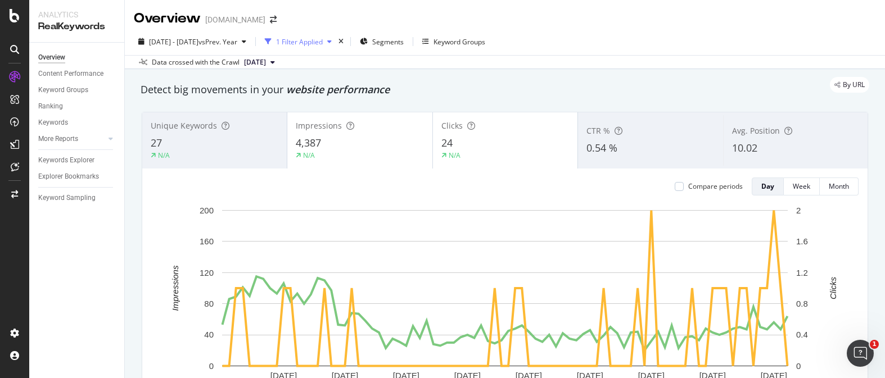
click at [336, 43] on div "button" at bounding box center [329, 41] width 13 height 7
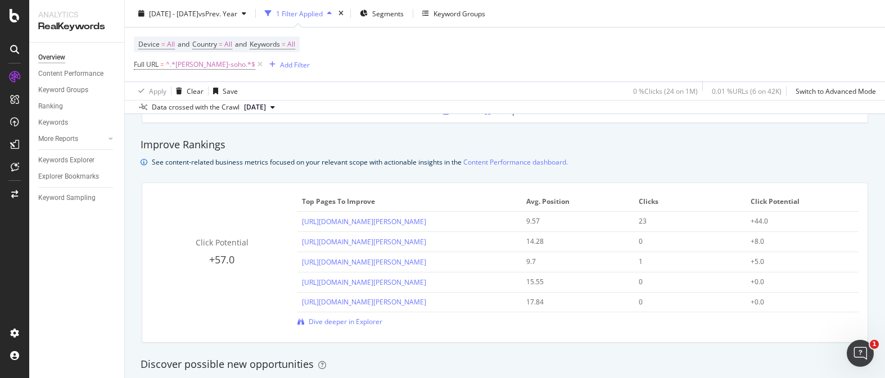
scroll to position [749, 0]
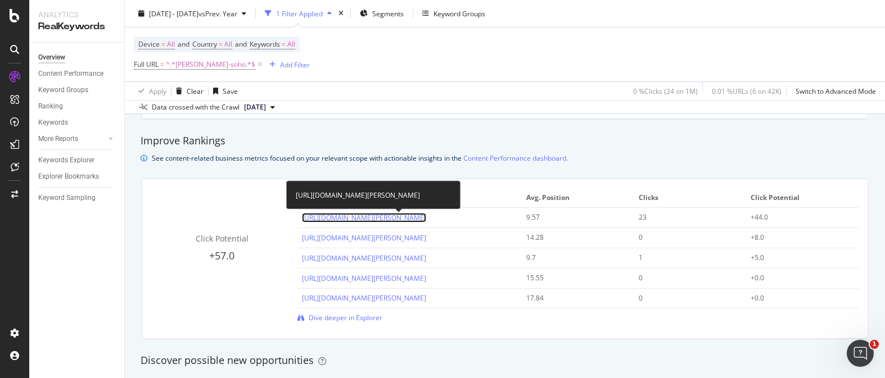
click at [426, 214] on link "[URL][DOMAIN_NAME][PERSON_NAME]" at bounding box center [364, 218] width 124 height 10
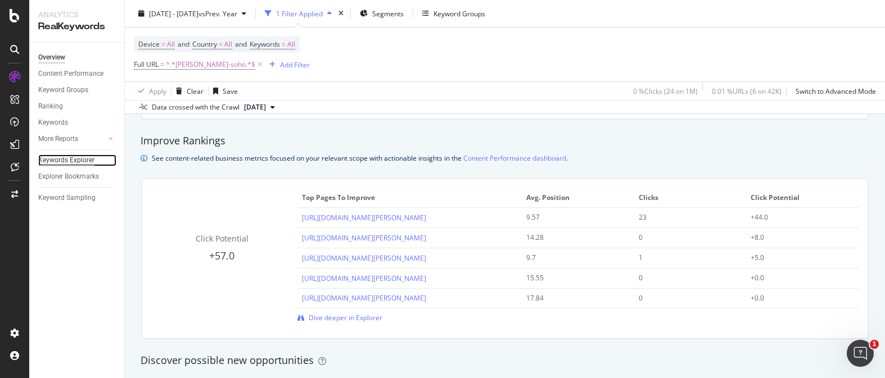
click at [80, 162] on div "Keywords Explorer" at bounding box center [66, 161] width 56 height 12
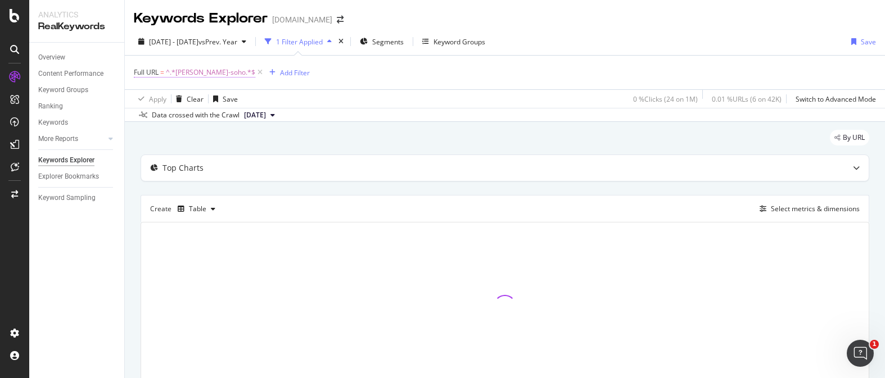
click at [187, 73] on span "^.*mercer-soho.*$" at bounding box center [210, 73] width 89 height 16
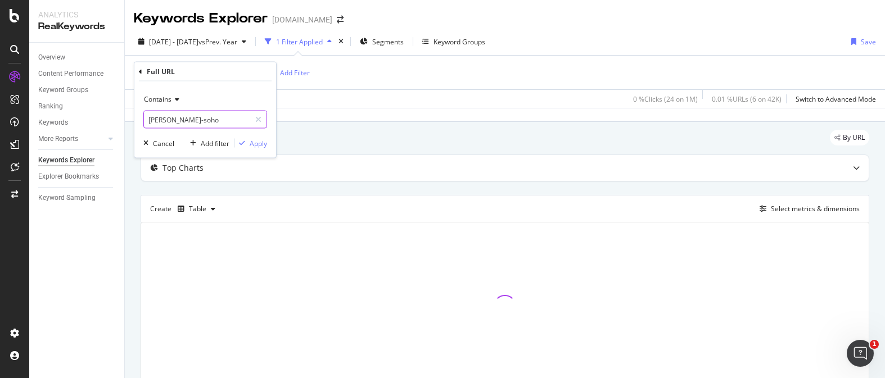
click at [188, 118] on input "mercer-soho" at bounding box center [197, 120] width 106 height 18
click at [190, 119] on input "mercer-soho" at bounding box center [197, 120] width 106 height 18
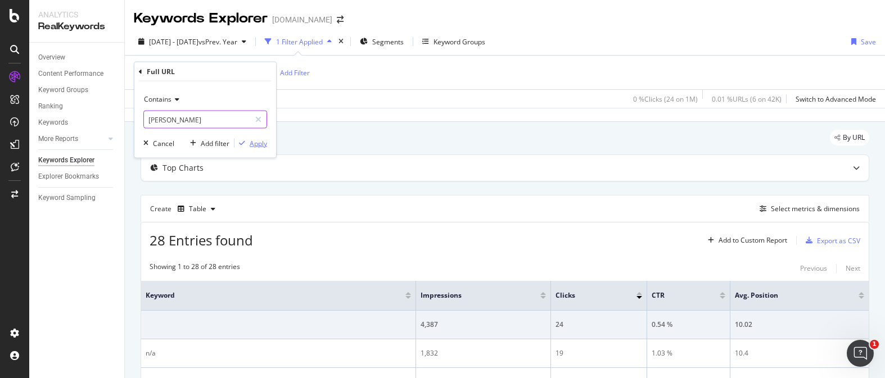
type input "mercer"
click at [262, 147] on div "Apply" at bounding box center [258, 143] width 17 height 10
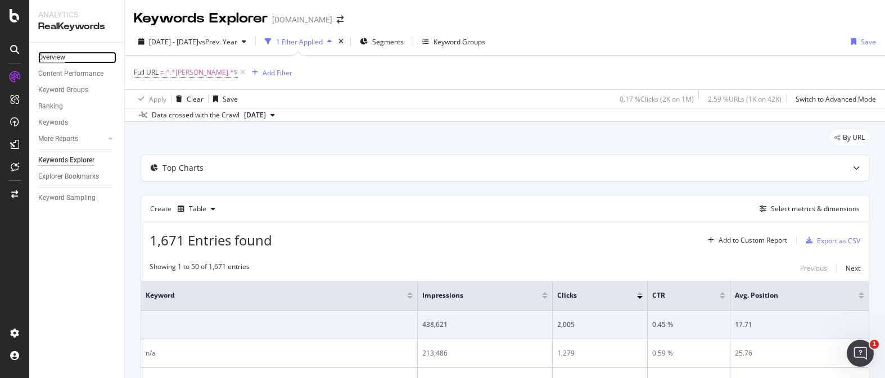
click at [60, 59] on div "Overview" at bounding box center [51, 58] width 27 height 12
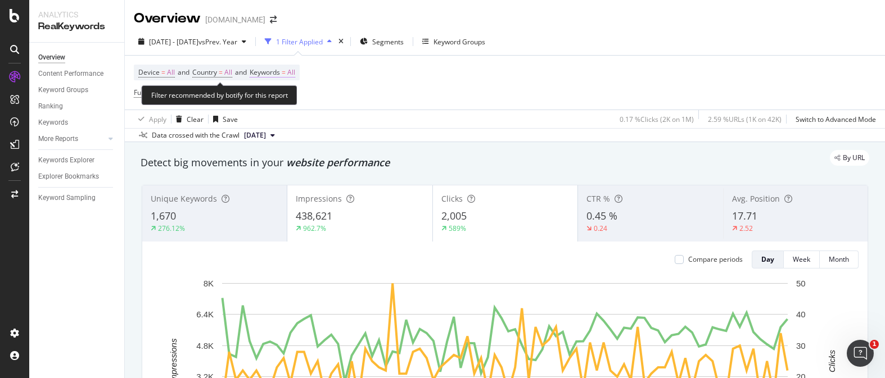
click at [295, 73] on span "All" at bounding box center [291, 73] width 8 height 16
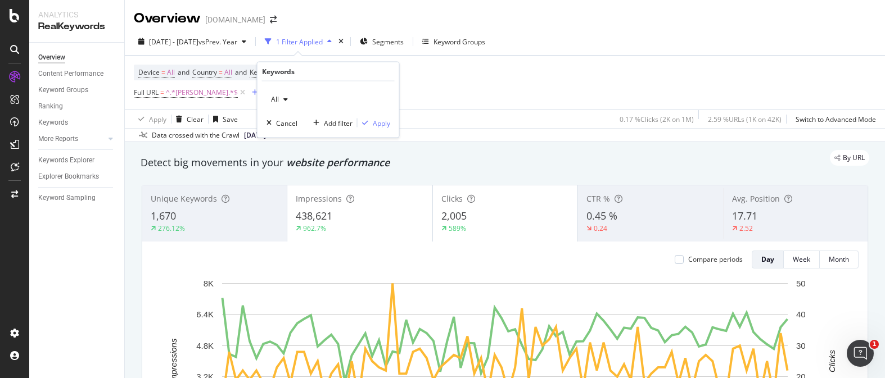
click at [283, 96] on icon "button" at bounding box center [285, 99] width 4 height 7
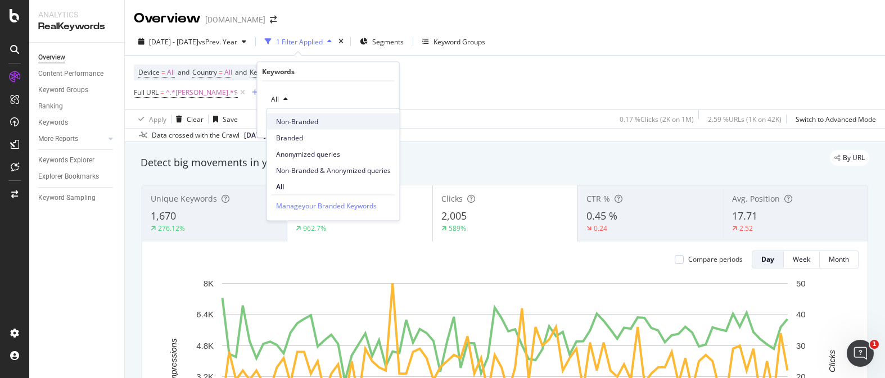
click at [290, 116] on span "Non-Branded" at bounding box center [333, 121] width 115 height 10
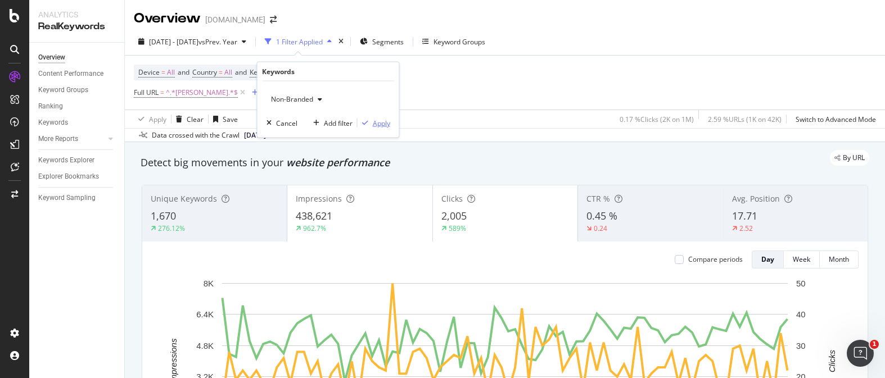
click at [375, 125] on div "Apply" at bounding box center [381, 123] width 17 height 10
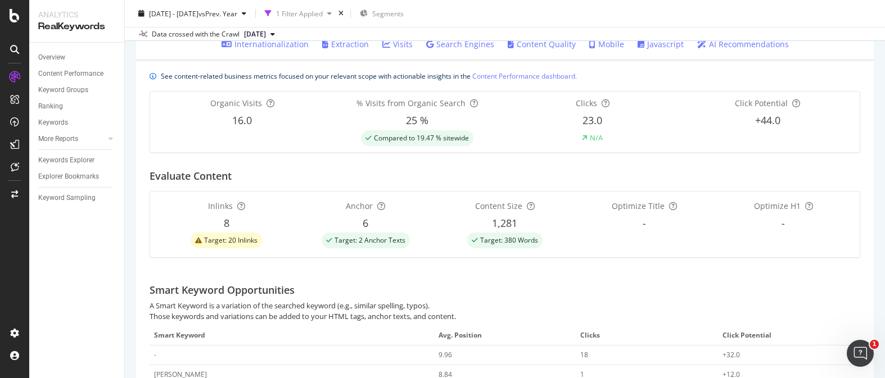
scroll to position [145, 0]
